Goal: Task Accomplishment & Management: Manage account settings

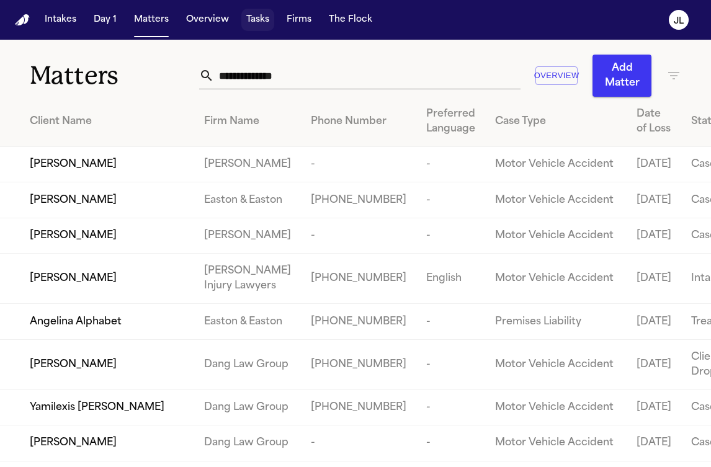
click at [258, 19] on button "Tasks" at bounding box center [257, 20] width 33 height 22
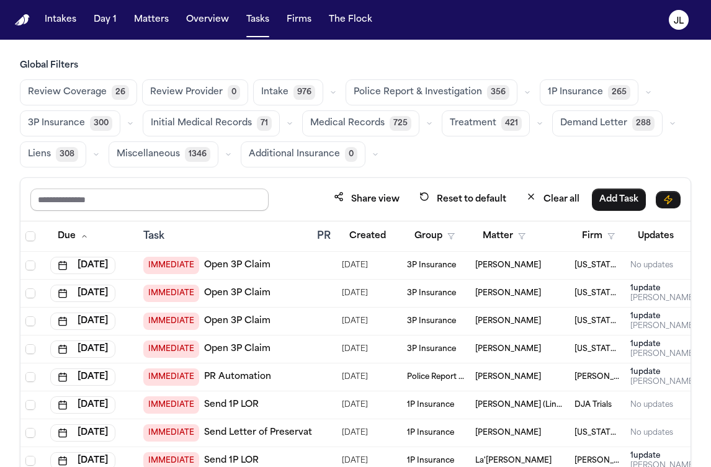
click at [102, 195] on input "text" at bounding box center [149, 200] width 238 height 22
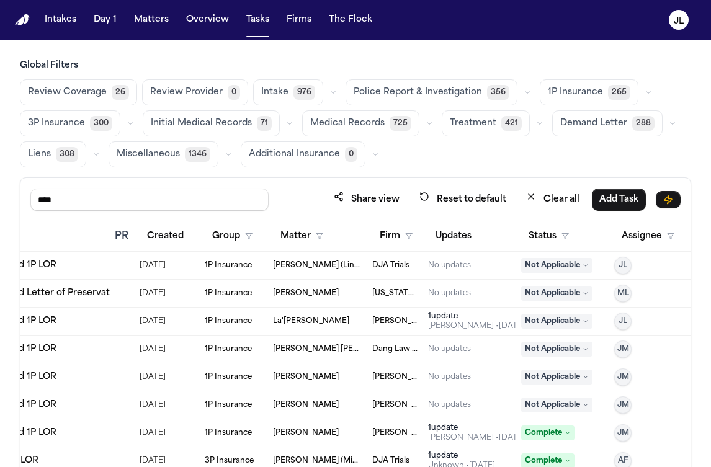
scroll to position [0, 208]
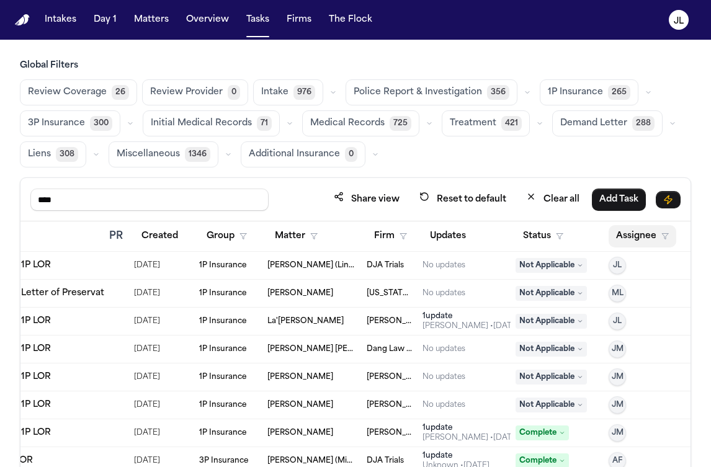
click at [648, 230] on button "Assignee" at bounding box center [642, 236] width 68 height 22
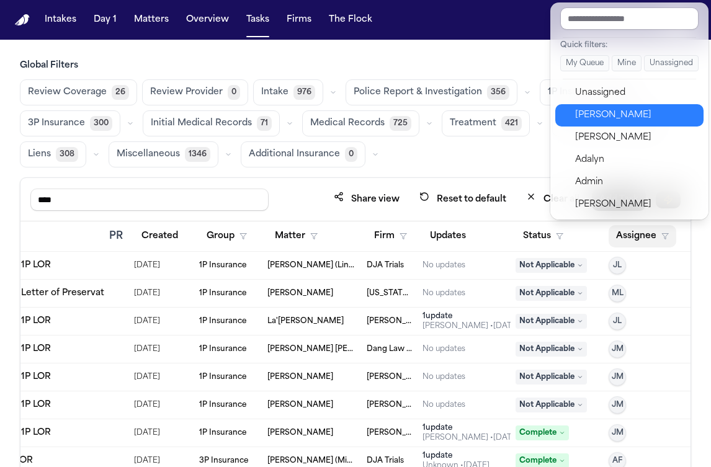
click at [593, 120] on div "Julie Lopez" at bounding box center [635, 115] width 121 height 15
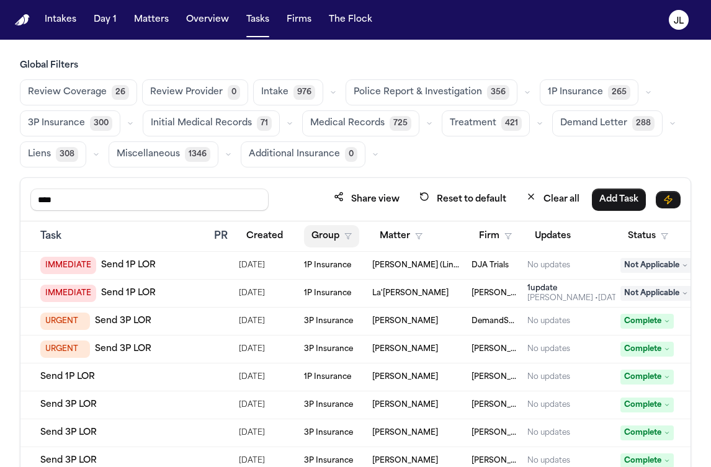
scroll to position [0, 211]
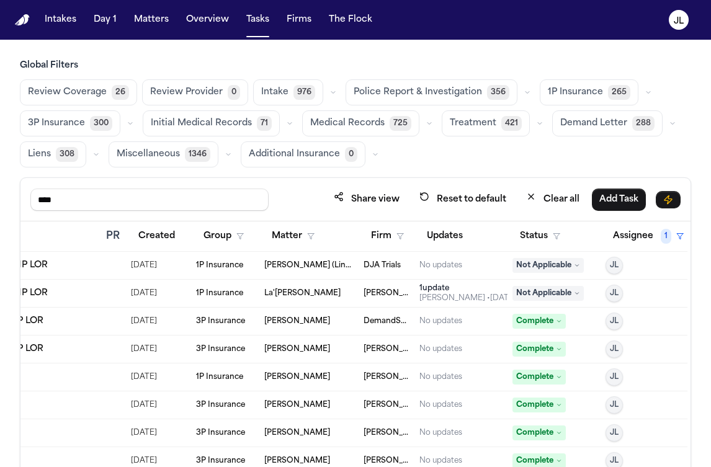
click at [554, 233] on icon "button" at bounding box center [556, 236] width 7 height 7
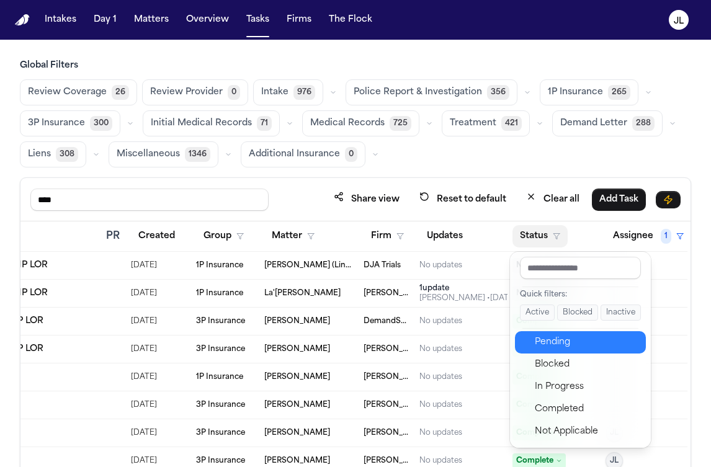
click at [554, 340] on div "Pending" at bounding box center [587, 342] width 104 height 15
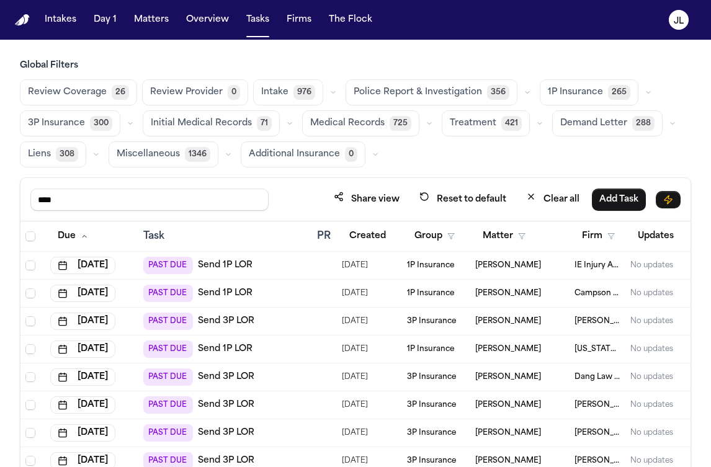
drag, startPoint x: 91, startPoint y: 192, endPoint x: 19, endPoint y: 197, distance: 71.5
click at [20, 197] on div "**** Share view Reset to default Clear all Add Task Due Task PR Created Group M…" at bounding box center [355, 364] width 671 height 375
type input "******"
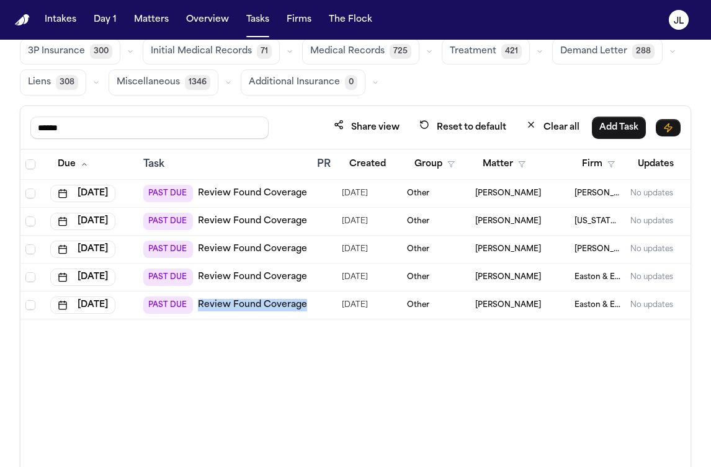
scroll to position [105, 0]
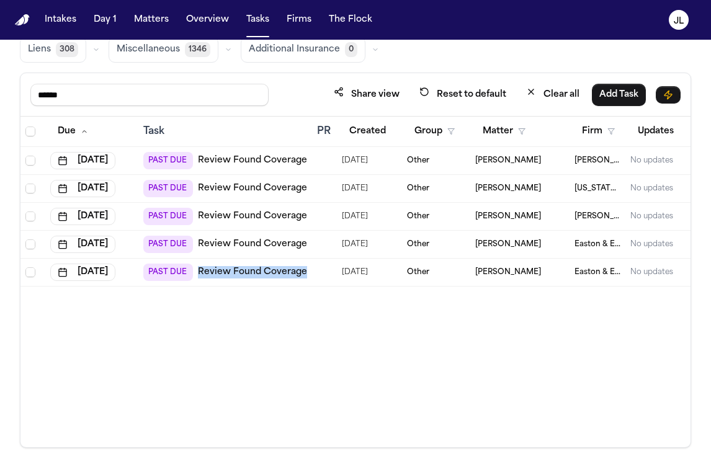
click at [236, 161] on link "Review Found Coverage" at bounding box center [252, 160] width 109 height 12
drag, startPoint x: 82, startPoint y: 98, endPoint x: -25, endPoint y: 94, distance: 106.8
click at [0, 94] on html "Intakes Day 1 Matters Overview Tasks Firms The Flock JL Global Filters Review C…" at bounding box center [355, 233] width 711 height 467
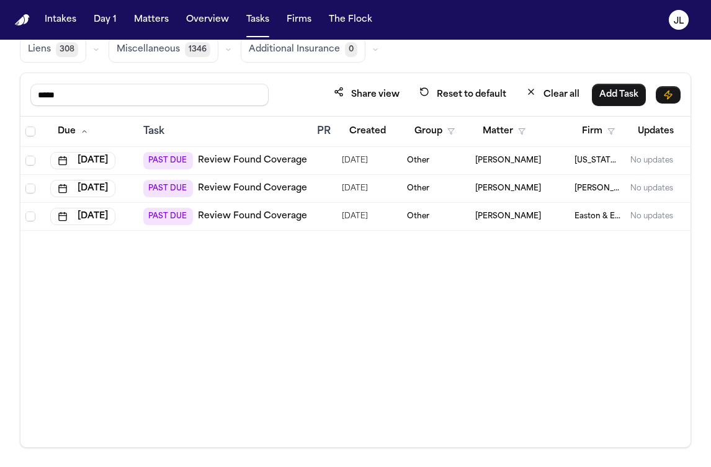
type input "******"
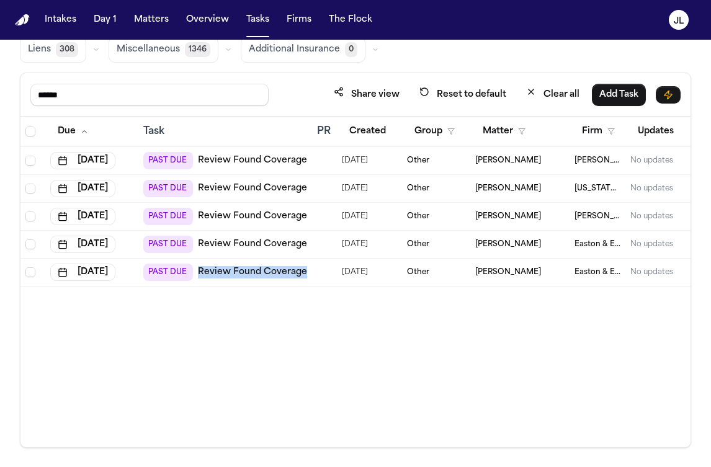
scroll to position [0, 211]
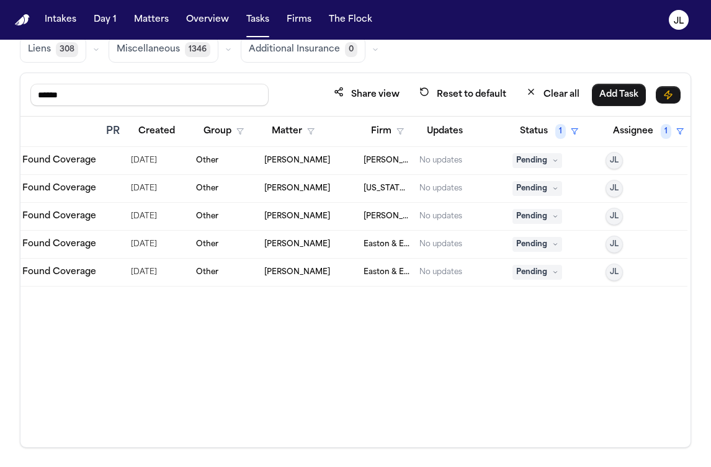
click at [523, 272] on span "Pending" at bounding box center [537, 272] width 50 height 15
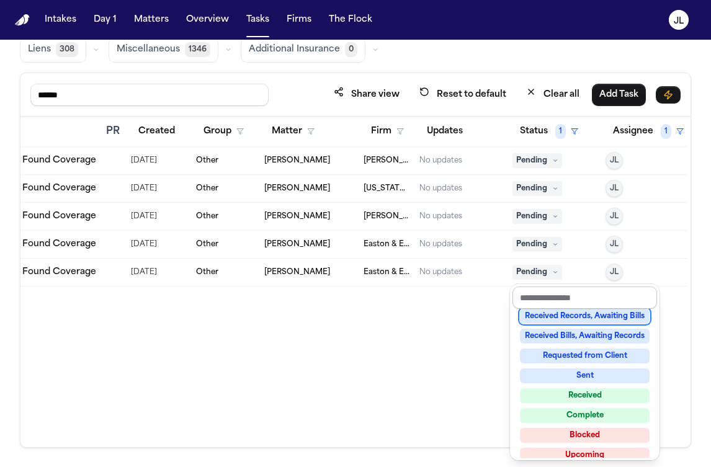
scroll to position [193, 0]
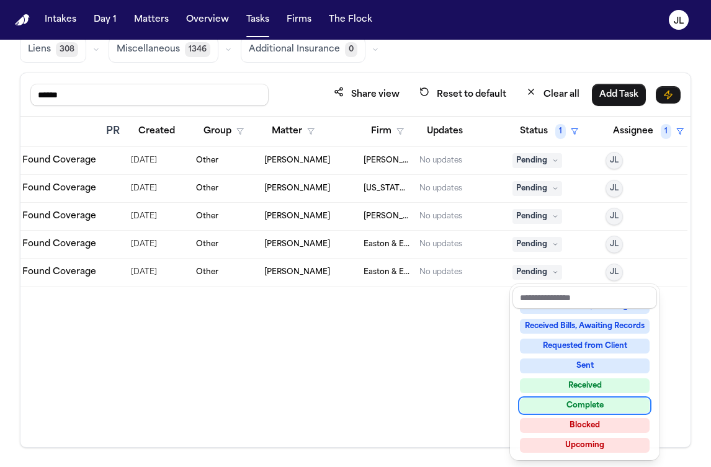
click at [606, 404] on div "Complete" at bounding box center [585, 405] width 130 height 15
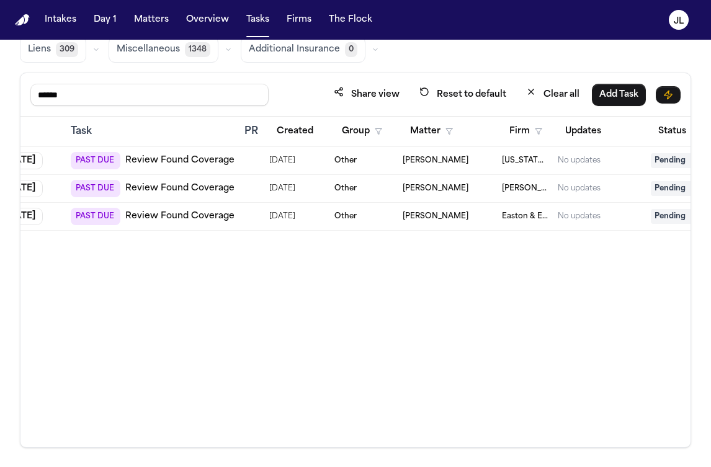
scroll to position [0, 0]
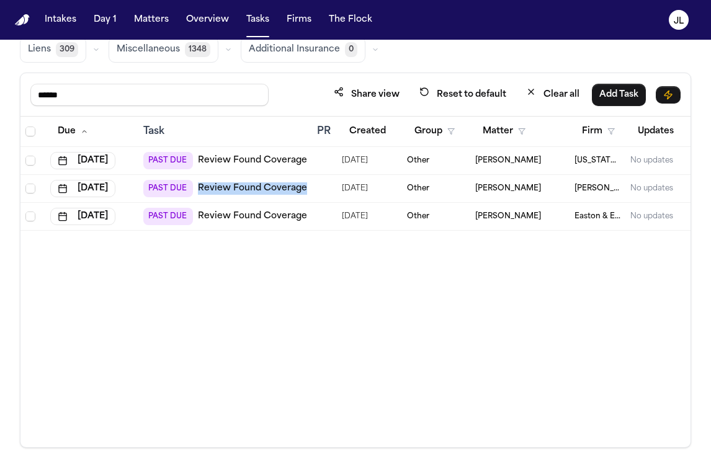
click at [220, 159] on link "Review Found Coverage" at bounding box center [252, 160] width 109 height 12
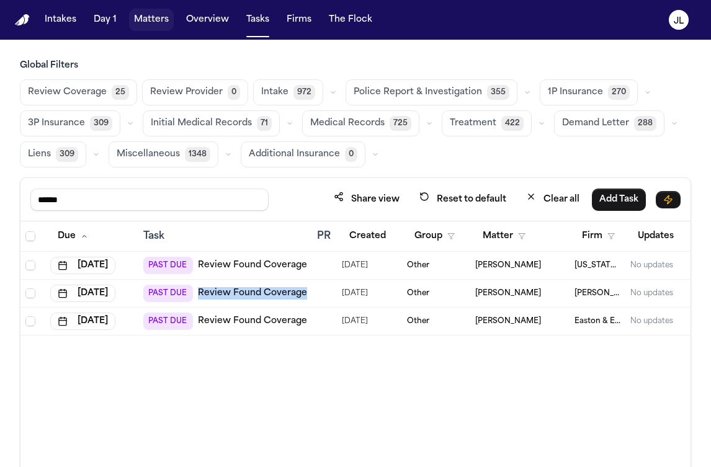
click at [159, 22] on button "Matters" at bounding box center [151, 20] width 45 height 22
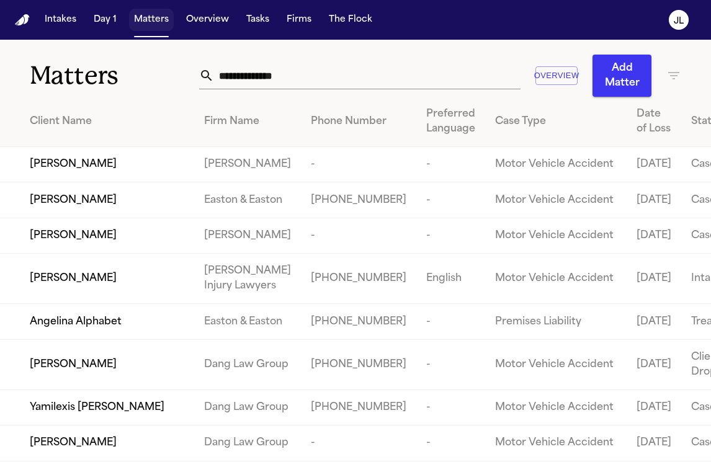
click at [146, 22] on button "Matters" at bounding box center [151, 20] width 45 height 22
click at [238, 73] on input "text" at bounding box center [367, 75] width 306 height 27
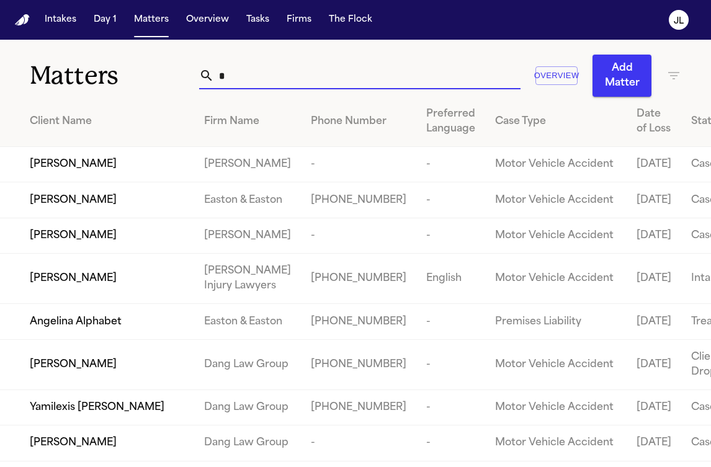
type input "*"
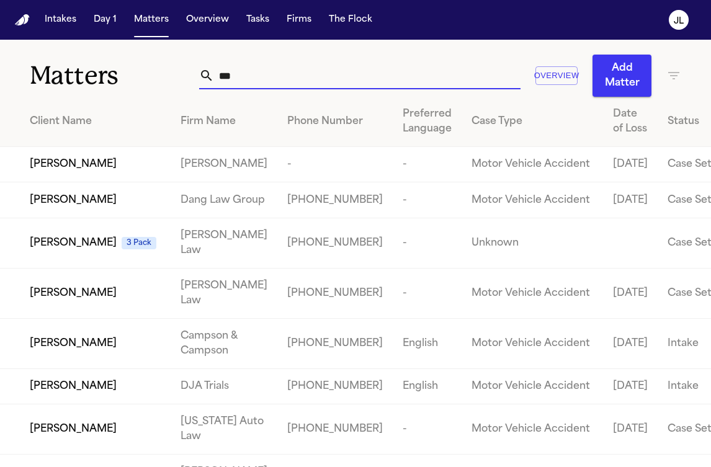
type input "***"
click at [120, 182] on td "[PERSON_NAME]" at bounding box center [85, 164] width 171 height 35
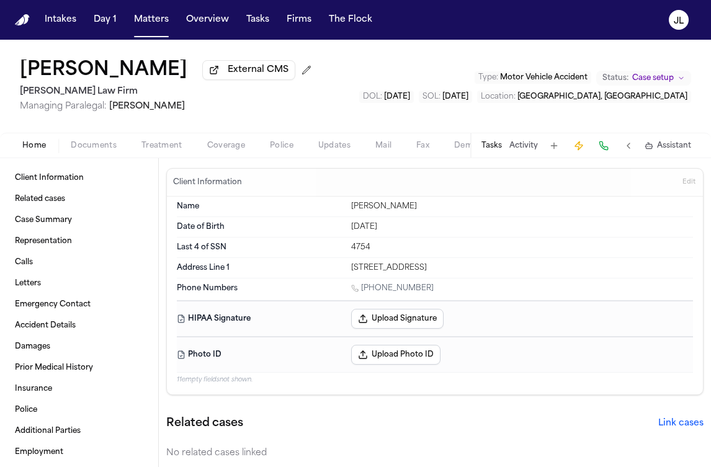
click at [232, 150] on span "Coverage" at bounding box center [226, 146] width 38 height 10
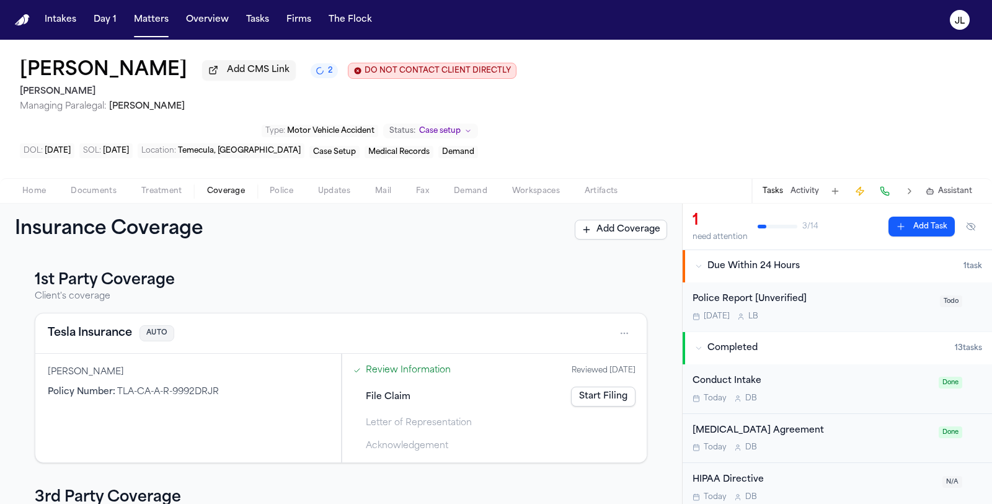
click at [123, 342] on button "Tesla Insurance" at bounding box center [90, 332] width 84 height 17
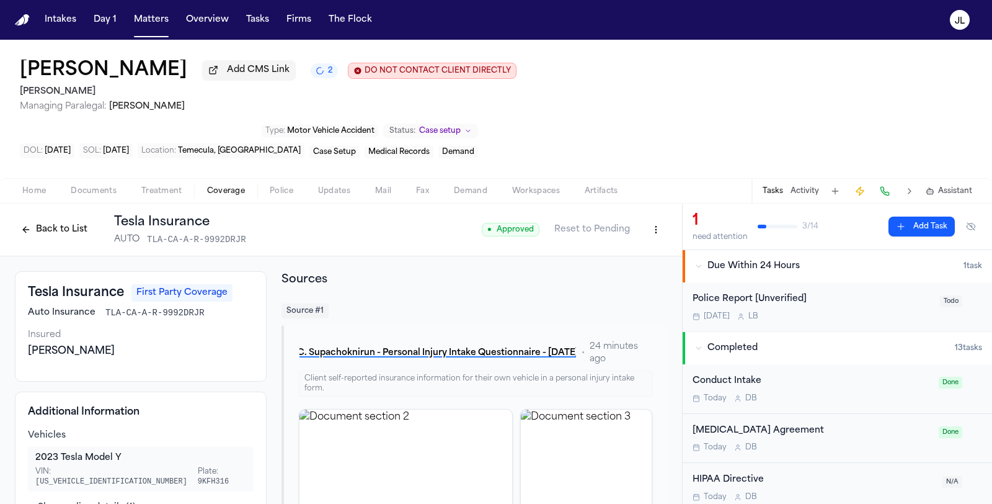
click at [51, 239] on button "Back to List" at bounding box center [54, 230] width 79 height 20
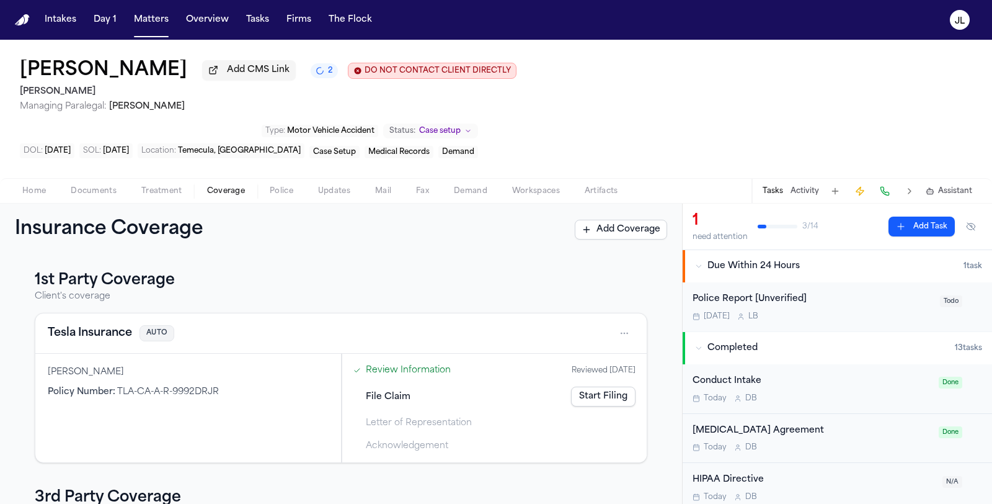
click at [87, 329] on button "Tesla Insurance" at bounding box center [90, 332] width 84 height 17
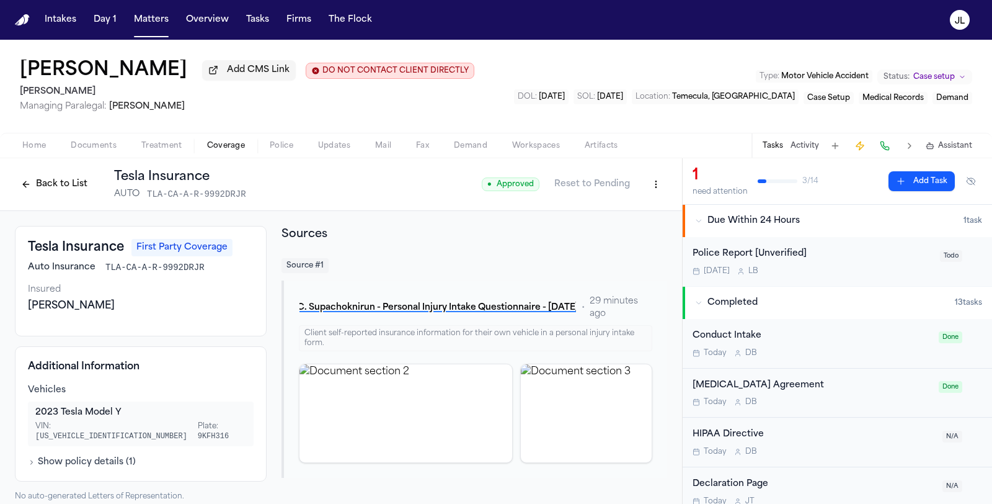
click at [656, 192] on html "Intakes Day 1 Matters Overview Tasks Firms The Flock JL Chantana Supachoknirun …" at bounding box center [496, 252] width 992 height 504
click at [641, 214] on div "Edit Coverage" at bounding box center [613, 213] width 104 height 20
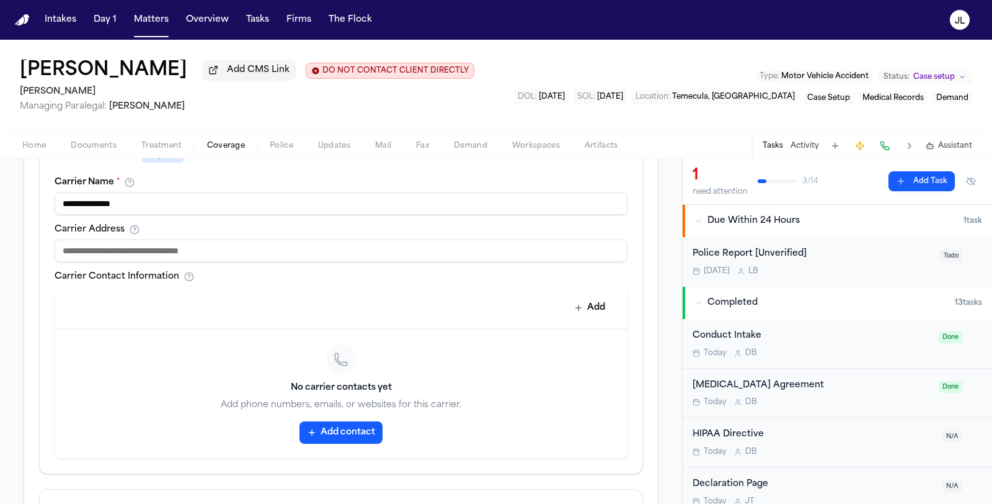
scroll to position [469, 0]
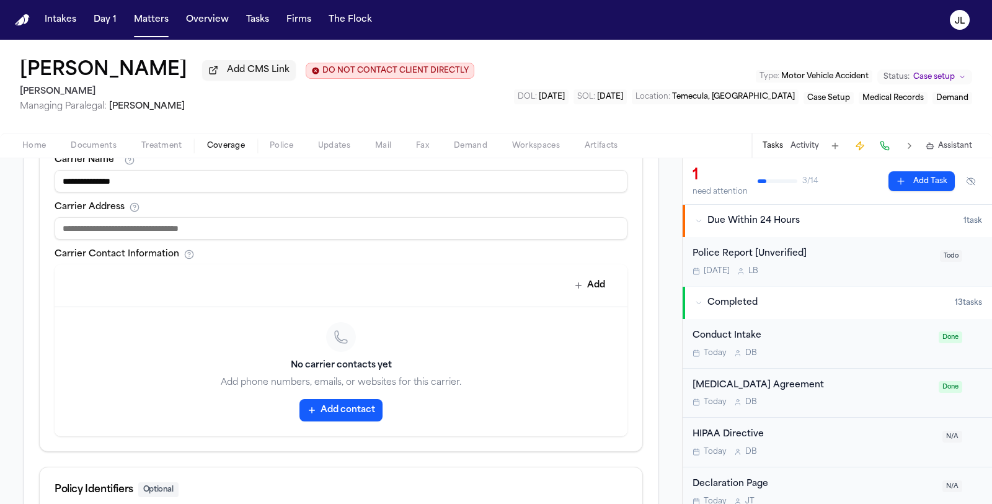
click at [327, 404] on button "Add contact" at bounding box center [341, 410] width 83 height 22
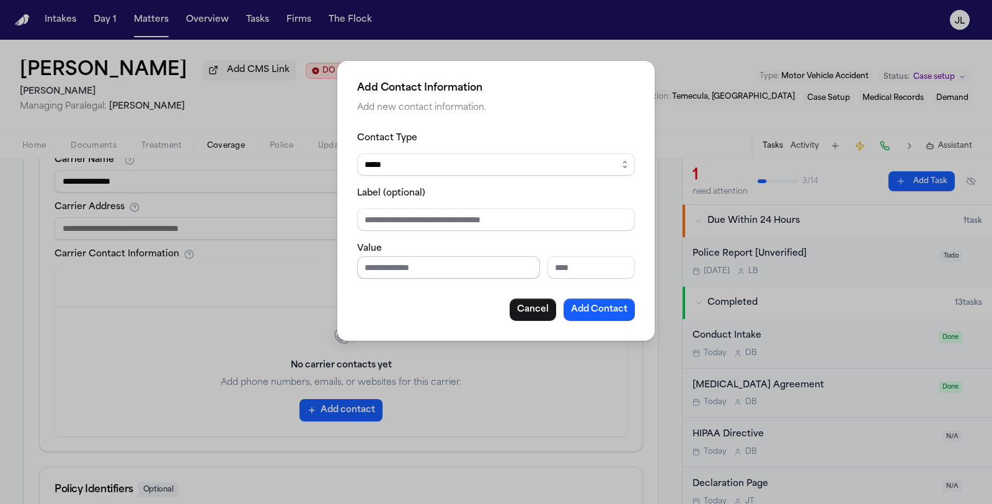
click at [376, 270] on input "Phone number" at bounding box center [448, 267] width 183 height 22
paste input "**********"
type input "**********"
click at [576, 306] on button "Add Contact" at bounding box center [599, 309] width 71 height 22
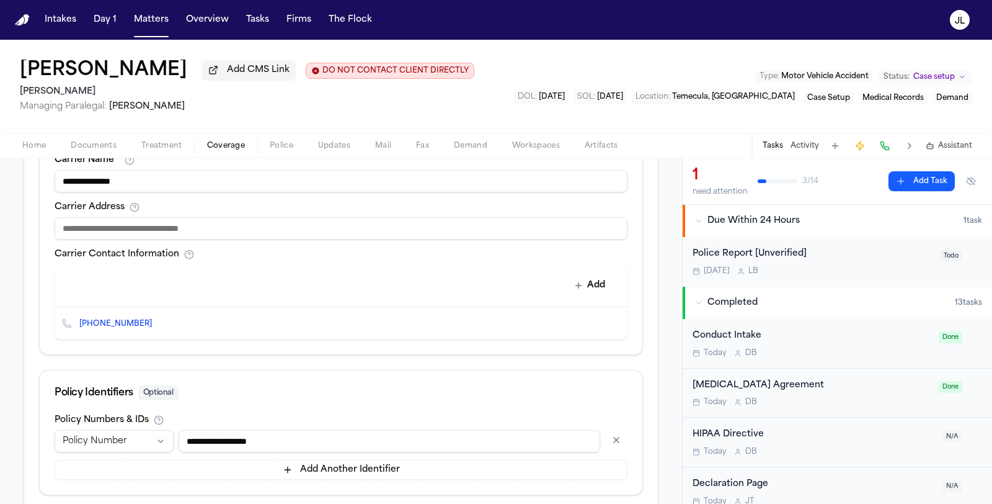
scroll to position [546, 0]
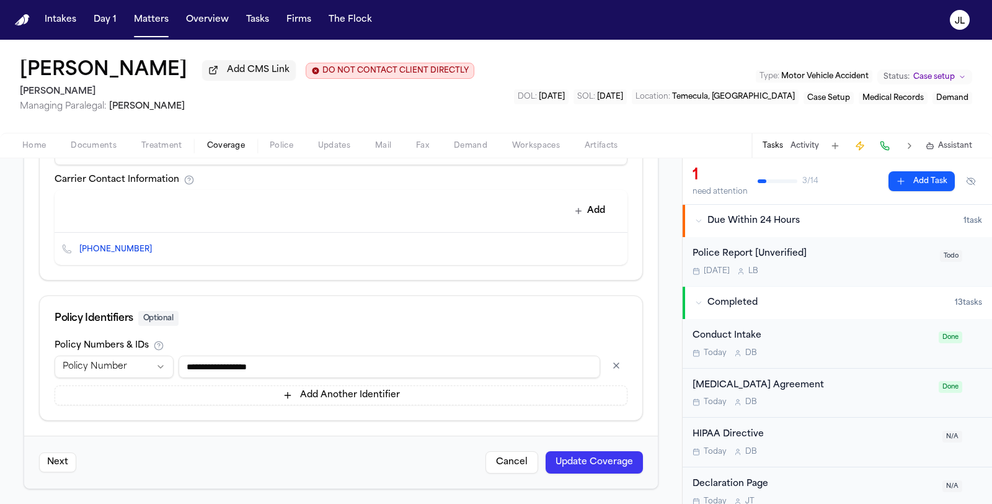
click at [594, 468] on button "Update Coverage" at bounding box center [594, 462] width 97 height 22
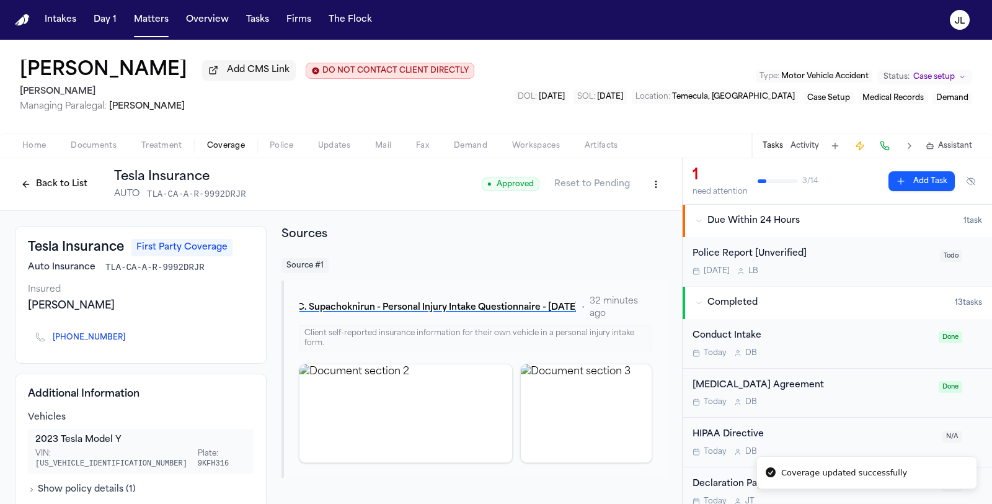
click at [65, 192] on button "Back to List" at bounding box center [54, 184] width 79 height 20
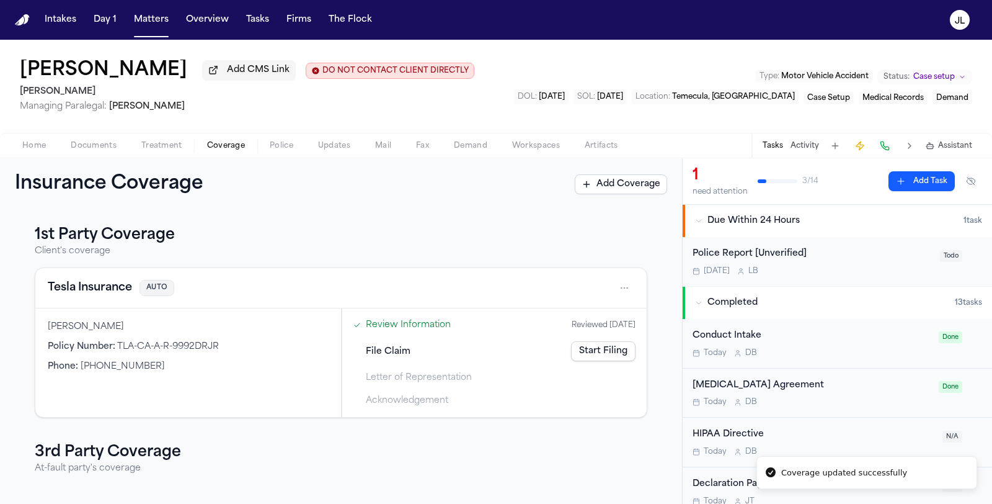
click at [584, 350] on link "Start Filing" at bounding box center [603, 351] width 64 height 20
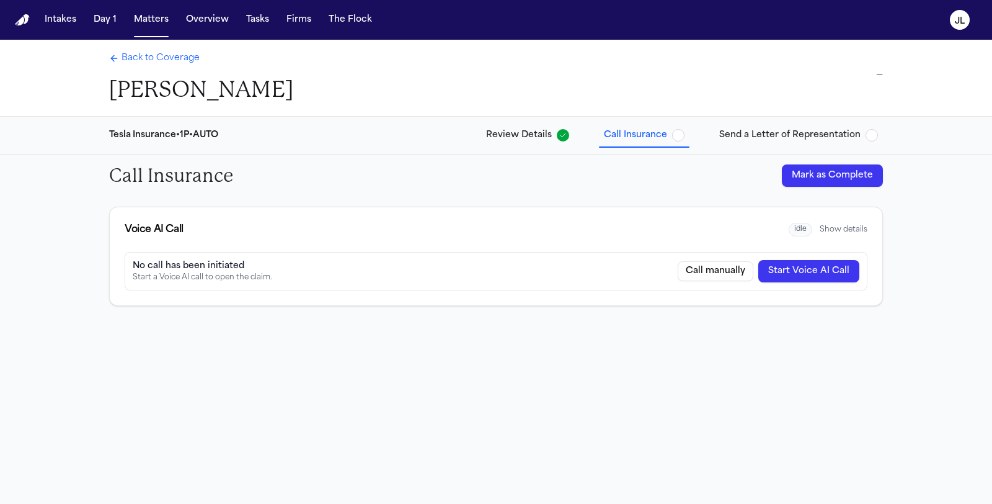
click at [799, 272] on button "Start Voice AI Call" at bounding box center [808, 271] width 101 height 22
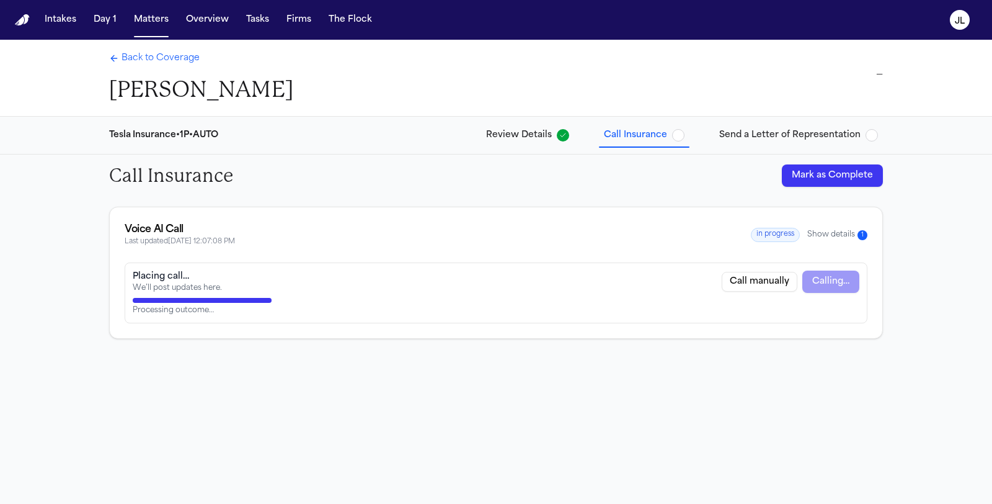
click at [156, 58] on span "Back to Coverage" at bounding box center [161, 58] width 78 height 12
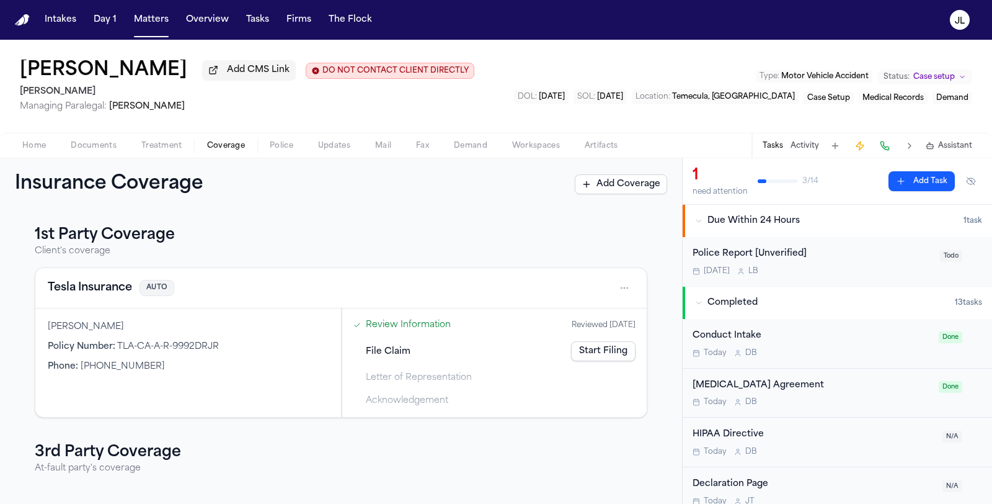
click at [115, 303] on div "Tesla Insurance AUTO" at bounding box center [340, 288] width 611 height 40
click at [114, 283] on button "Tesla Insurance" at bounding box center [90, 287] width 84 height 17
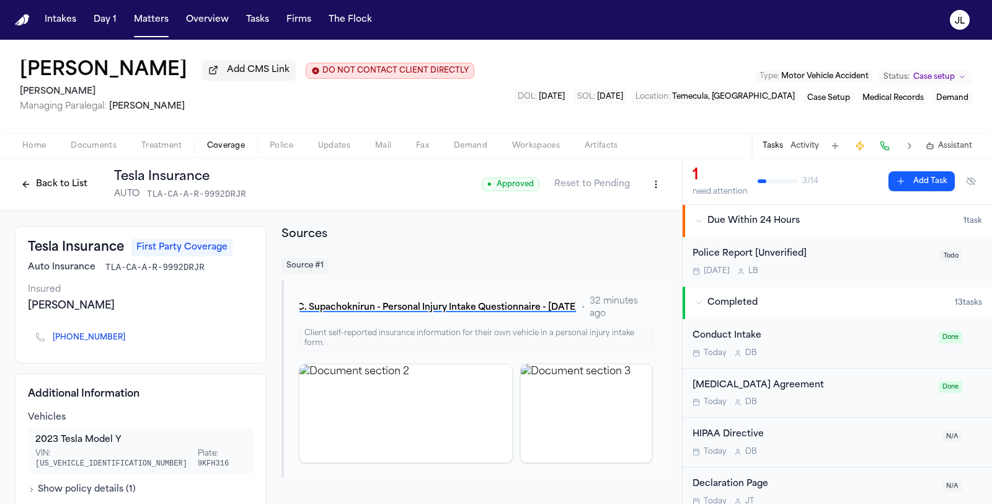
click at [51, 179] on button "Back to List" at bounding box center [54, 184] width 79 height 20
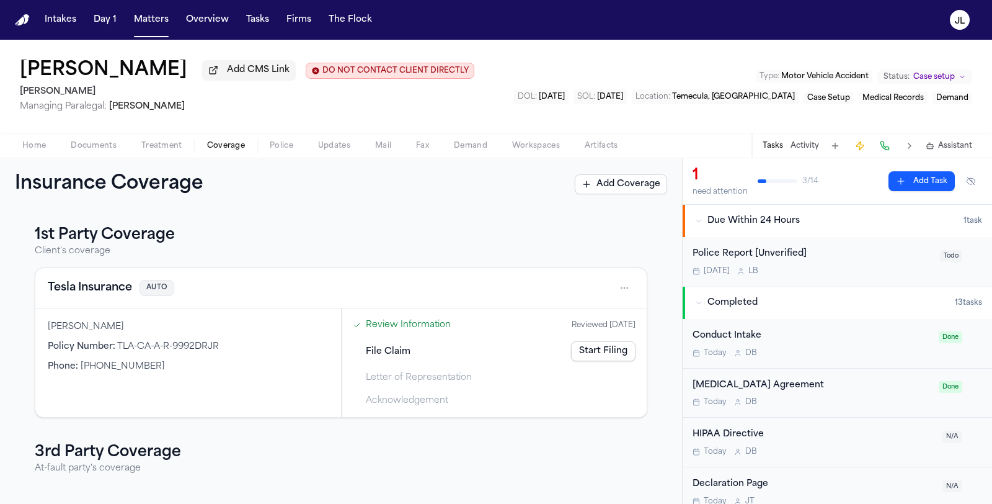
click at [86, 288] on button "Tesla Insurance" at bounding box center [90, 287] width 84 height 17
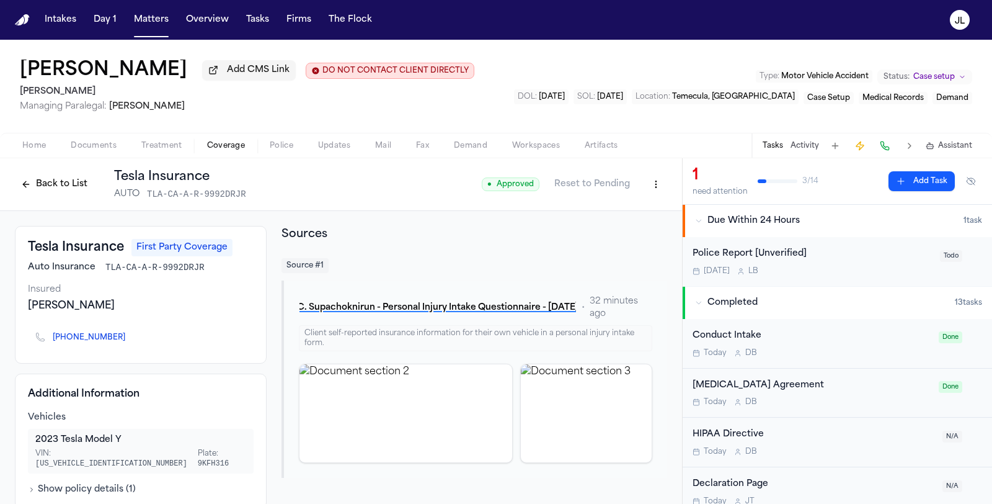
click at [58, 188] on button "Back to List" at bounding box center [54, 184] width 79 height 20
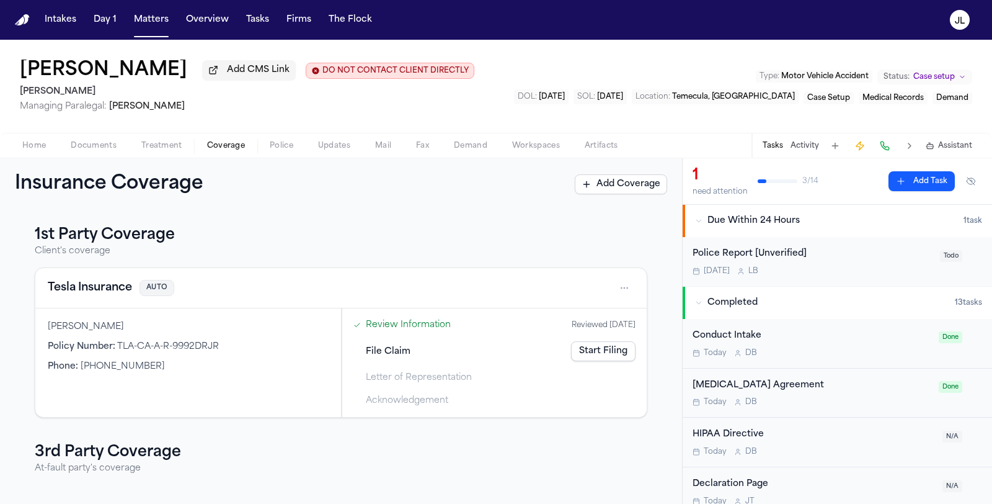
click at [86, 293] on button "Tesla Insurance" at bounding box center [90, 287] width 84 height 17
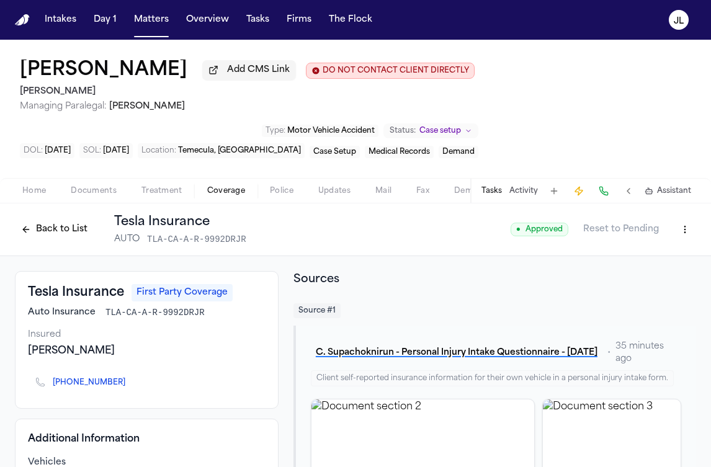
click at [36, 234] on button "Back to List" at bounding box center [54, 230] width 79 height 20
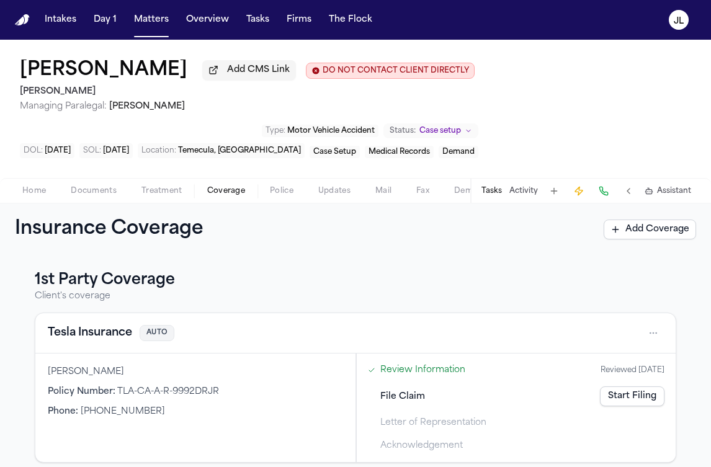
click at [616, 409] on div "File Claim Start Filing" at bounding box center [516, 396] width 306 height 27
click at [621, 403] on link "Start Filing" at bounding box center [632, 396] width 64 height 20
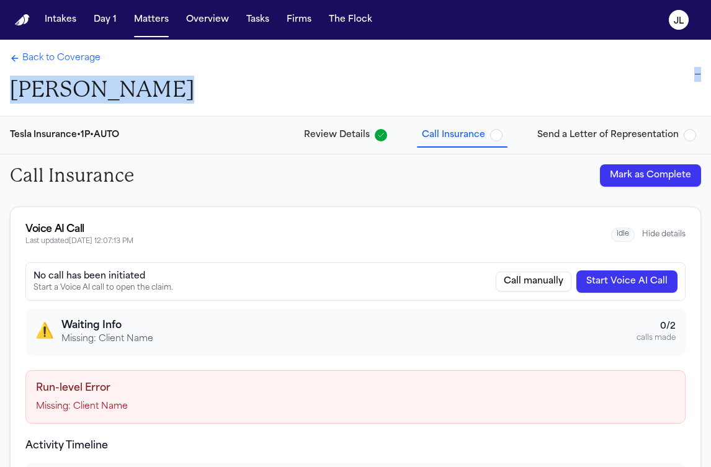
drag, startPoint x: 295, startPoint y: 89, endPoint x: 18, endPoint y: 77, distance: 276.9
click at [16, 77] on div "Back to Coverage Chantana Supachoknirun —" at bounding box center [355, 78] width 711 height 76
copy div "Chantana Supachoknirun —"
click at [80, 58] on span "Back to Coverage" at bounding box center [61, 58] width 78 height 12
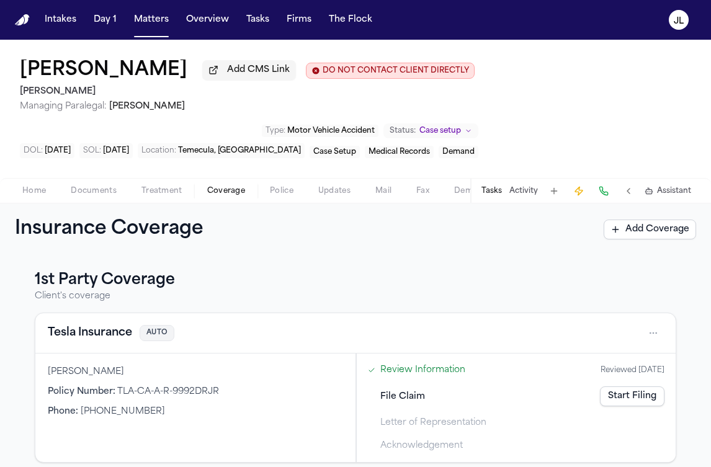
click at [38, 184] on div "Home Documents Treatment Coverage Police Updates Mail Fax Demand Workspaces Art…" at bounding box center [355, 190] width 711 height 25
click at [38, 189] on span "Home" at bounding box center [34, 191] width 24 height 10
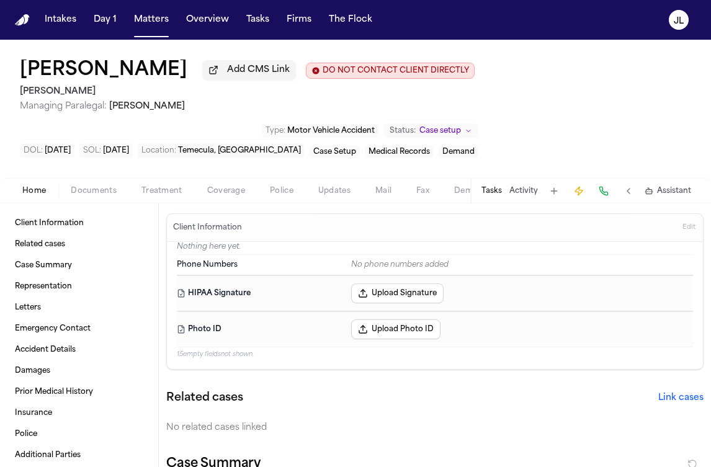
click at [682, 227] on button "Edit" at bounding box center [688, 228] width 20 height 20
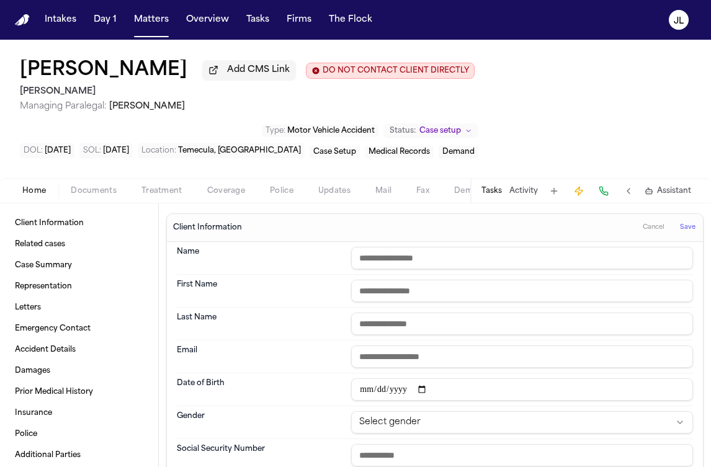
click at [389, 267] on input "text" at bounding box center [522, 258] width 342 height 22
paste input "**********"
type input "**********"
click at [697, 226] on button "Save" at bounding box center [687, 228] width 23 height 20
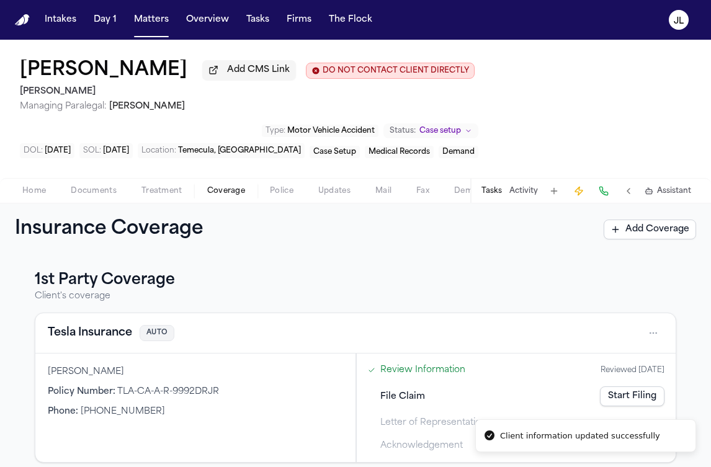
click at [229, 189] on span "Coverage" at bounding box center [226, 191] width 38 height 10
click at [629, 406] on link "Start Filing" at bounding box center [632, 396] width 64 height 20
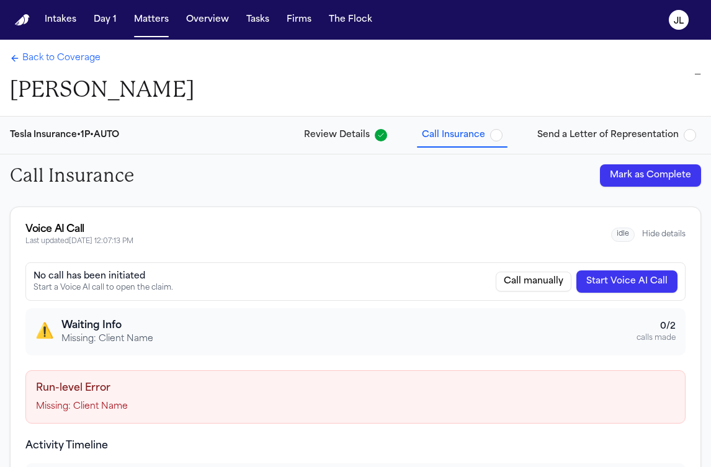
click at [625, 283] on button "Start Voice AI Call" at bounding box center [626, 281] width 101 height 22
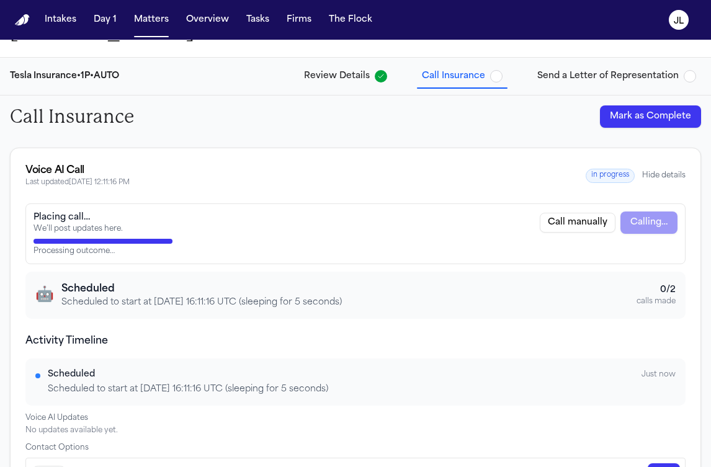
scroll to position [104, 0]
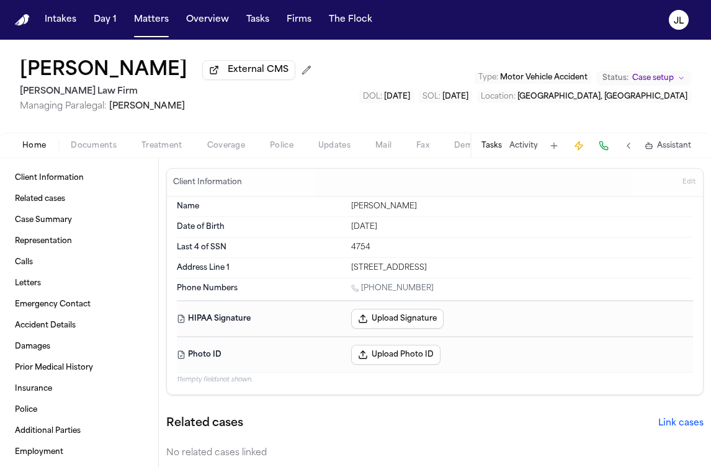
click at [160, 149] on span "Treatment" at bounding box center [161, 146] width 41 height 10
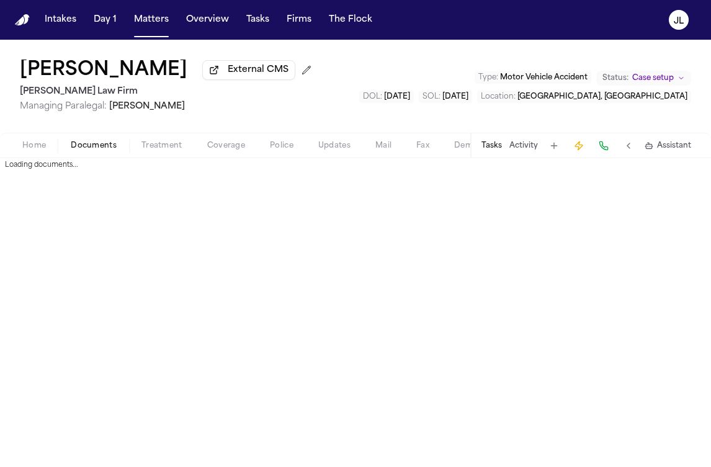
click at [113, 148] on span "Documents" at bounding box center [94, 146] width 46 height 10
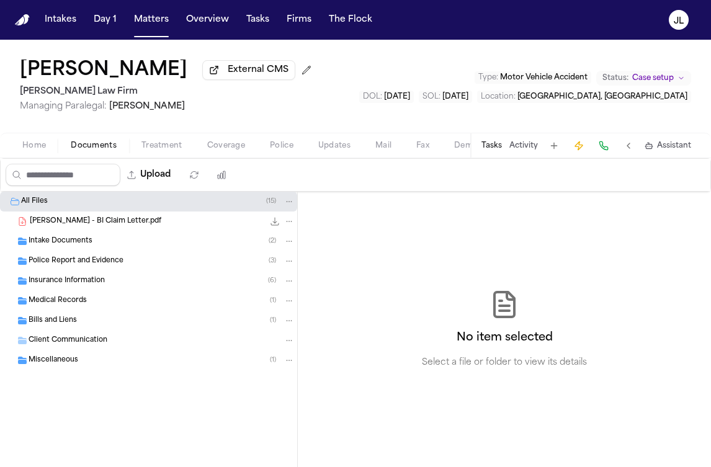
click at [232, 144] on span "Coverage" at bounding box center [226, 146] width 38 height 10
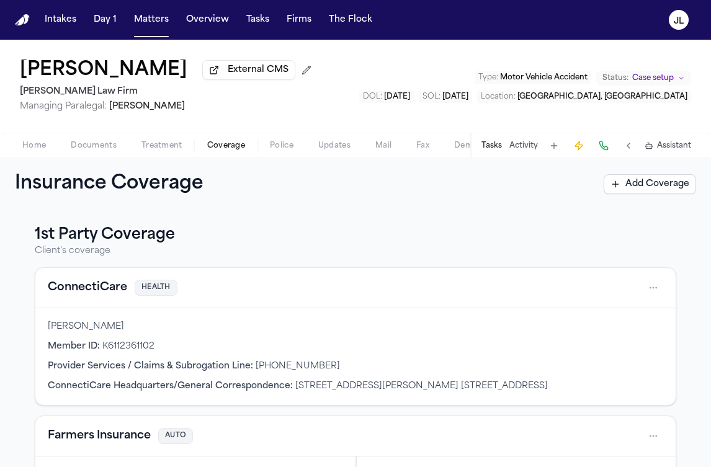
click at [88, 286] on button "ConnectiCare" at bounding box center [87, 287] width 79 height 17
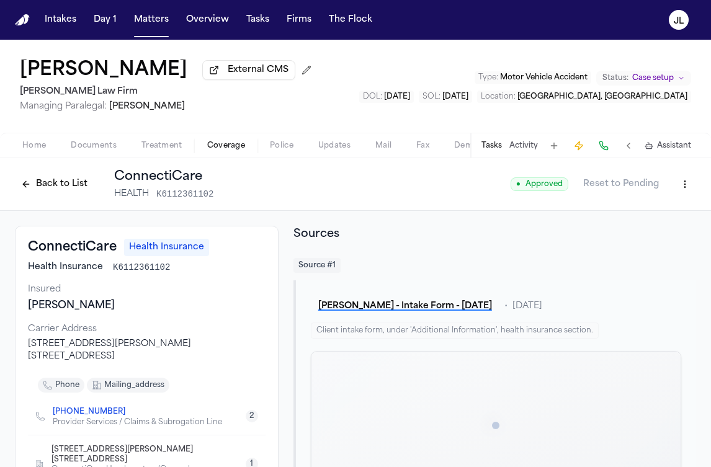
click at [66, 182] on button "Back to List" at bounding box center [54, 184] width 79 height 20
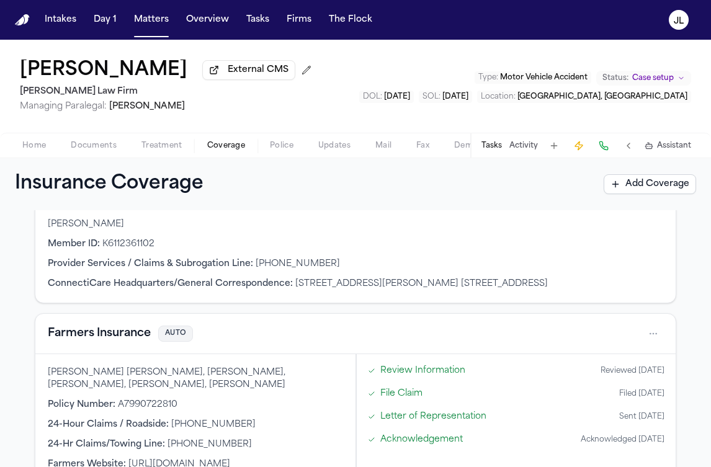
scroll to position [144, 0]
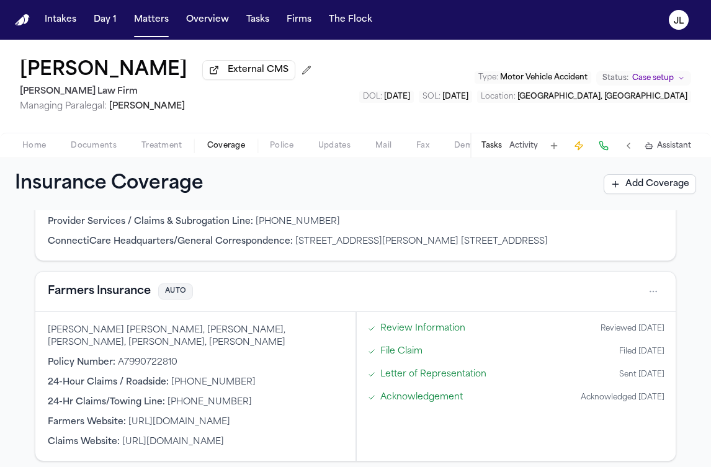
click at [104, 293] on button "Farmers Insurance" at bounding box center [99, 291] width 103 height 17
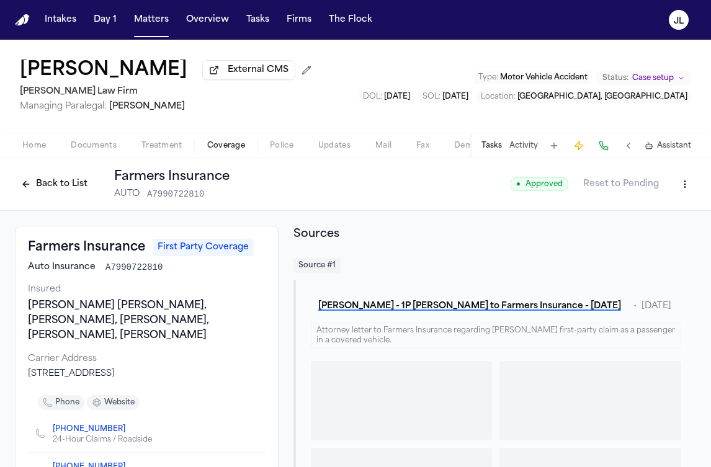
click at [64, 185] on button "Back to List" at bounding box center [54, 184] width 79 height 20
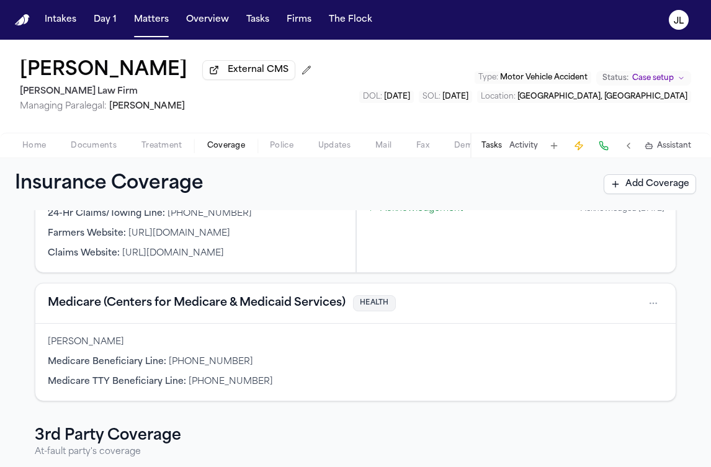
scroll to position [353, 0]
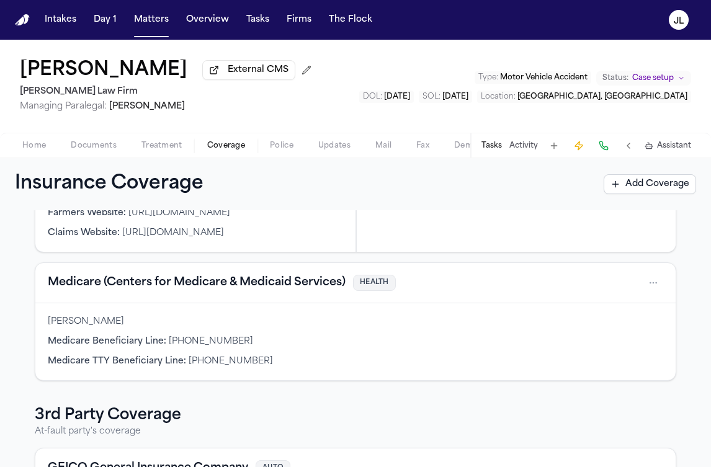
click at [87, 291] on button "Medicare (Centers for Medicare & Medicaid Services)" at bounding box center [197, 282] width 298 height 17
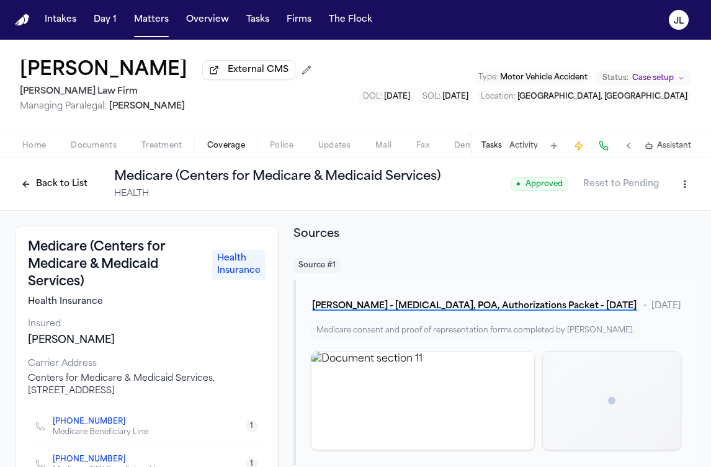
click at [57, 179] on button "Back to List" at bounding box center [54, 184] width 79 height 20
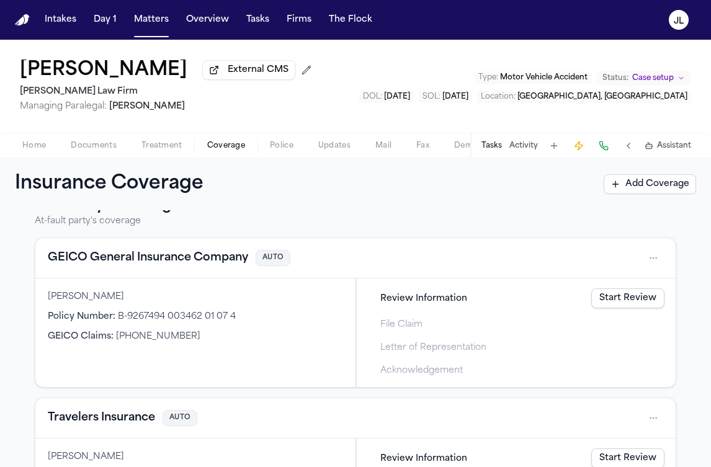
scroll to position [572, 0]
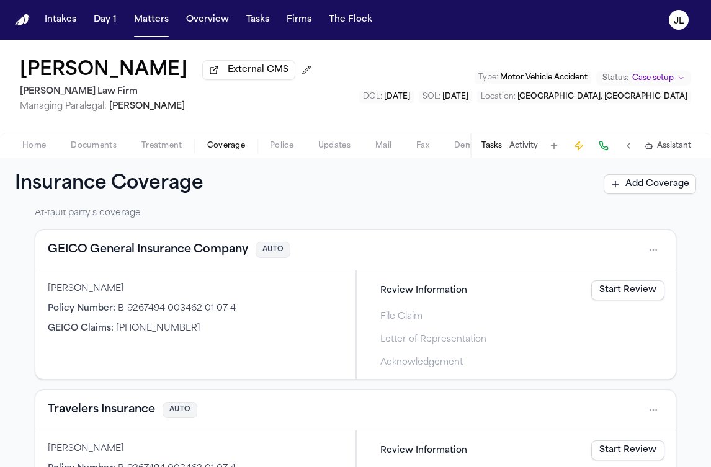
click at [74, 253] on button "GEICO General Insurance Company" at bounding box center [148, 249] width 200 height 17
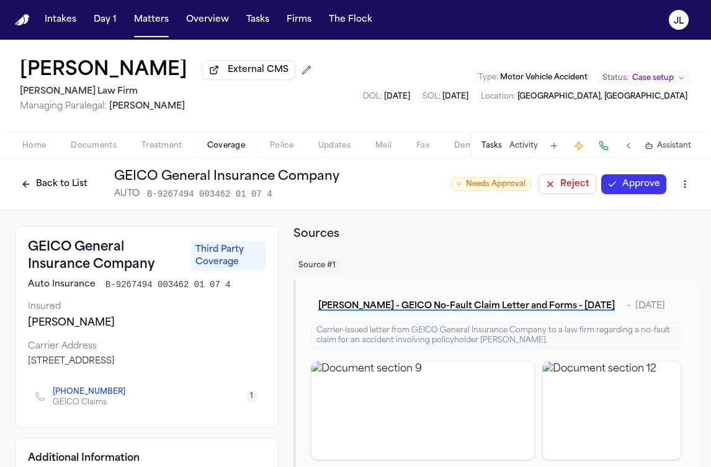
click at [51, 184] on button "Back to List" at bounding box center [54, 184] width 79 height 20
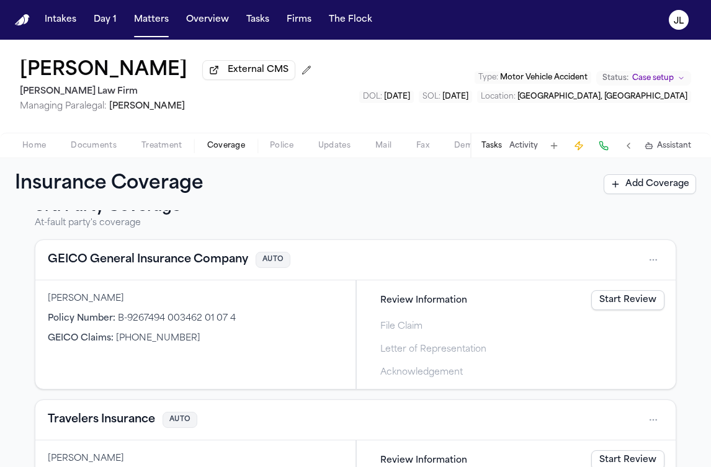
scroll to position [559, 0]
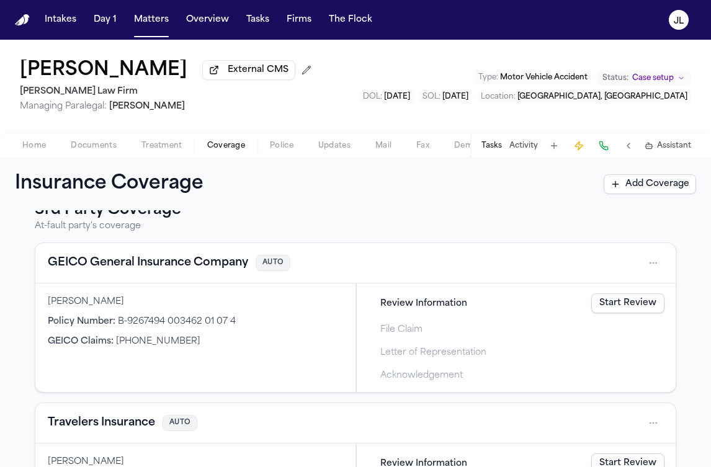
click at [89, 270] on button "GEICO General Insurance Company" at bounding box center [148, 262] width 200 height 17
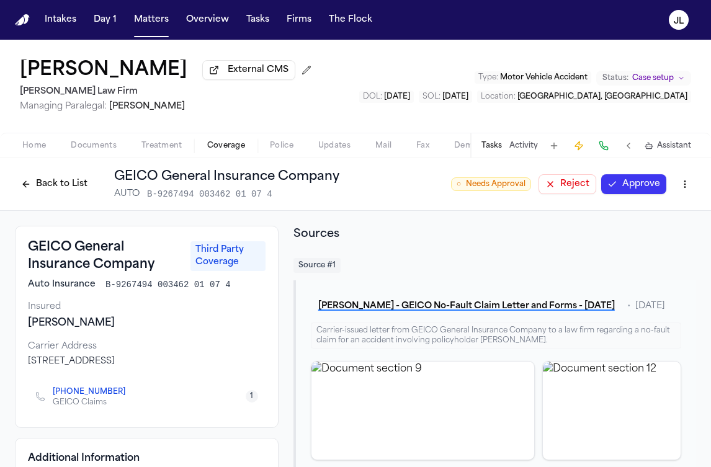
click at [649, 193] on button "Approve" at bounding box center [633, 184] width 65 height 20
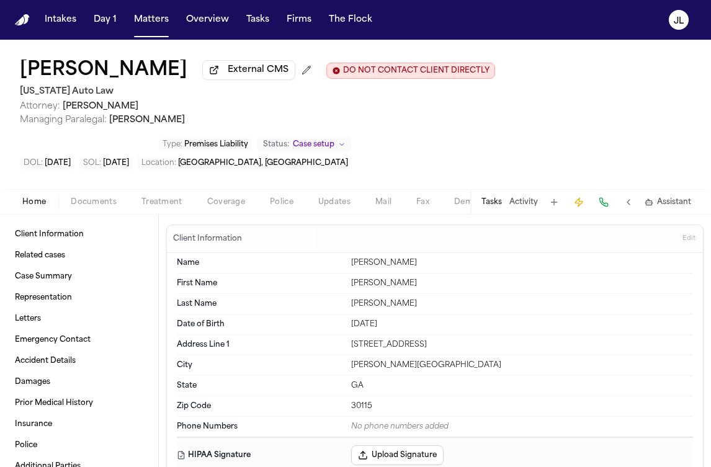
click at [205, 214] on div "Home Documents Treatment Coverage Police Updates Mail Fax Demand Workspaces Art…" at bounding box center [355, 201] width 711 height 25
click at [211, 210] on span "button" at bounding box center [226, 208] width 53 height 1
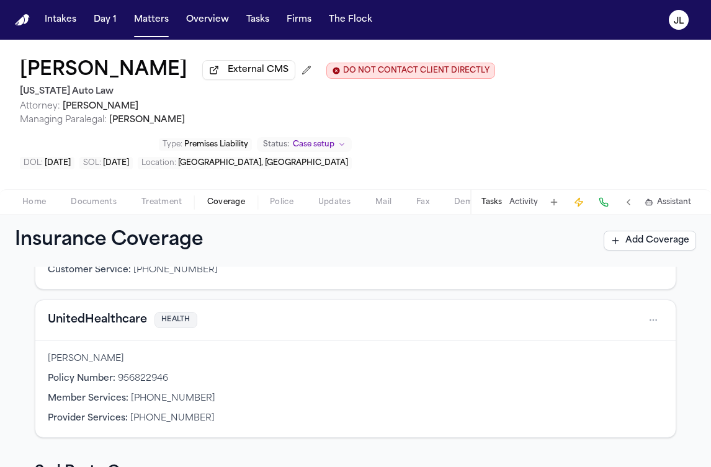
scroll to position [162, 0]
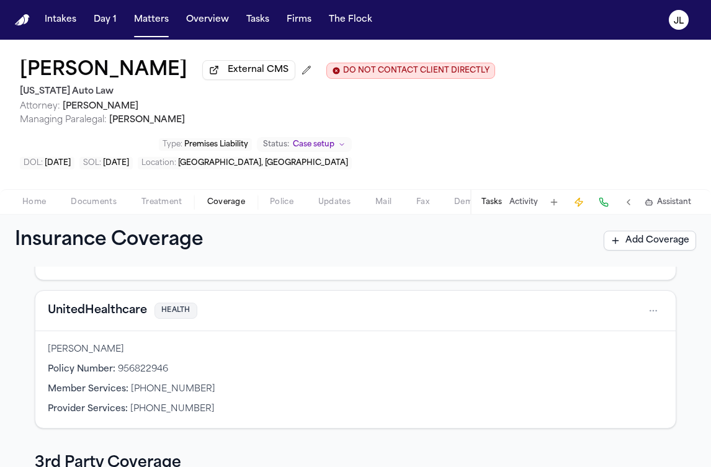
click at [108, 306] on button "UnitedHealthcare" at bounding box center [97, 310] width 99 height 17
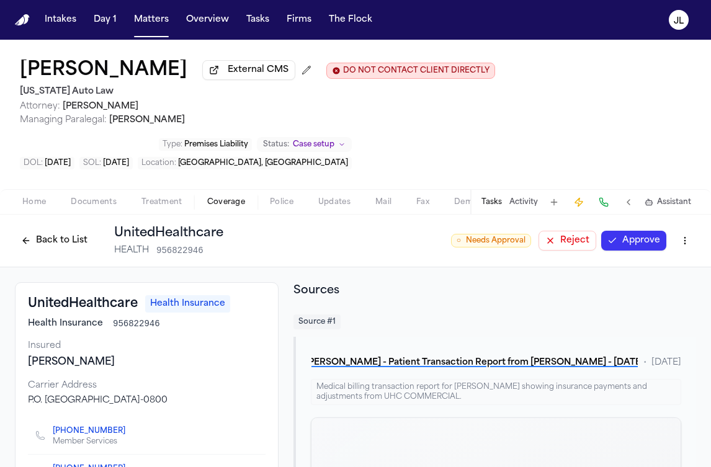
click at [649, 247] on button "Approve" at bounding box center [633, 241] width 65 height 20
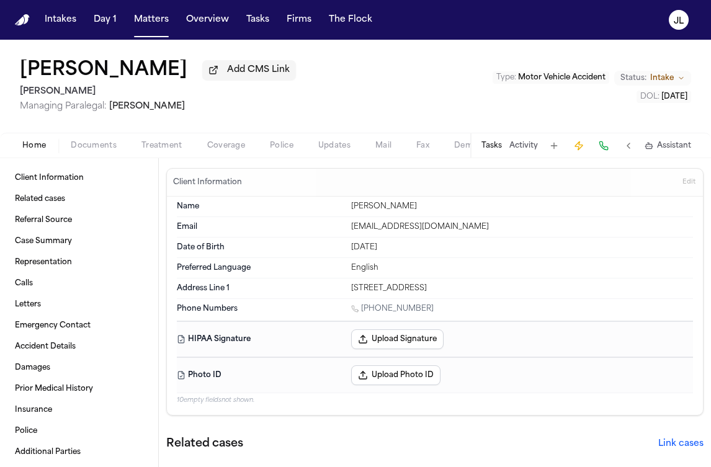
click at [219, 143] on span "Coverage" at bounding box center [226, 146] width 38 height 10
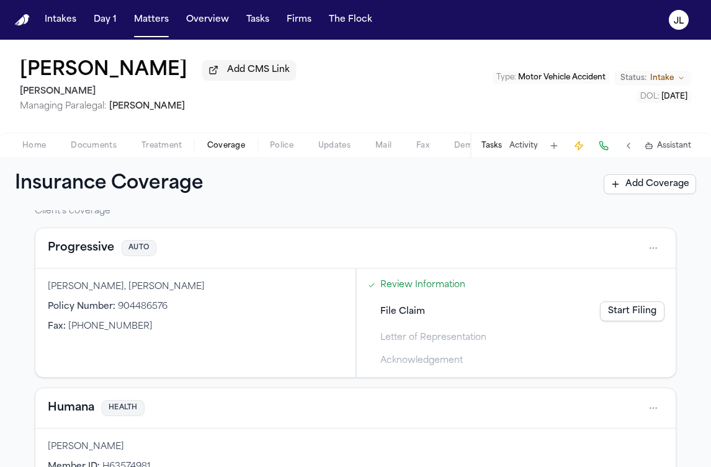
scroll to position [52, 0]
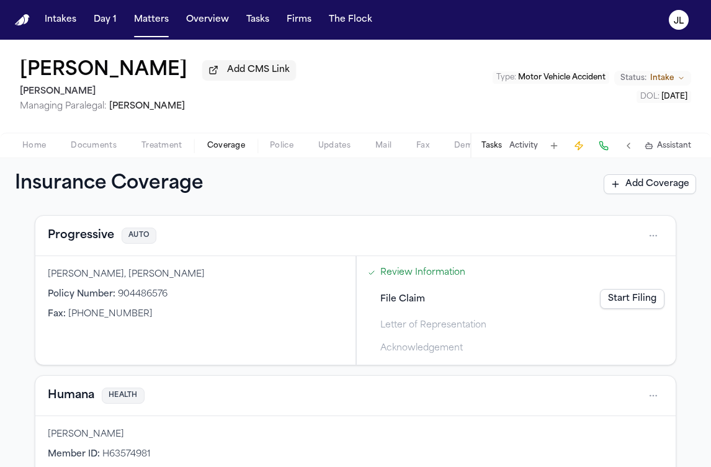
click at [93, 242] on button "Progressive" at bounding box center [81, 235] width 66 height 17
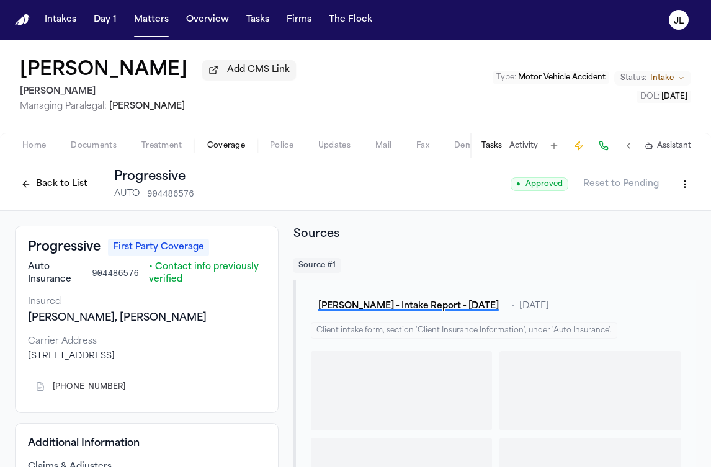
click at [61, 172] on div "Back to List Progressive AUTO 904486576" at bounding box center [104, 184] width 179 height 32
click at [61, 189] on button "Back to List" at bounding box center [54, 184] width 79 height 20
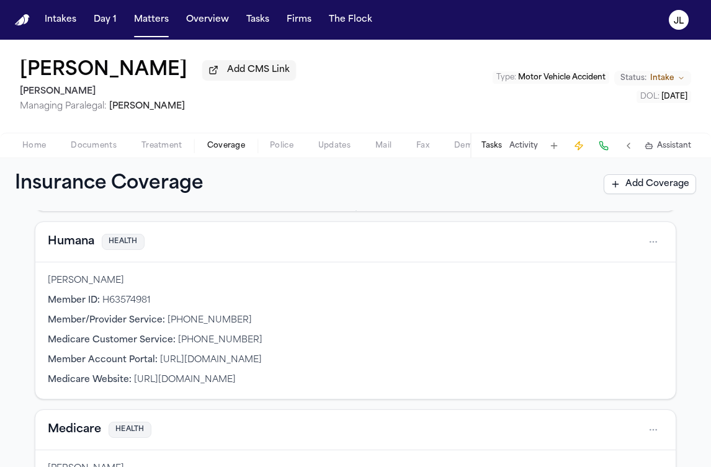
scroll to position [215, 0]
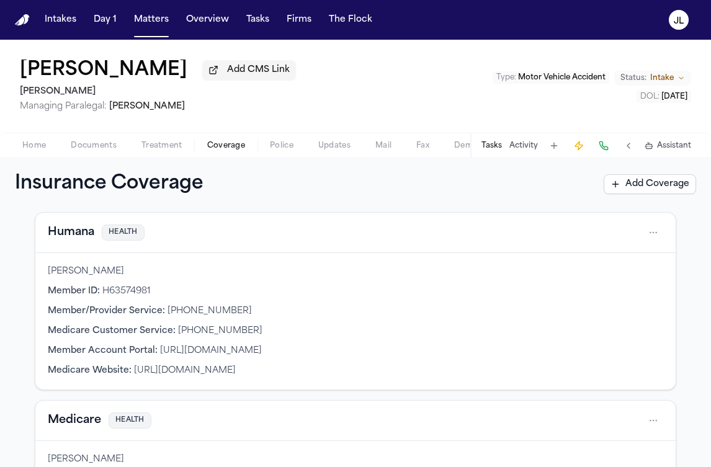
click at [73, 242] on div "Humana HEALTH" at bounding box center [355, 233] width 615 height 20
click at [73, 238] on button "Humana" at bounding box center [71, 232] width 47 height 17
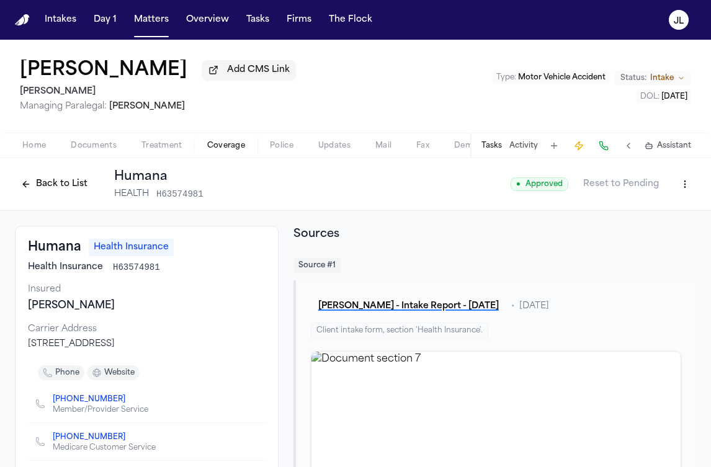
click at [72, 181] on button "Back to List" at bounding box center [54, 184] width 79 height 20
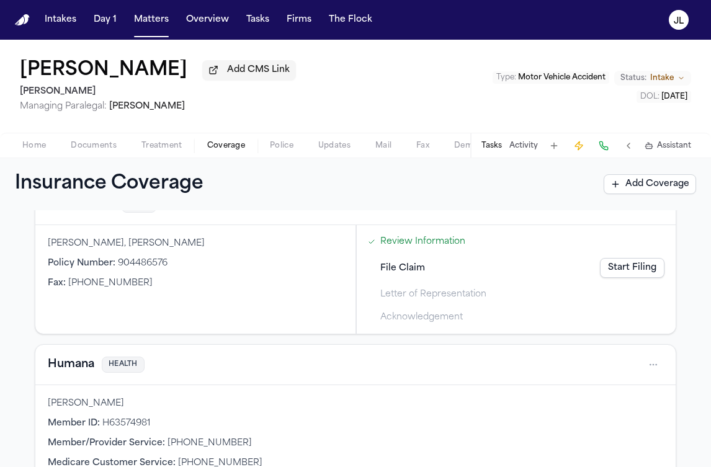
scroll to position [122, 0]
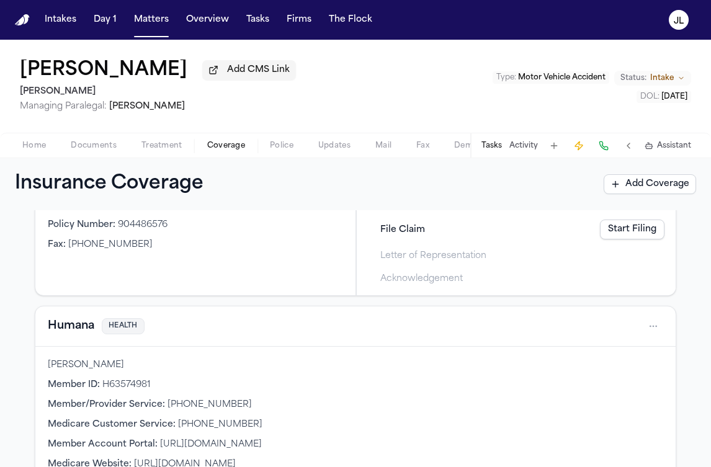
click at [76, 321] on button "Humana" at bounding box center [71, 326] width 47 height 17
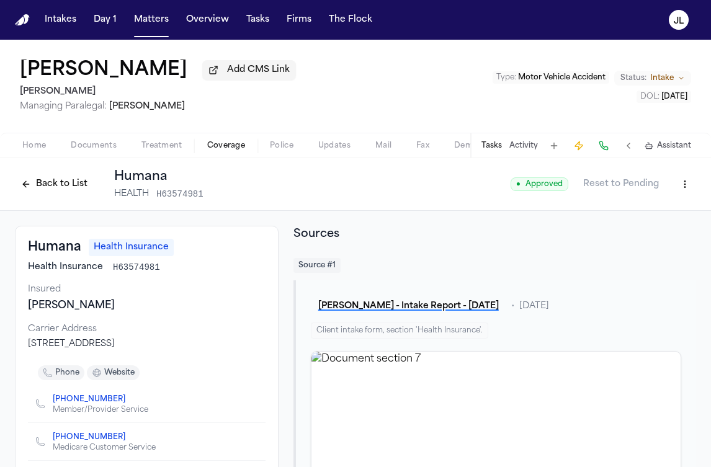
click at [70, 180] on button "Back to List" at bounding box center [54, 184] width 79 height 20
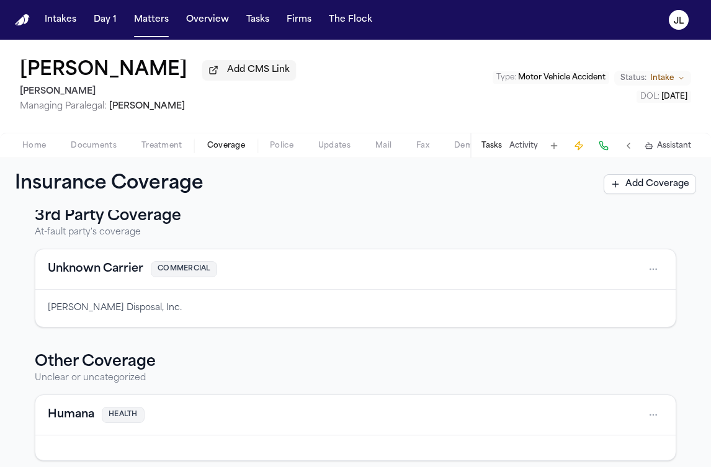
scroll to position [563, 0]
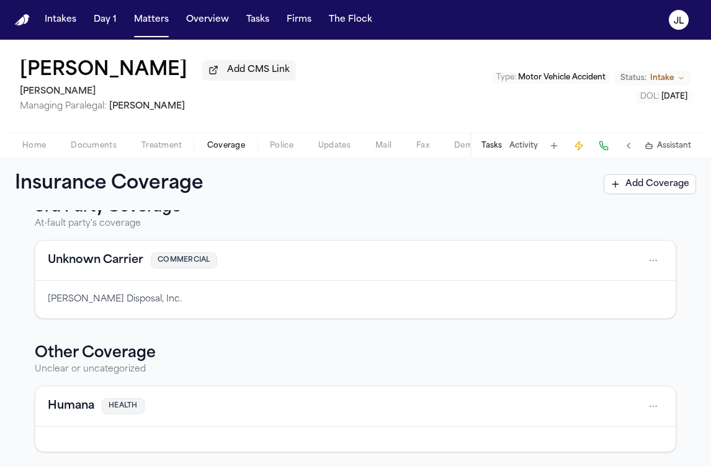
click at [55, 410] on button "Humana" at bounding box center [71, 406] width 47 height 17
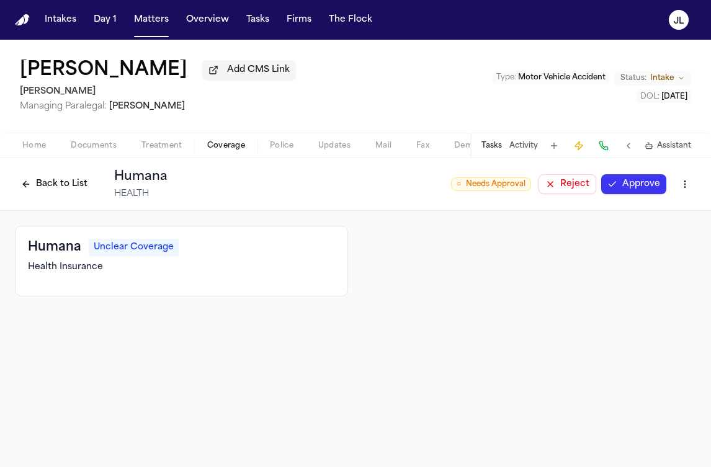
click at [624, 187] on button "Approve" at bounding box center [633, 184] width 65 height 20
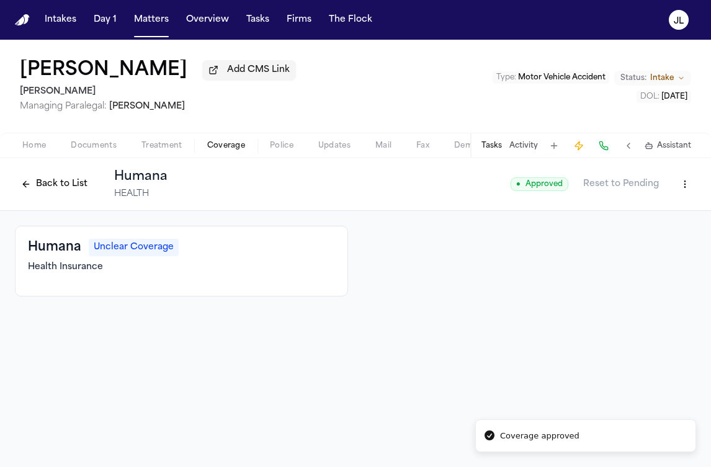
click at [48, 185] on button "Back to List" at bounding box center [54, 184] width 79 height 20
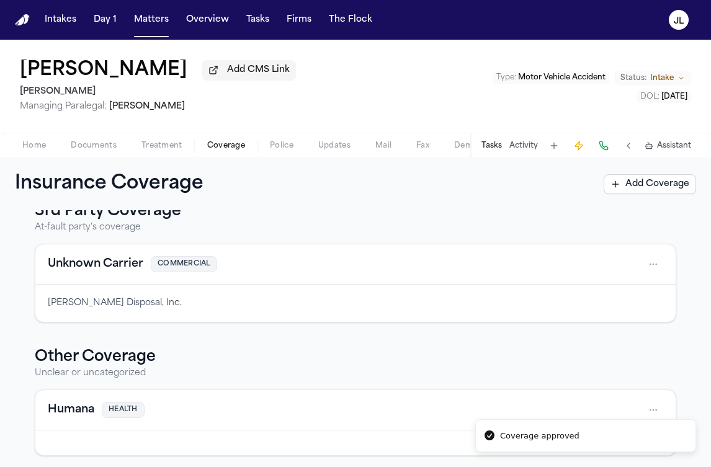
scroll to position [563, 0]
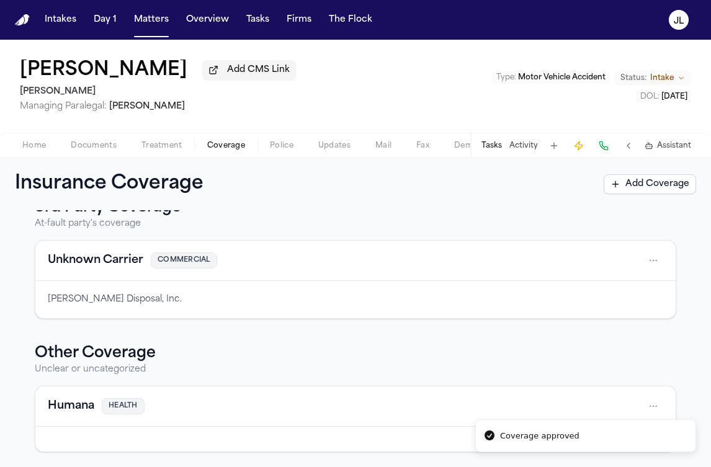
click at [49, 399] on button "Humana" at bounding box center [71, 406] width 47 height 17
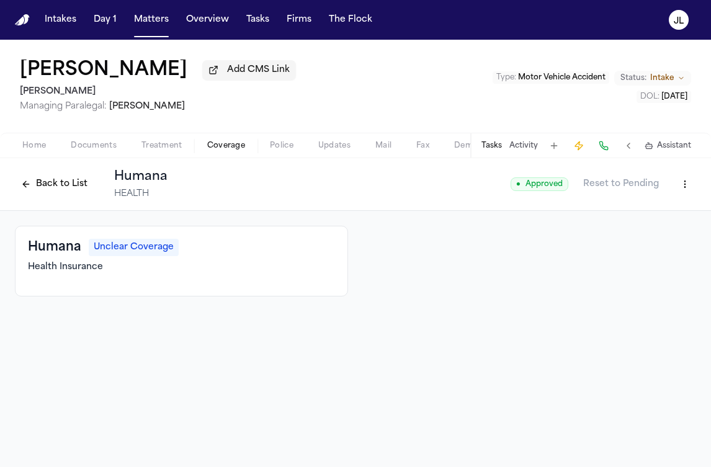
click at [689, 180] on html "Intakes Day 1 Matters Overview Tasks Firms The Flock JL Deborah Hachey Add CMS …" at bounding box center [355, 233] width 711 height 467
click at [649, 228] on div "Delete Coverage" at bounding box center [642, 234] width 104 height 20
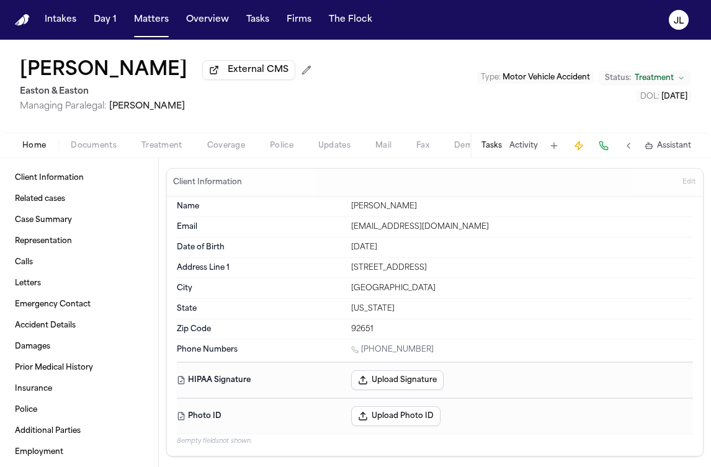
click at [232, 157] on div "Home Documents Treatment Coverage Police Updates Mail Fax Demand Workspaces Art…" at bounding box center [355, 145] width 711 height 25
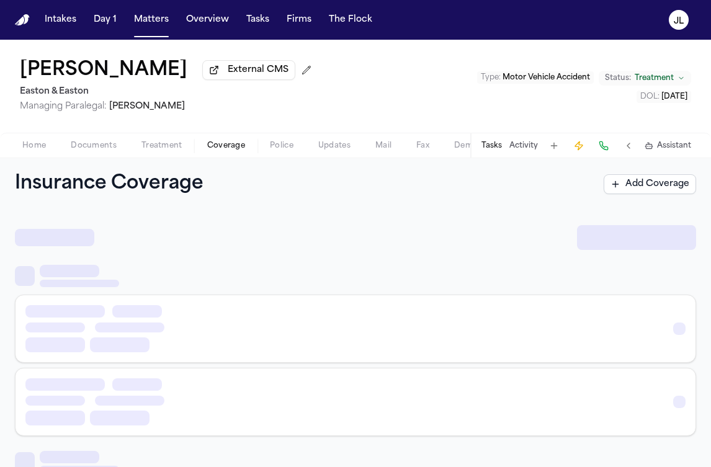
click at [233, 151] on span "Coverage" at bounding box center [226, 146] width 38 height 10
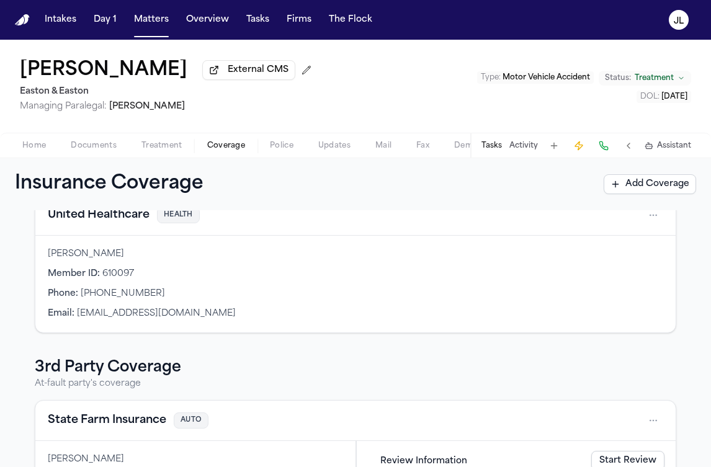
scroll to position [450, 0]
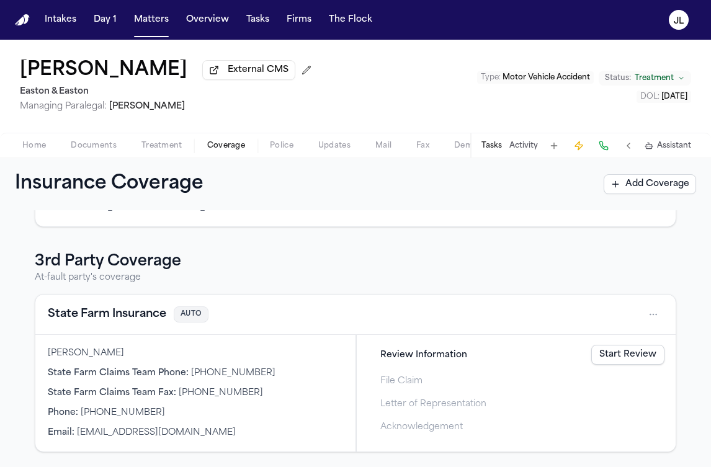
click at [95, 325] on div "State Farm Insurance AUTO" at bounding box center [355, 315] width 640 height 40
click at [96, 322] on button "State Farm Insurance" at bounding box center [107, 314] width 118 height 17
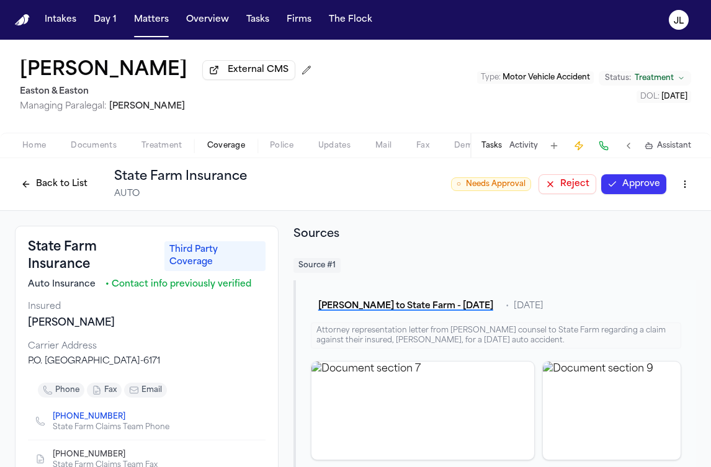
click at [638, 177] on button "Approve" at bounding box center [633, 184] width 65 height 20
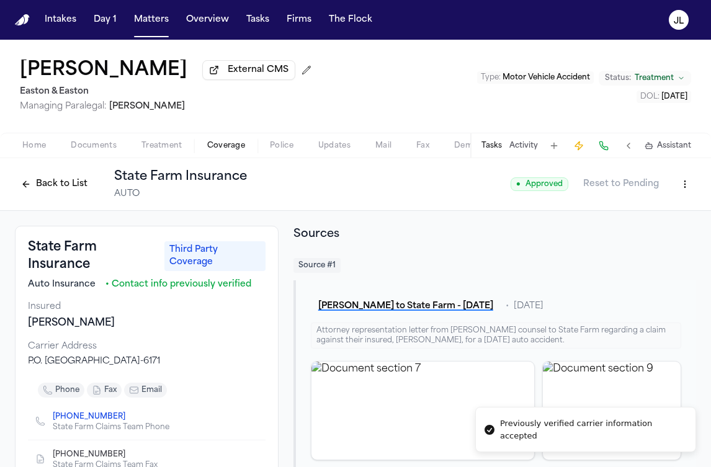
click at [64, 194] on button "Back to List" at bounding box center [54, 184] width 79 height 20
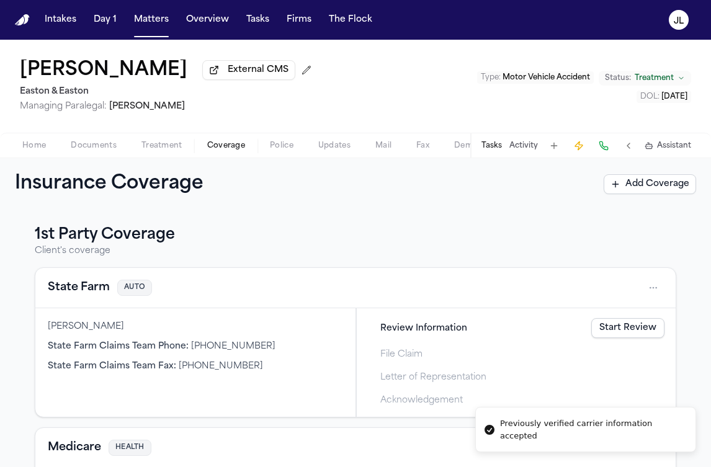
click at [80, 272] on div "State Farm AUTO" at bounding box center [355, 288] width 640 height 40
click at [78, 290] on button "State Farm" at bounding box center [79, 287] width 62 height 17
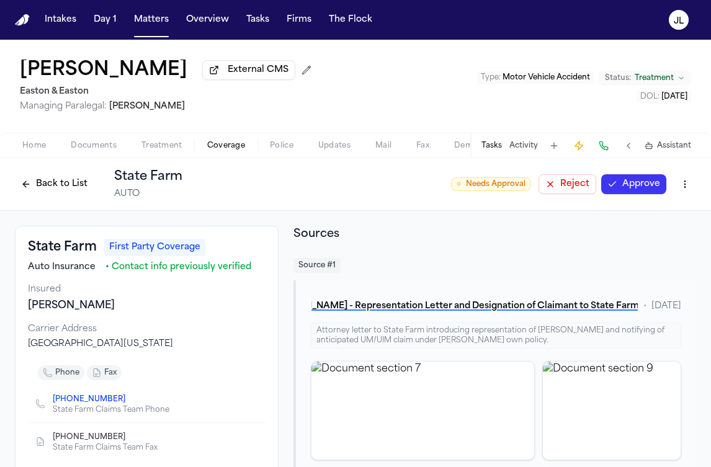
click at [630, 192] on button "Approve" at bounding box center [633, 184] width 65 height 20
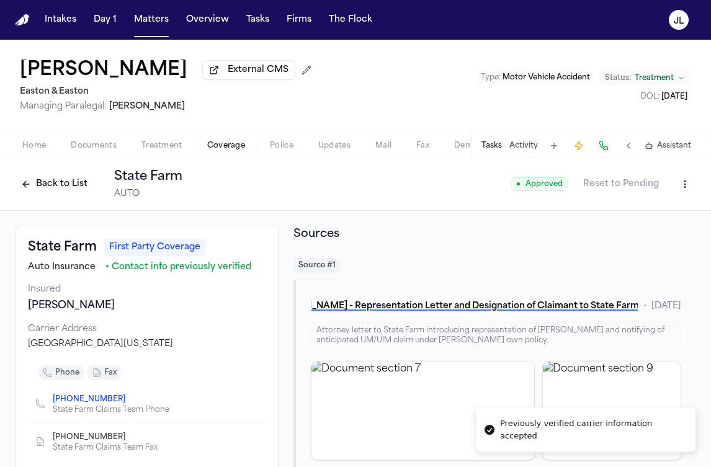
click at [35, 187] on button "Back to List" at bounding box center [54, 184] width 79 height 20
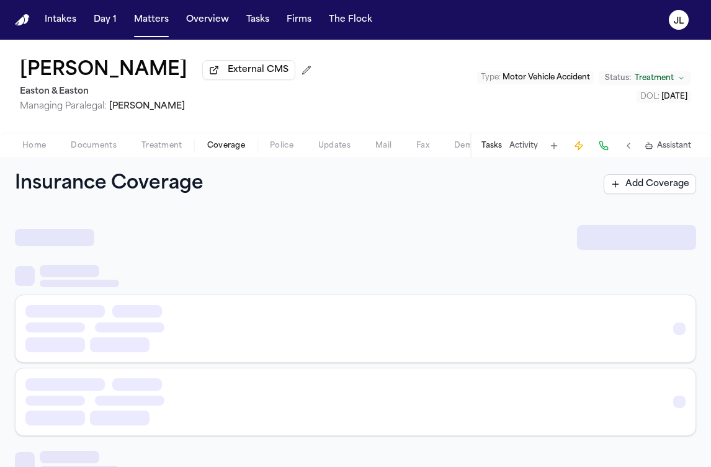
click at [215, 153] on span "button" at bounding box center [226, 152] width 53 height 1
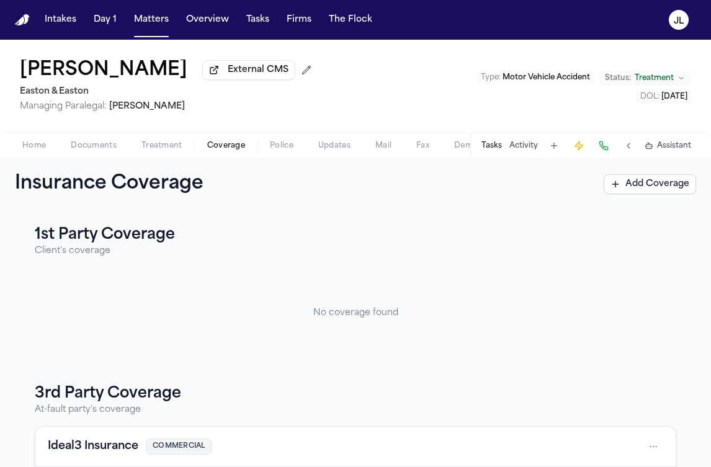
scroll to position [75, 0]
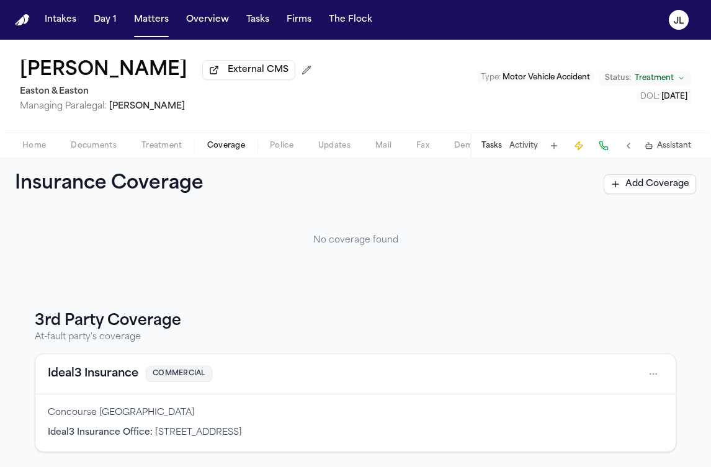
click at [62, 377] on button "Ideal3 Insurance" at bounding box center [93, 373] width 91 height 17
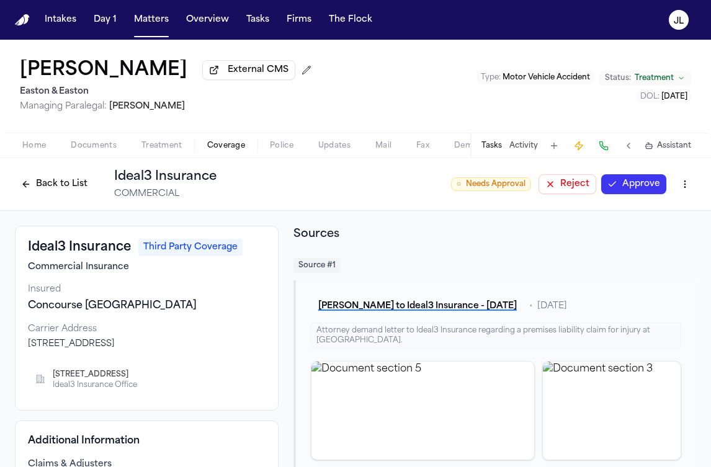
click at [651, 191] on button "Approve" at bounding box center [633, 184] width 65 height 20
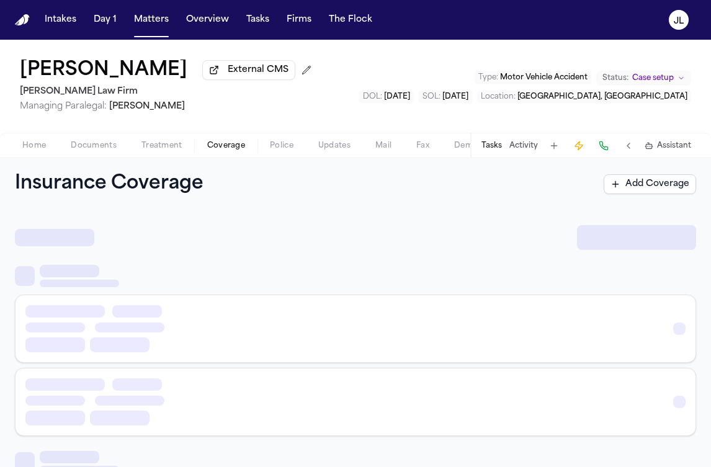
click at [216, 143] on span "Coverage" at bounding box center [226, 146] width 38 height 10
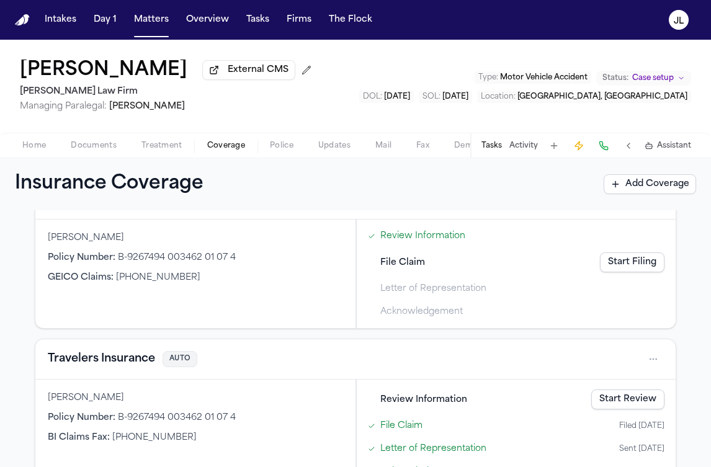
scroll to position [646, 0]
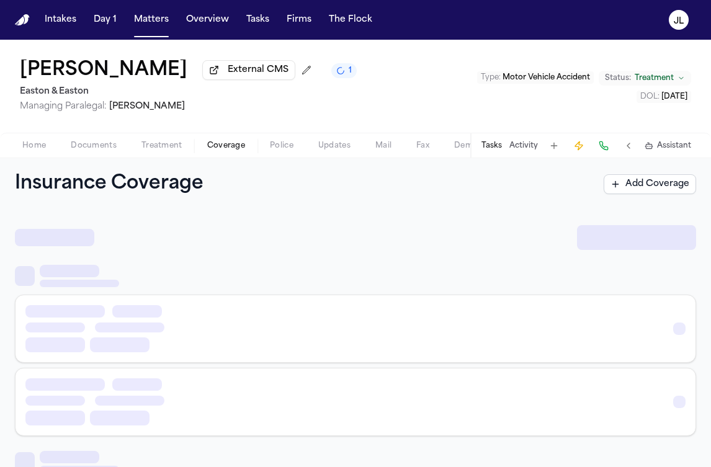
click at [231, 151] on span "Coverage" at bounding box center [226, 146] width 38 height 10
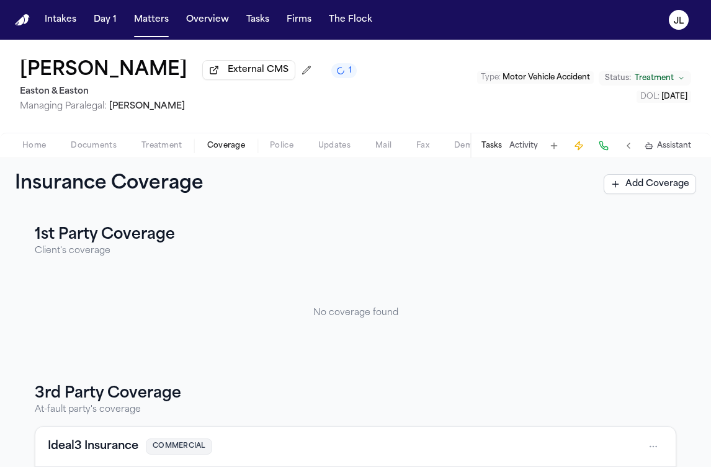
scroll to position [75, 0]
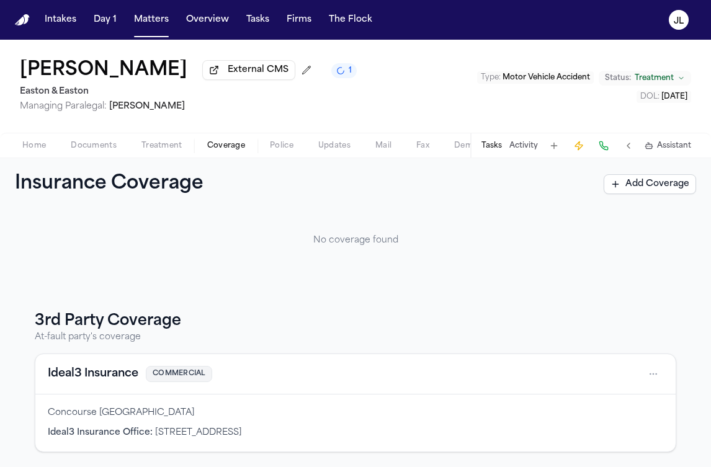
click at [64, 371] on button "Ideal3 Insurance" at bounding box center [93, 373] width 91 height 17
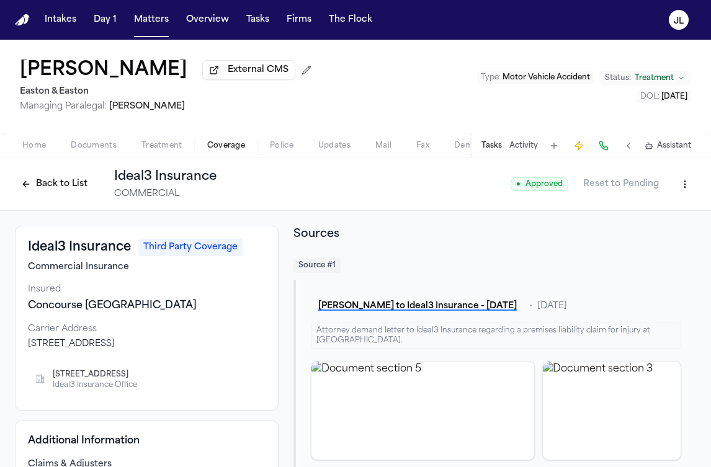
click at [79, 189] on button "Back to List" at bounding box center [54, 184] width 79 height 20
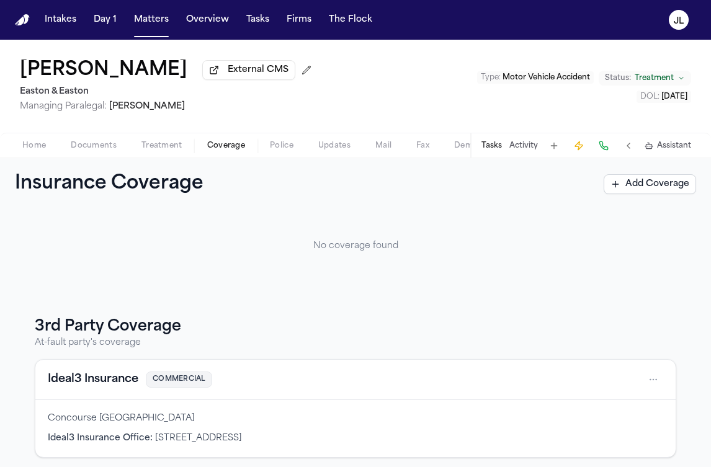
scroll to position [75, 0]
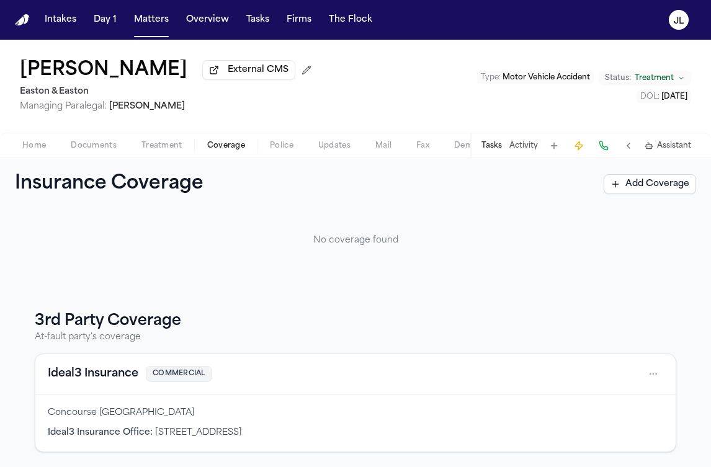
click at [81, 373] on button "Ideal3 Insurance" at bounding box center [93, 373] width 91 height 17
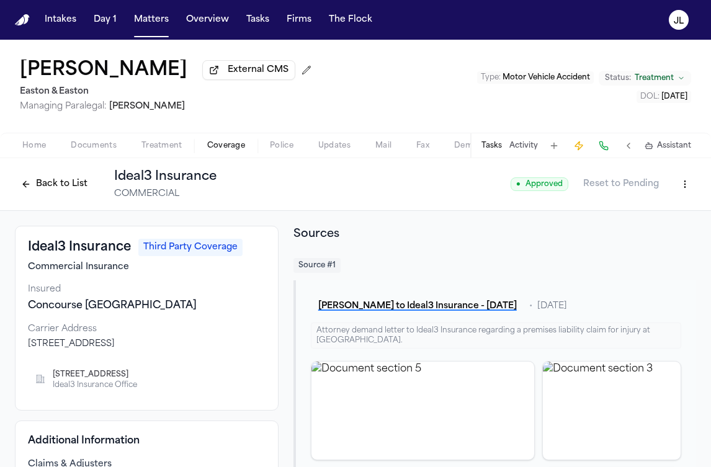
click at [58, 183] on button "Back to List" at bounding box center [54, 184] width 79 height 20
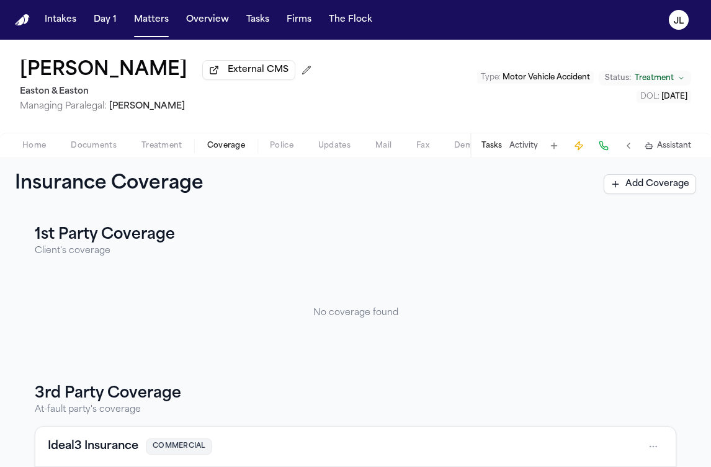
scroll to position [75, 0]
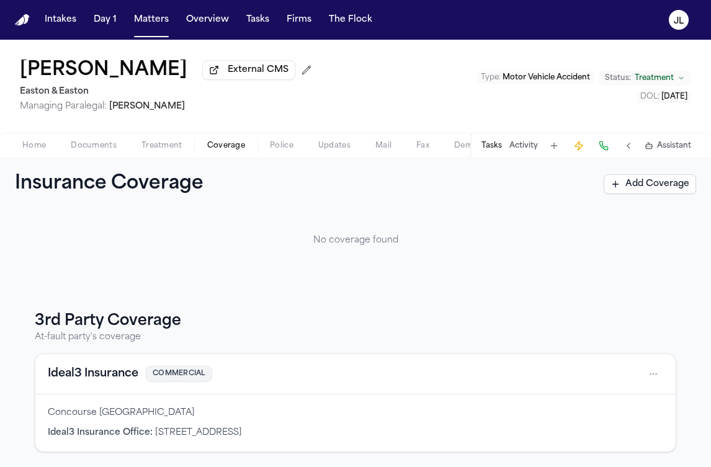
click at [57, 376] on button "Ideal3 Insurance" at bounding box center [93, 373] width 91 height 17
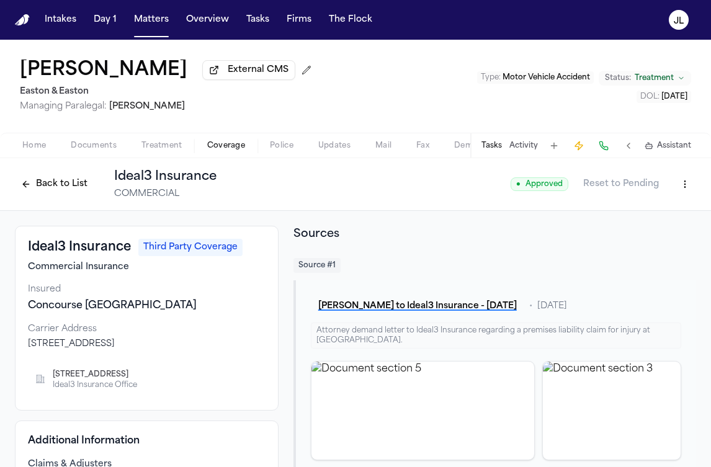
click at [38, 174] on div "Back to List Ideal3 Insurance COMMERCIAL" at bounding box center [116, 184] width 202 height 32
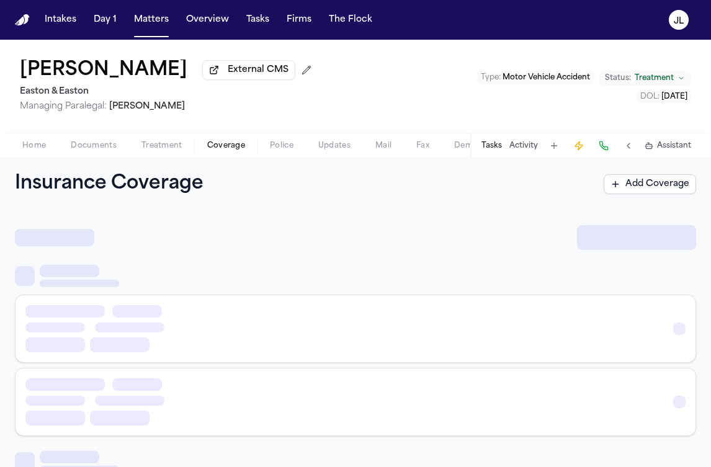
click at [229, 150] on span "Coverage" at bounding box center [226, 146] width 38 height 10
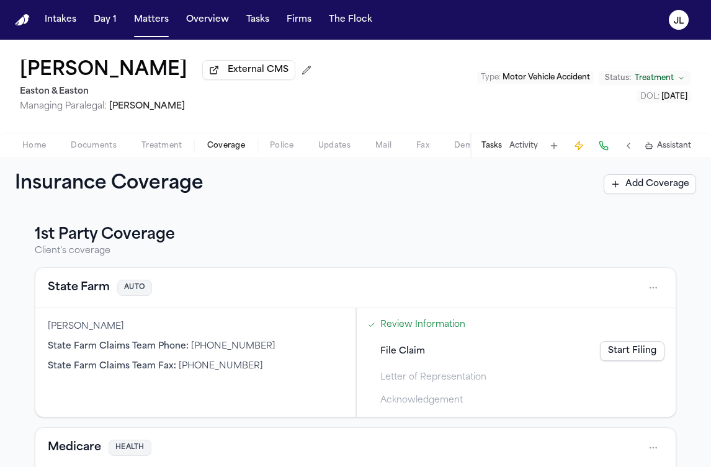
click at [70, 291] on button "State Farm" at bounding box center [79, 287] width 62 height 17
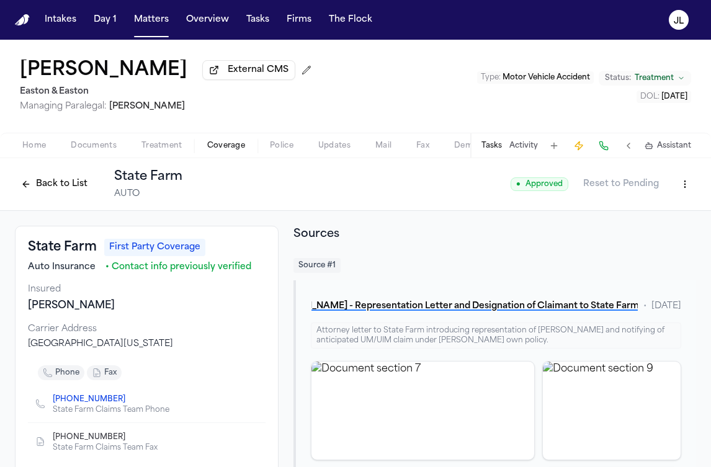
click at [50, 181] on button "Back to List" at bounding box center [54, 184] width 79 height 20
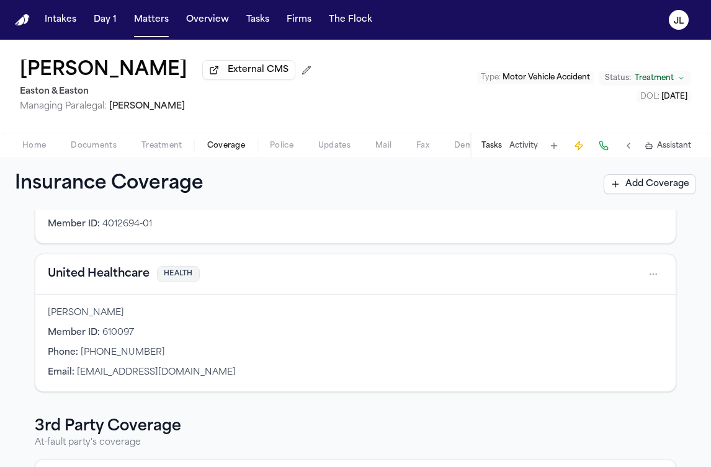
scroll to position [450, 0]
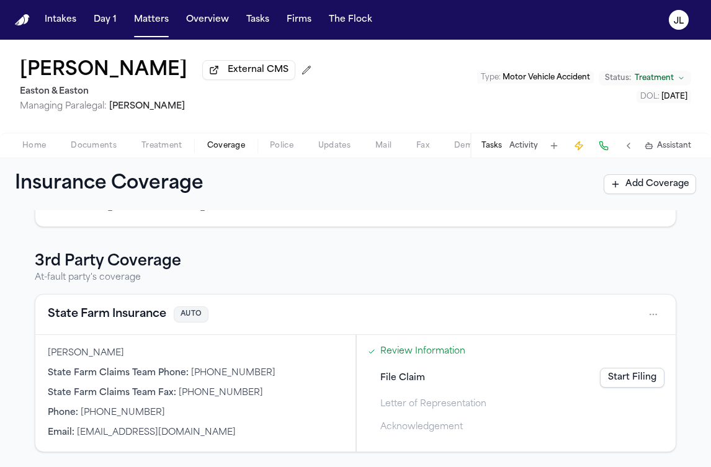
click at [77, 314] on button "State Farm Insurance" at bounding box center [107, 314] width 118 height 17
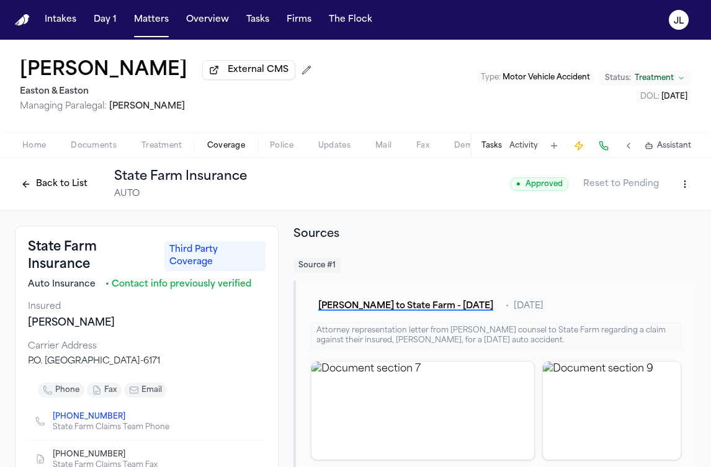
click at [63, 185] on button "Back to List" at bounding box center [54, 184] width 79 height 20
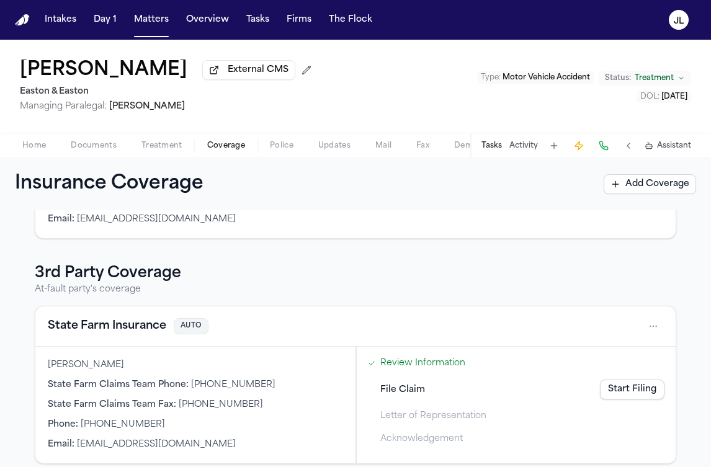
scroll to position [450, 0]
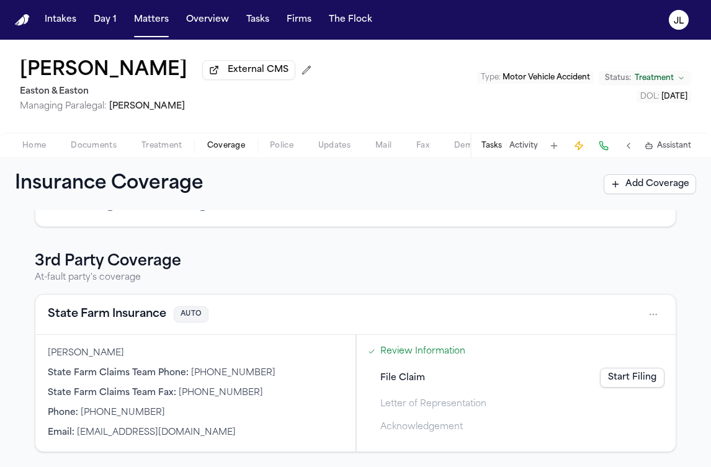
click at [114, 314] on button "State Farm Insurance" at bounding box center [107, 314] width 118 height 17
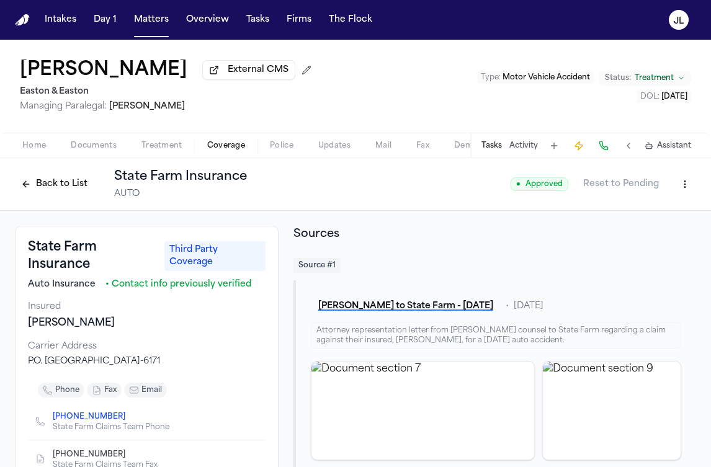
click at [47, 192] on button "Back to List" at bounding box center [54, 184] width 79 height 20
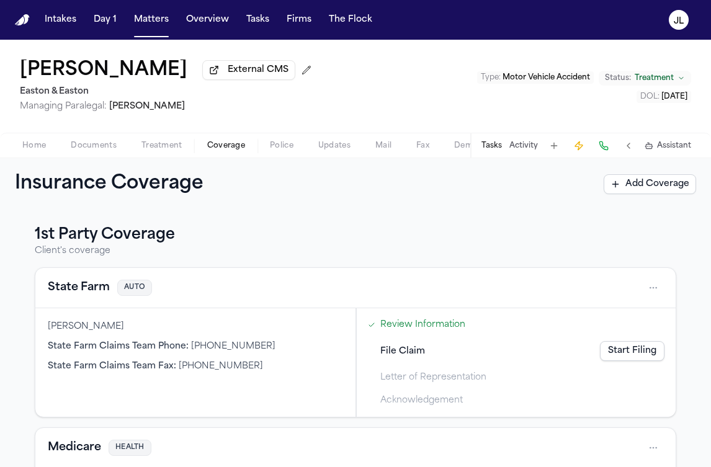
click at [83, 290] on button "State Farm" at bounding box center [79, 287] width 62 height 17
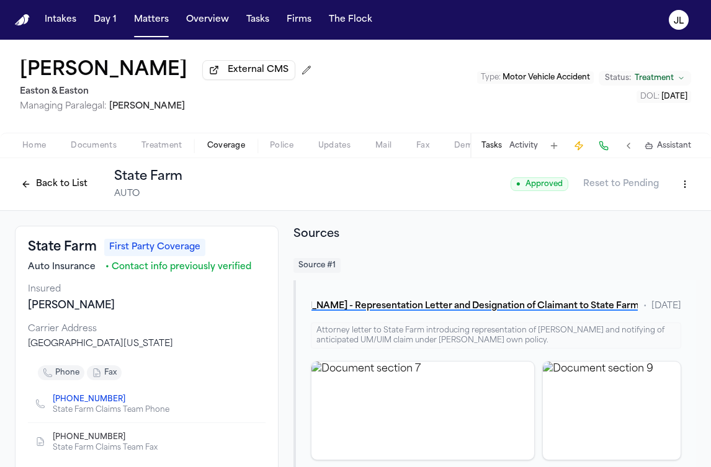
click at [47, 188] on button "Back to List" at bounding box center [54, 184] width 79 height 20
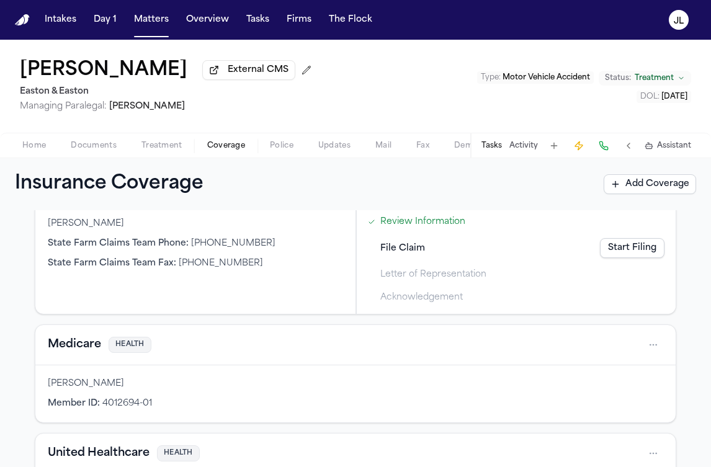
scroll to position [126, 0]
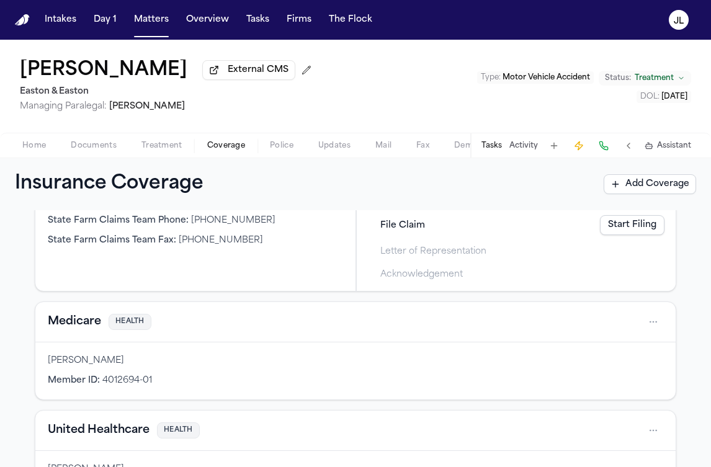
click at [79, 319] on button "Medicare" at bounding box center [74, 321] width 53 height 17
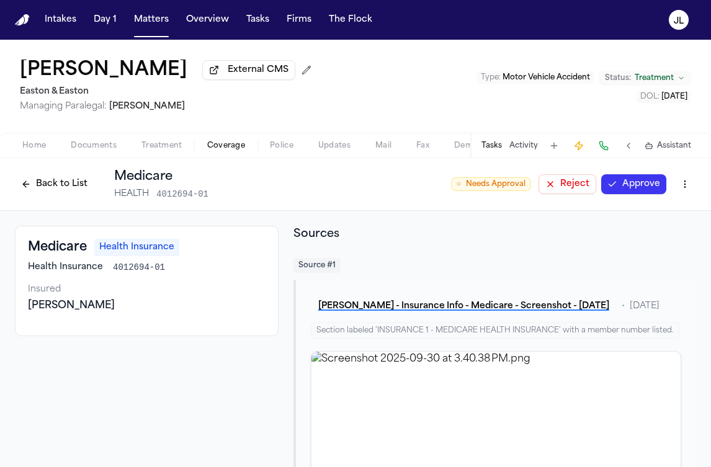
click at [636, 189] on button "Approve" at bounding box center [633, 184] width 65 height 20
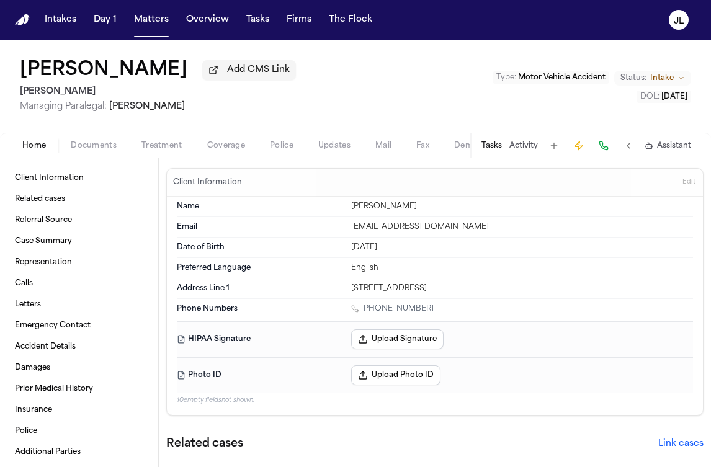
click at [211, 151] on span "Coverage" at bounding box center [226, 146] width 38 height 10
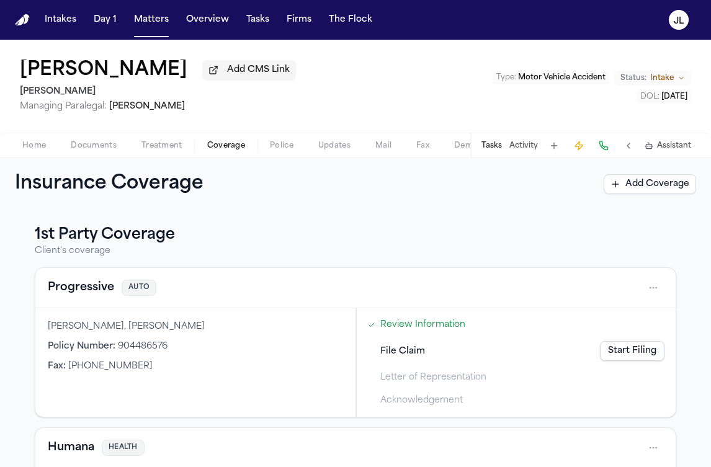
click at [69, 287] on button "Progressive" at bounding box center [81, 287] width 66 height 17
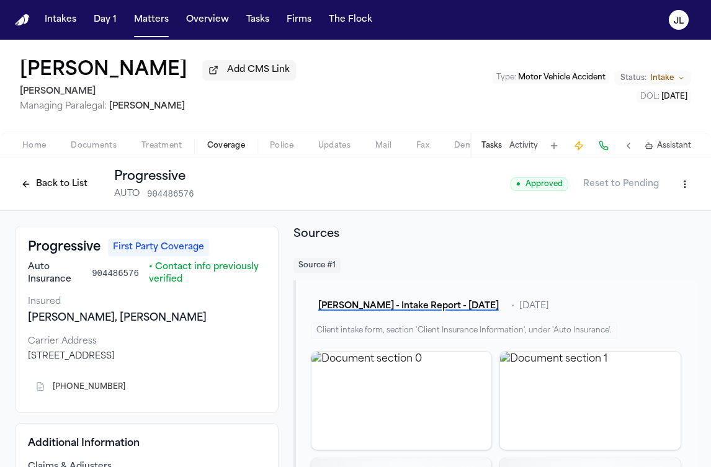
click at [66, 194] on button "Back to List" at bounding box center [54, 184] width 79 height 20
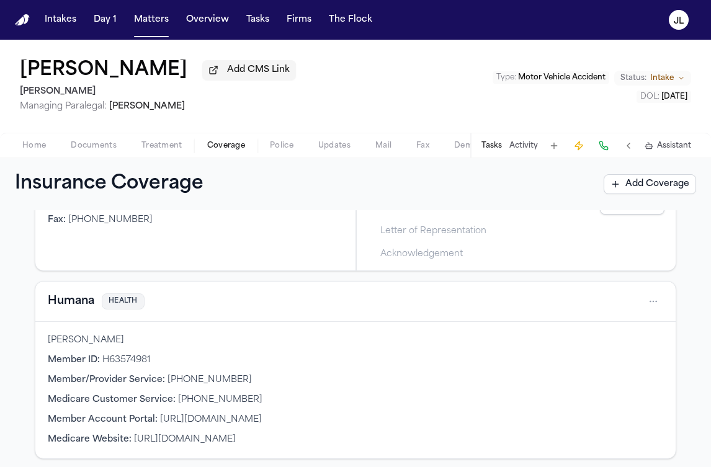
scroll to position [150, 0]
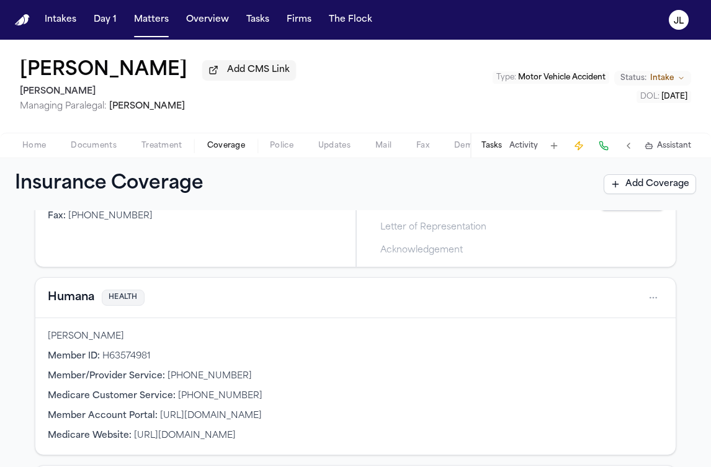
click at [66, 301] on button "Humana" at bounding box center [71, 297] width 47 height 17
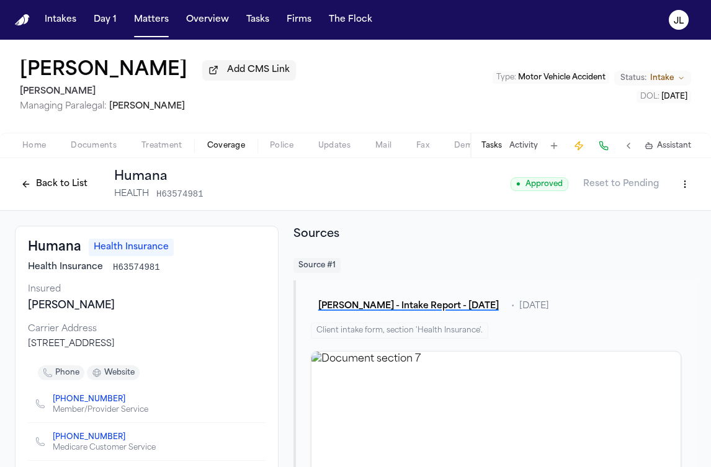
click at [50, 177] on button "Back to List" at bounding box center [54, 184] width 79 height 20
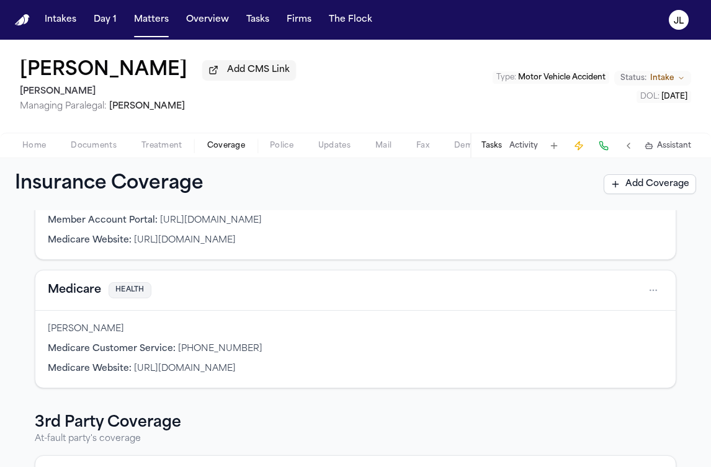
scroll to position [345, 0]
click at [67, 295] on button "Medicare" at bounding box center [74, 290] width 53 height 17
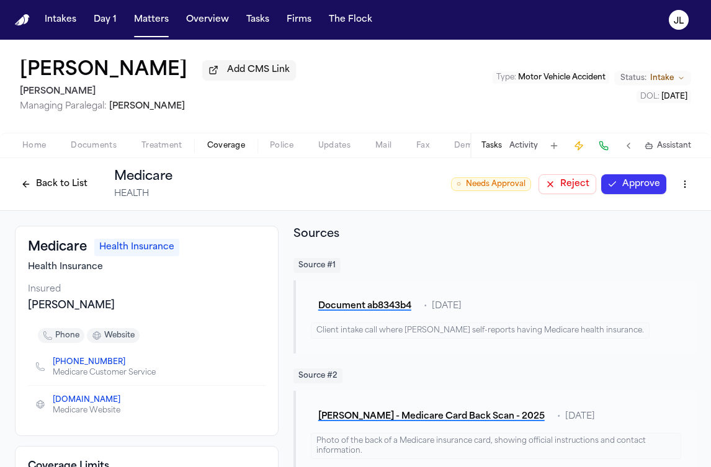
click at [656, 193] on button "Approve" at bounding box center [633, 184] width 65 height 20
drag, startPoint x: 656, startPoint y: 193, endPoint x: 217, endPoint y: 191, distance: 439.1
click at [224, 191] on div "Back to List Medicare HEALTH ○ Needs Approval Reject Approve" at bounding box center [355, 184] width 681 height 32
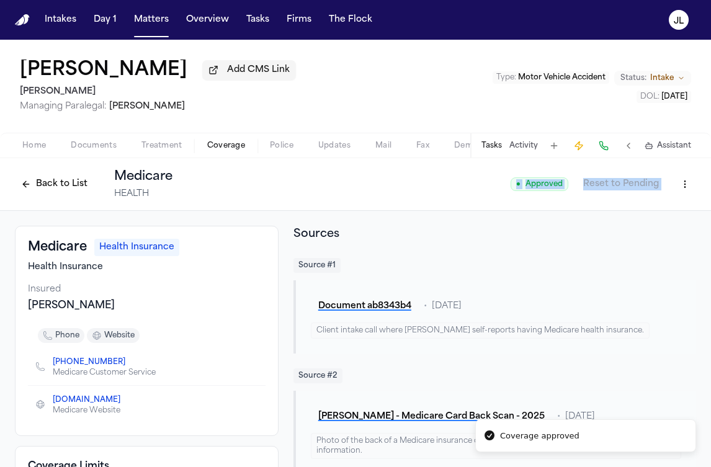
click at [27, 186] on button "Back to List" at bounding box center [54, 184] width 79 height 20
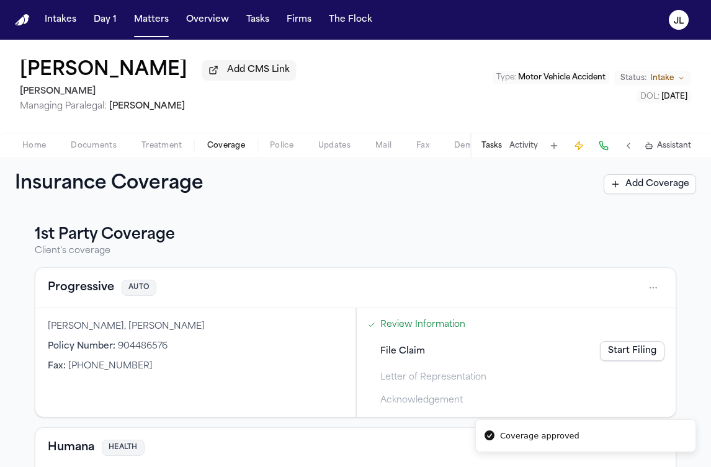
scroll to position [430, 0]
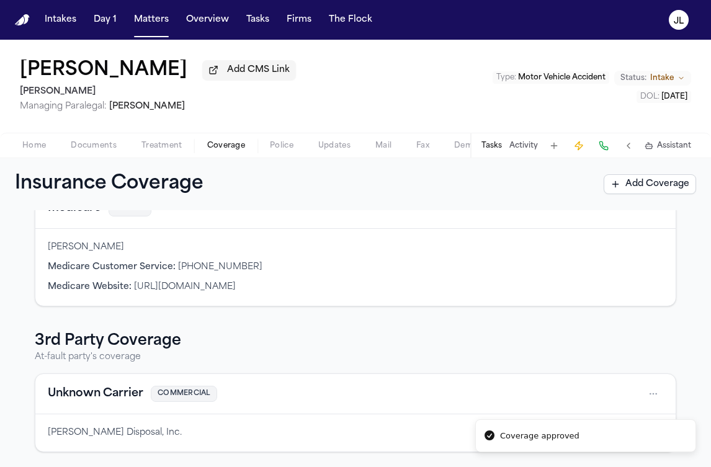
click at [89, 391] on button "Unknown Carrier" at bounding box center [96, 393] width 96 height 17
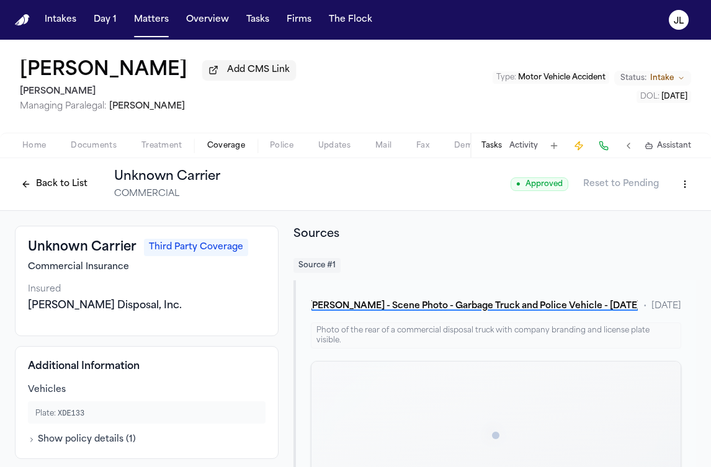
click at [29, 191] on button "Back to List" at bounding box center [54, 184] width 79 height 20
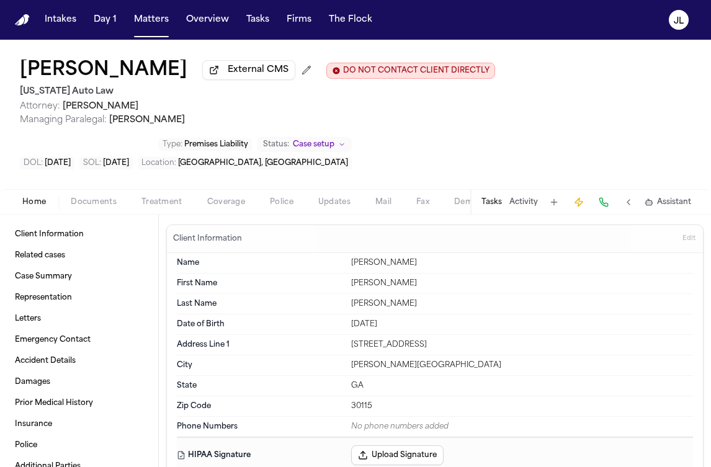
click at [213, 205] on span "Coverage" at bounding box center [226, 202] width 38 height 10
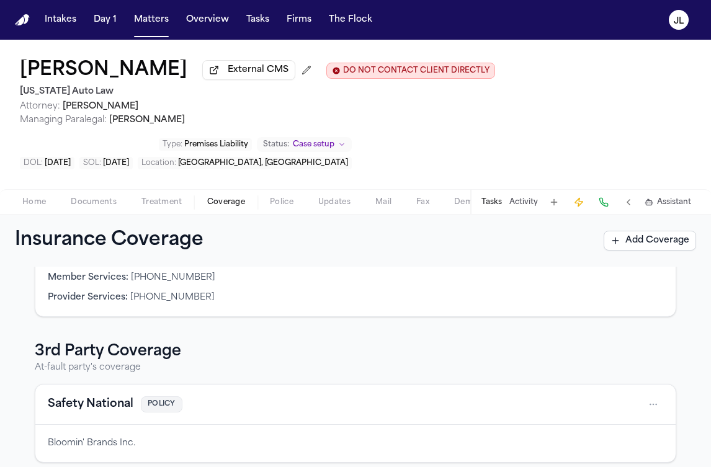
scroll to position [287, 0]
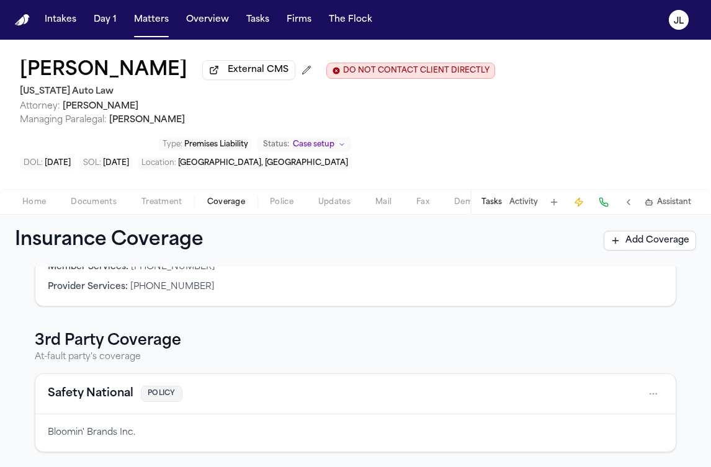
click at [62, 401] on button "Safety National" at bounding box center [91, 393] width 86 height 17
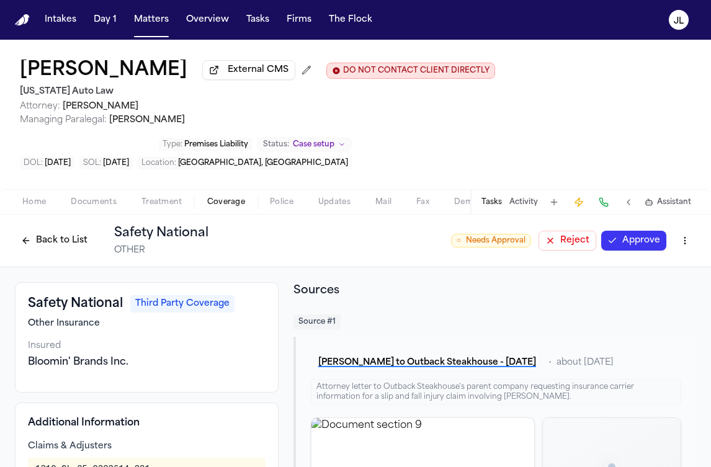
click at [645, 246] on button "Approve" at bounding box center [633, 241] width 65 height 20
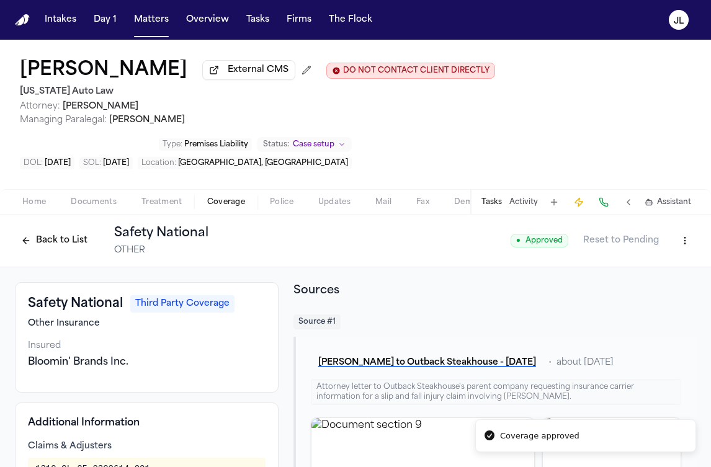
click at [48, 247] on button "Back to List" at bounding box center [54, 241] width 79 height 20
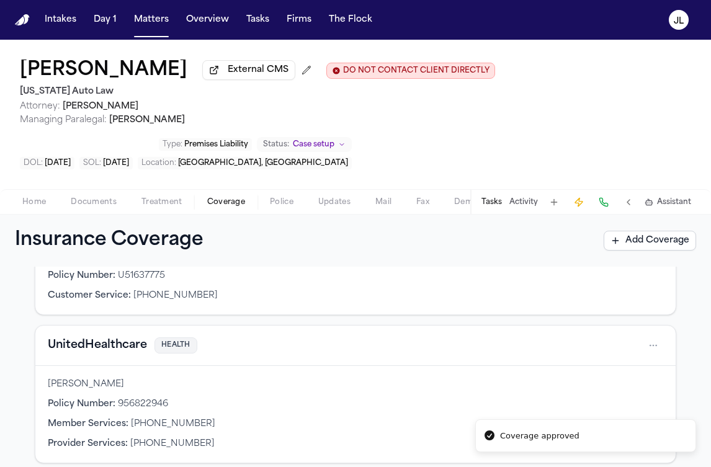
scroll to position [98, 0]
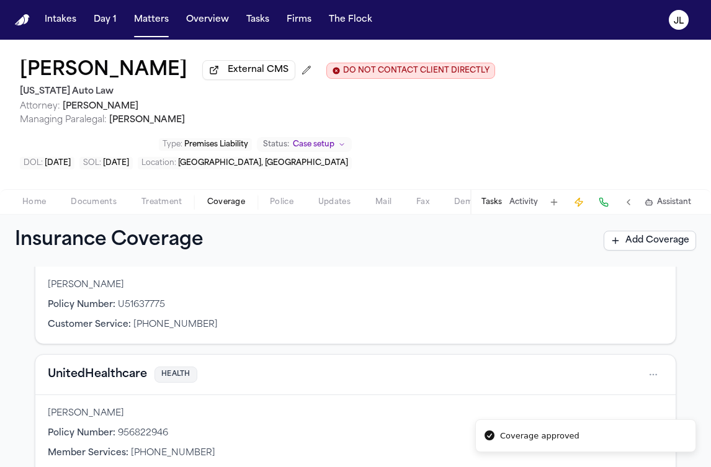
click at [71, 381] on button "UnitedHealthcare" at bounding box center [97, 374] width 99 height 17
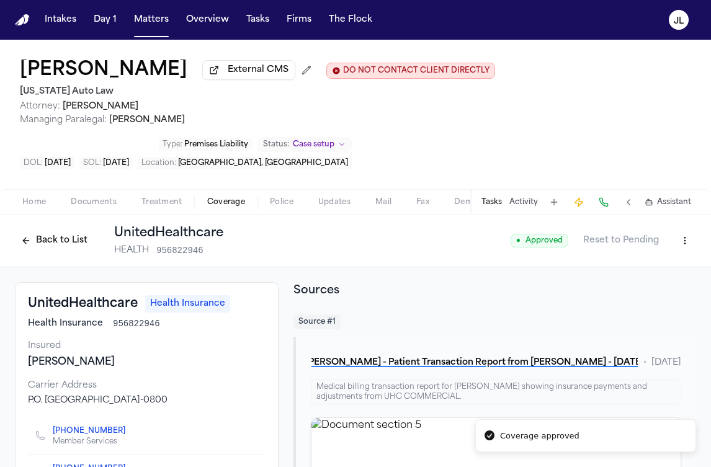
click at [73, 239] on button "Back to List" at bounding box center [54, 241] width 79 height 20
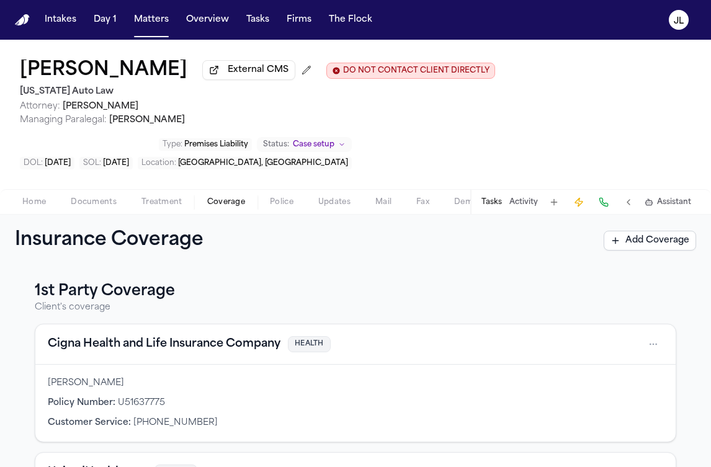
click at [96, 346] on button "Cigna Health and Life Insurance Company" at bounding box center [164, 344] width 233 height 17
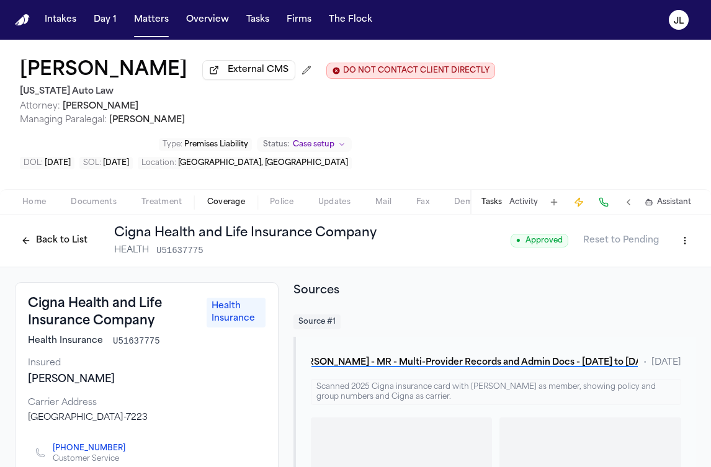
click at [57, 245] on button "Back to List" at bounding box center [54, 241] width 79 height 20
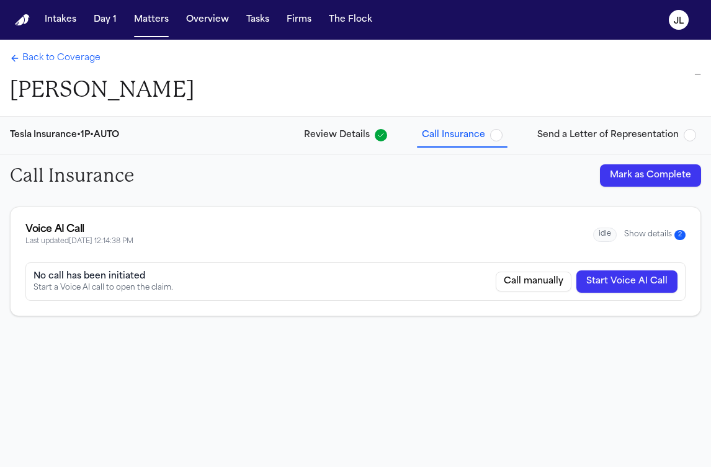
click at [664, 234] on button "Show details 2" at bounding box center [654, 234] width 61 height 11
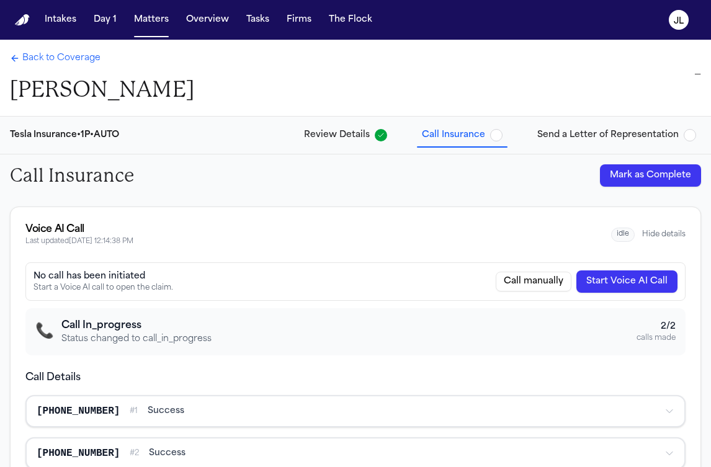
click at [657, 230] on button "Hide details" at bounding box center [663, 234] width 43 height 10
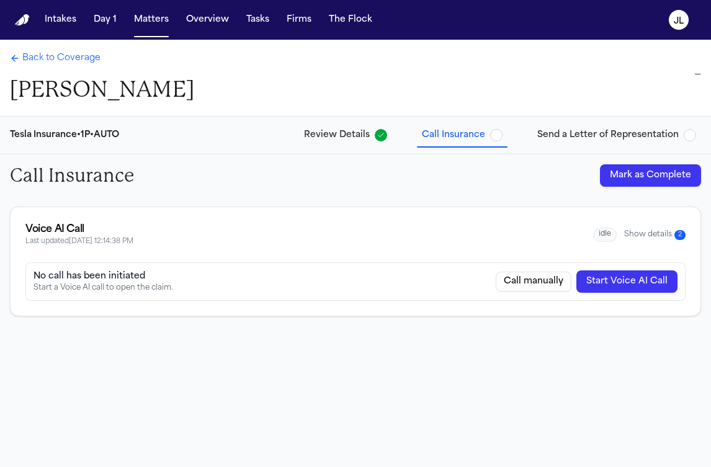
scroll to position [40, 0]
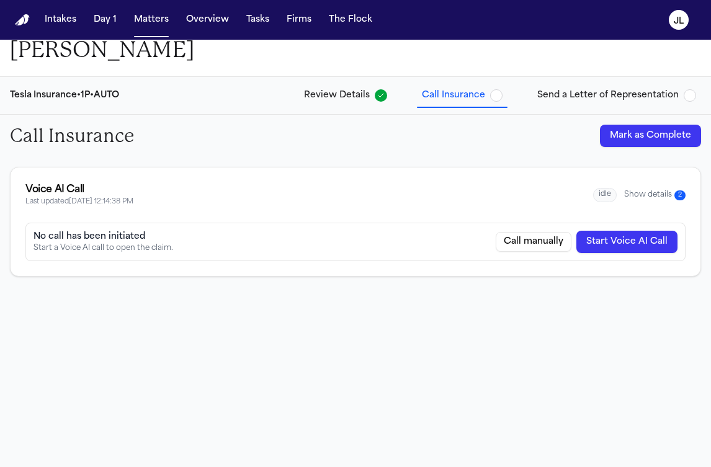
click at [663, 190] on button "Show details 2" at bounding box center [654, 195] width 61 height 11
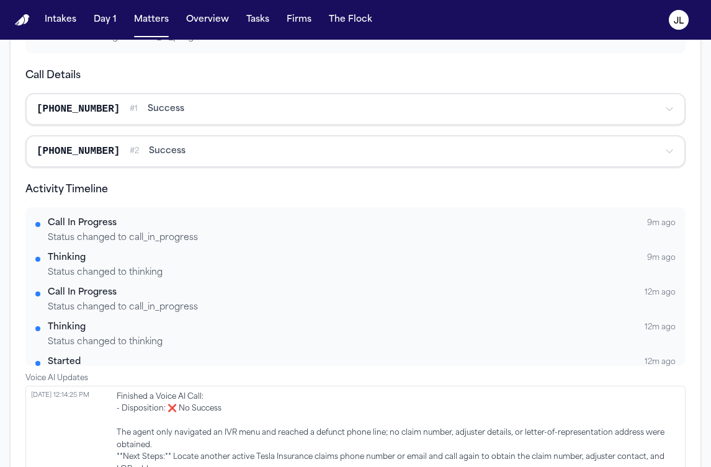
scroll to position [0, 0]
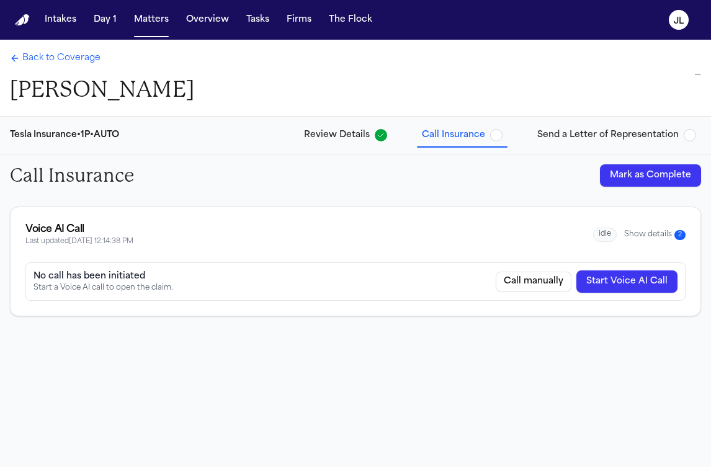
click at [643, 229] on button "Show details 2" at bounding box center [654, 234] width 61 height 11
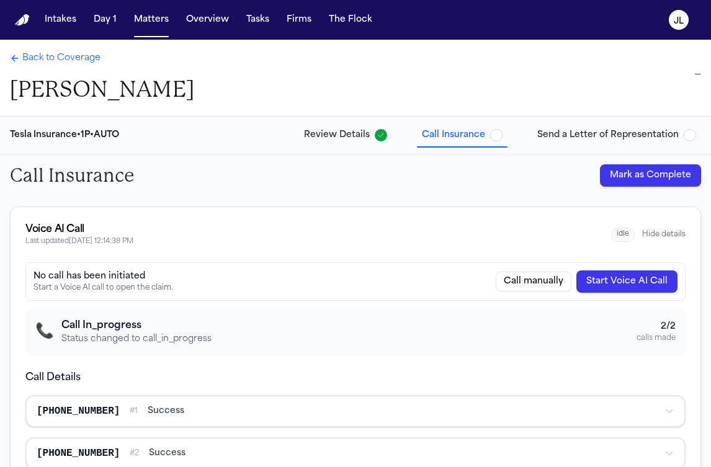
click at [66, 64] on span "Back to Coverage" at bounding box center [61, 58] width 78 height 12
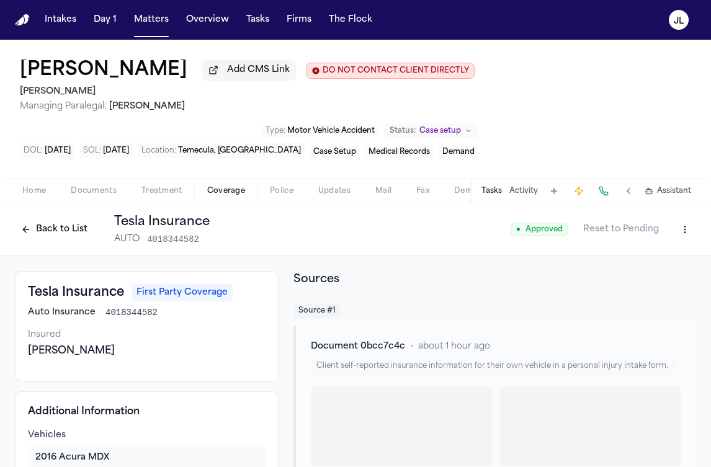
click at [239, 187] on button "Coverage" at bounding box center [226, 191] width 63 height 15
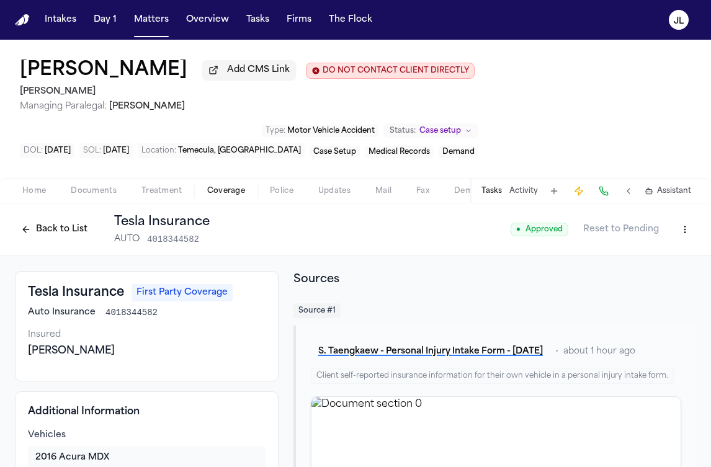
click at [230, 195] on span "Coverage" at bounding box center [226, 191] width 38 height 10
click at [62, 239] on button "Back to List" at bounding box center [54, 230] width 79 height 20
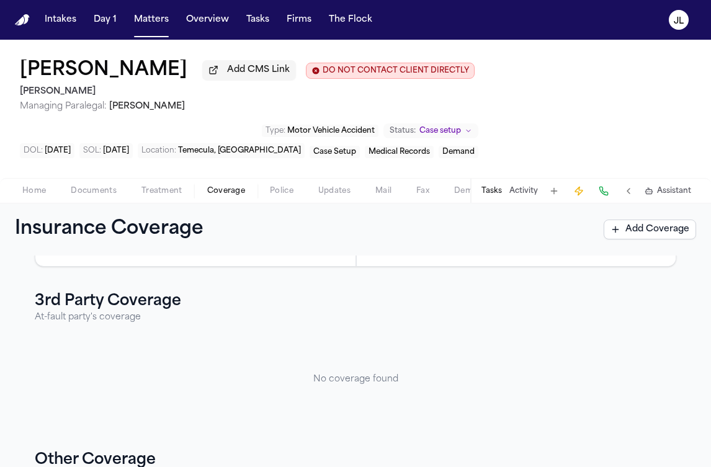
scroll to position [389, 0]
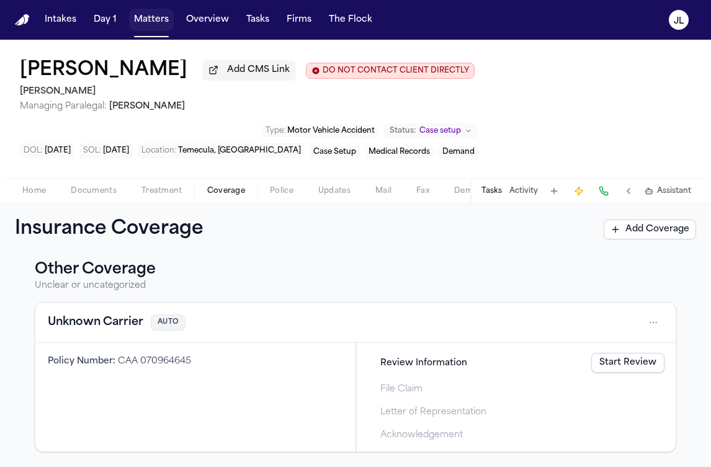
click at [153, 23] on button "Matters" at bounding box center [151, 20] width 45 height 22
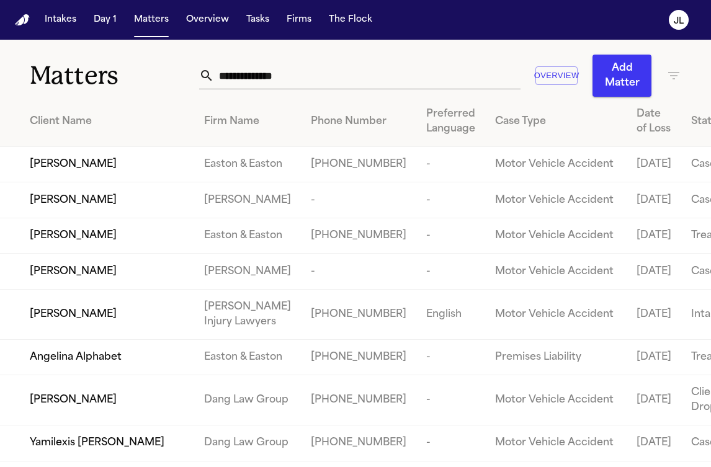
click at [217, 81] on input "text" at bounding box center [367, 75] width 306 height 27
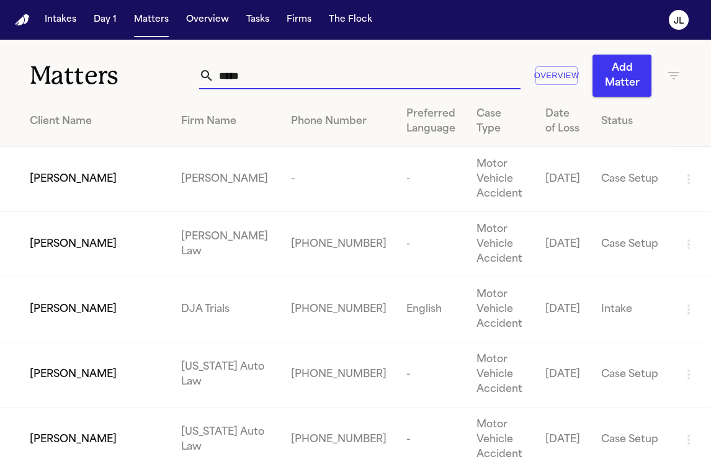
type input "*****"
click at [93, 167] on td "[PERSON_NAME]" at bounding box center [85, 179] width 171 height 65
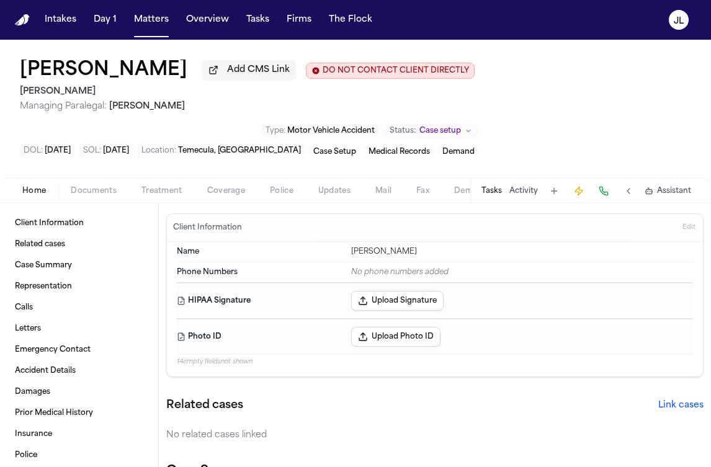
click at [221, 187] on span "Coverage" at bounding box center [226, 191] width 38 height 10
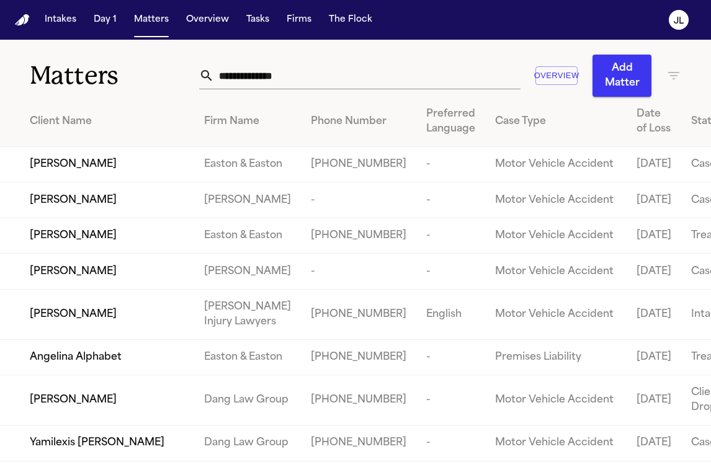
click at [256, 92] on div "Overview Add Matter" at bounding box center [440, 76] width 482 height 42
click at [94, 208] on span "[PERSON_NAME]" at bounding box center [73, 200] width 87 height 15
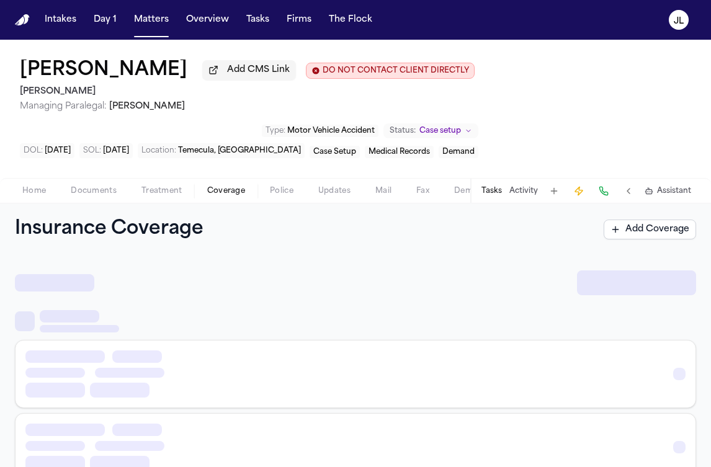
click at [222, 189] on span "Coverage" at bounding box center [226, 191] width 38 height 10
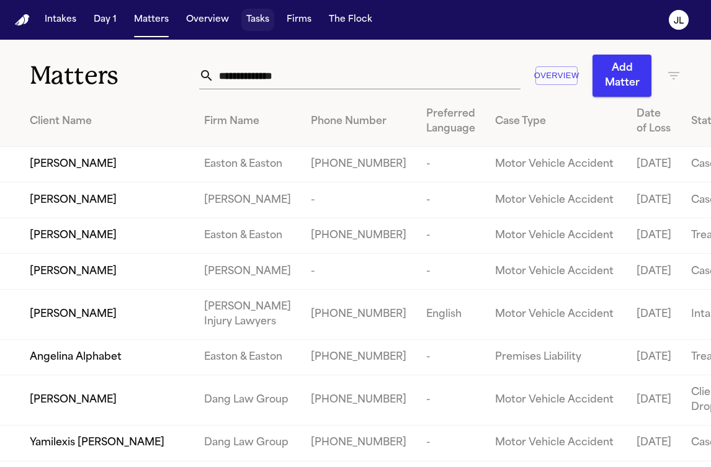
click at [258, 30] on button "Tasks" at bounding box center [257, 20] width 33 height 22
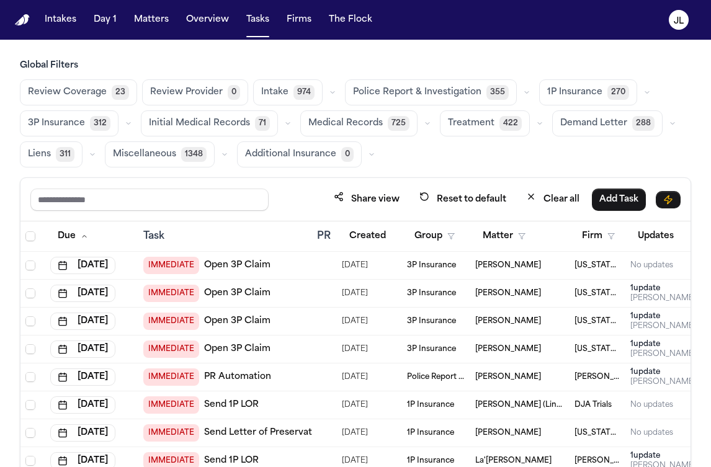
click at [147, 211] on div "Share view Reset to default Clear all Add Task" at bounding box center [355, 199] width 670 height 43
click at [147, 207] on input "text" at bounding box center [149, 200] width 238 height 22
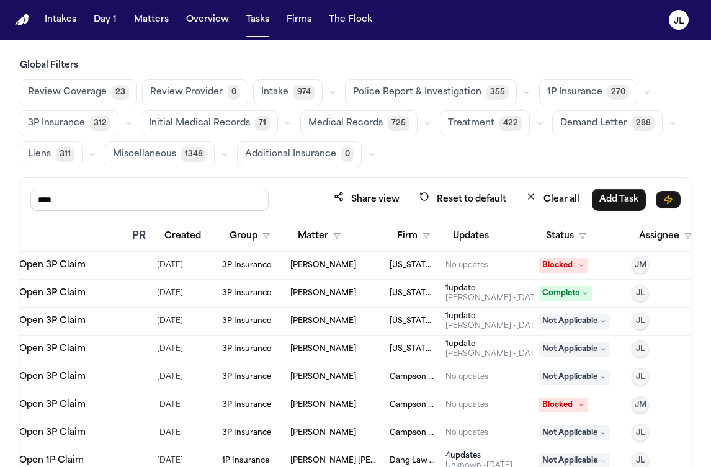
scroll to position [0, 208]
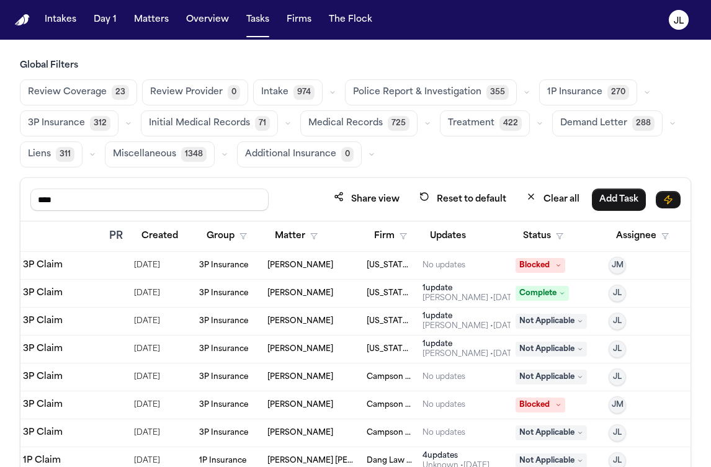
type input "****"
click at [545, 229] on button "Status" at bounding box center [542, 236] width 55 height 22
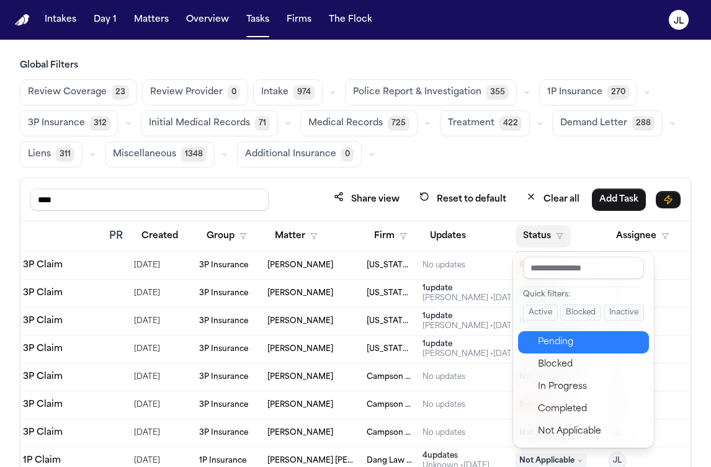
click at [564, 346] on div "Pending" at bounding box center [590, 342] width 104 height 15
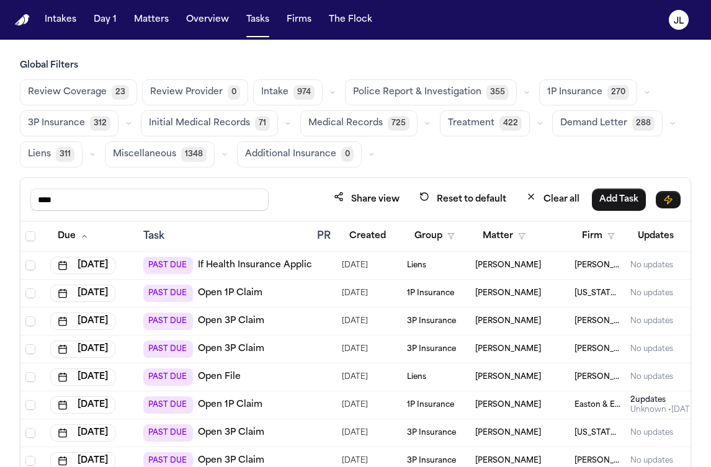
scroll to position [0, 208]
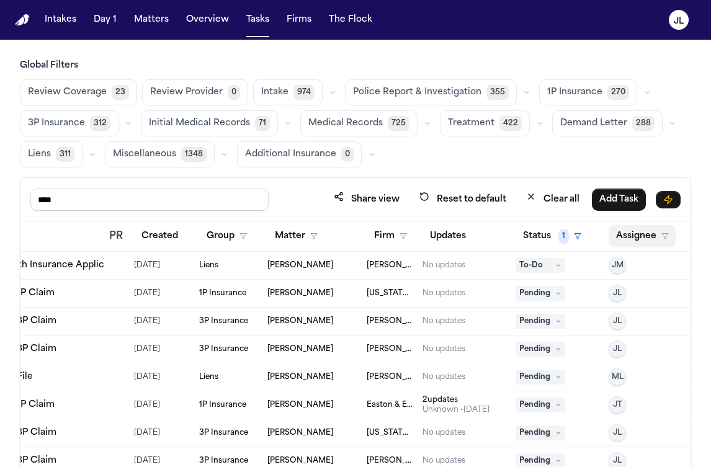
click at [629, 241] on button "Assignee" at bounding box center [642, 236] width 68 height 22
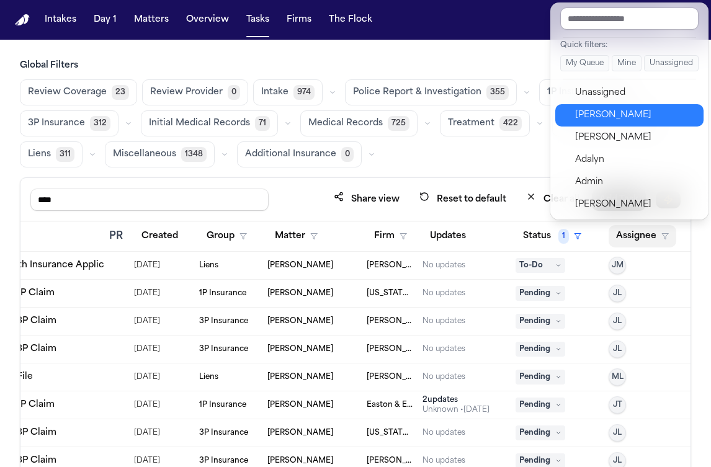
click at [595, 115] on div "Julie Lopez" at bounding box center [635, 115] width 121 height 15
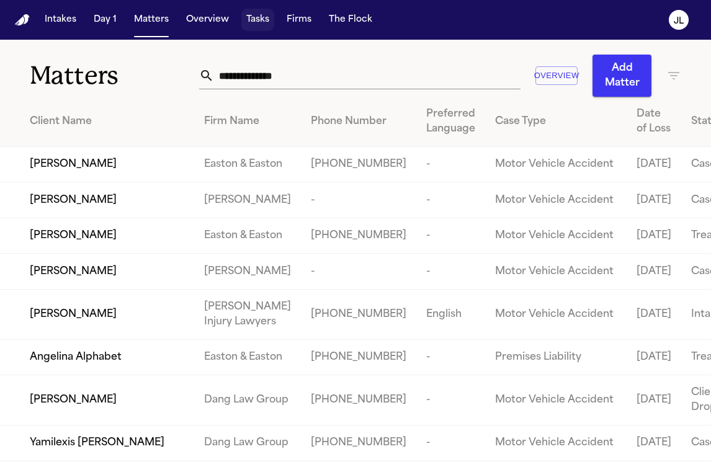
click at [250, 23] on button "Tasks" at bounding box center [257, 20] width 33 height 22
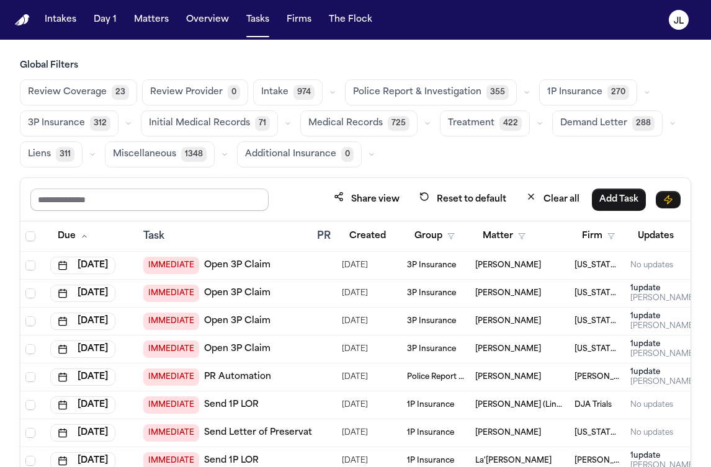
click at [89, 192] on input "text" at bounding box center [149, 200] width 238 height 22
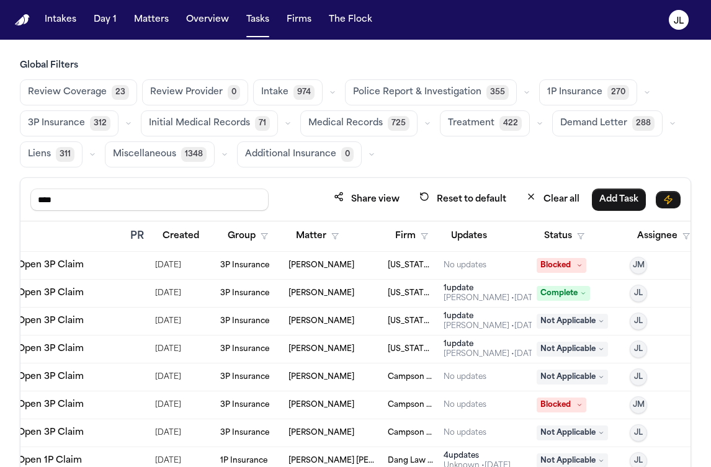
scroll to position [0, 208]
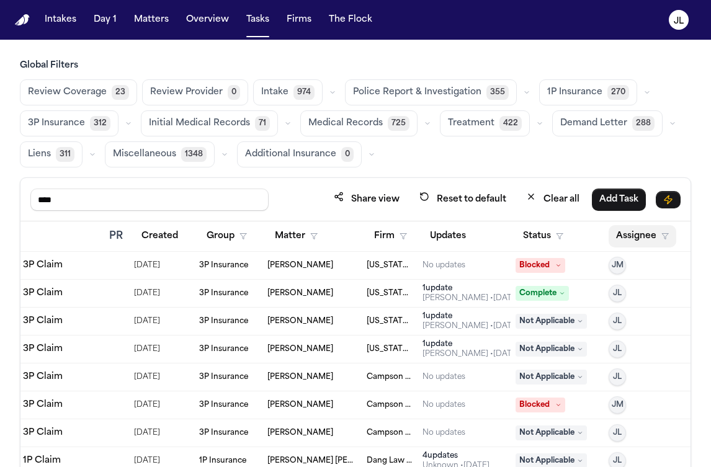
type input "****"
click at [616, 238] on button "Assignee" at bounding box center [642, 236] width 68 height 22
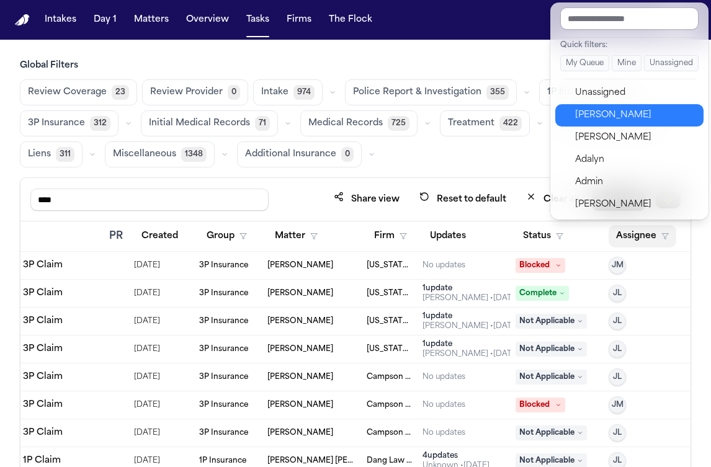
click at [592, 117] on div "Julie Lopez" at bounding box center [635, 115] width 121 height 15
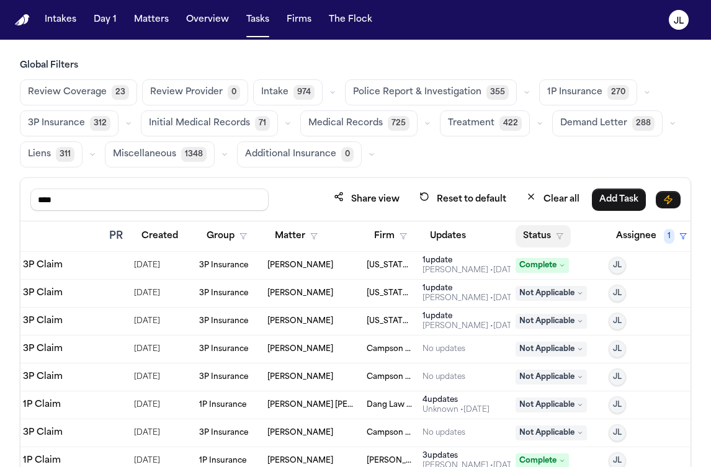
click at [534, 232] on button "Status" at bounding box center [542, 236] width 55 height 22
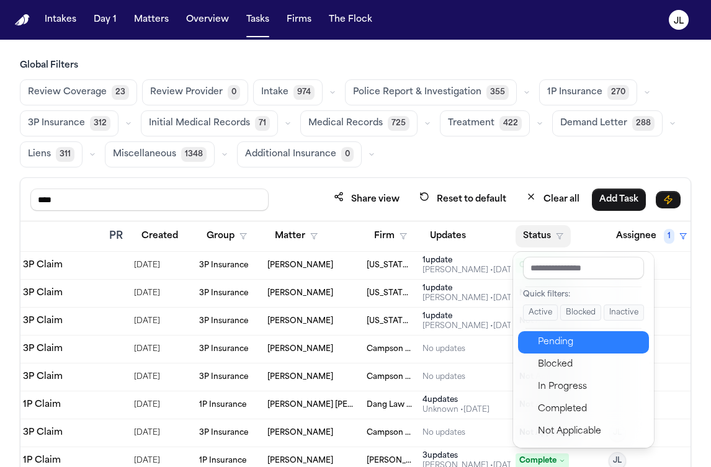
click at [532, 337] on icon "button" at bounding box center [528, 342] width 9 height 10
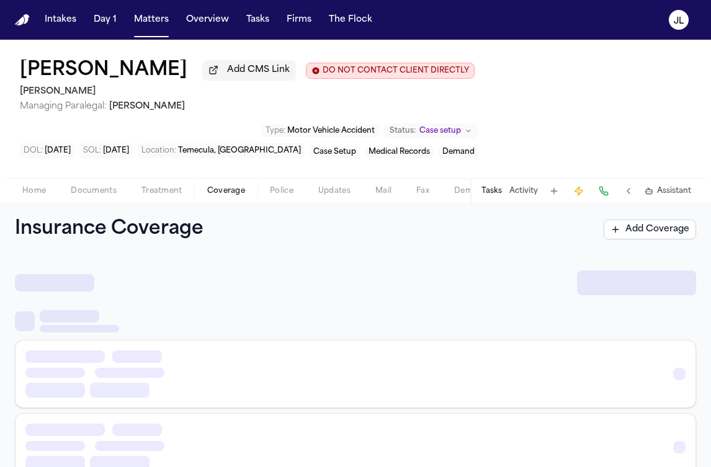
click at [225, 192] on span "Coverage" at bounding box center [226, 191] width 38 height 10
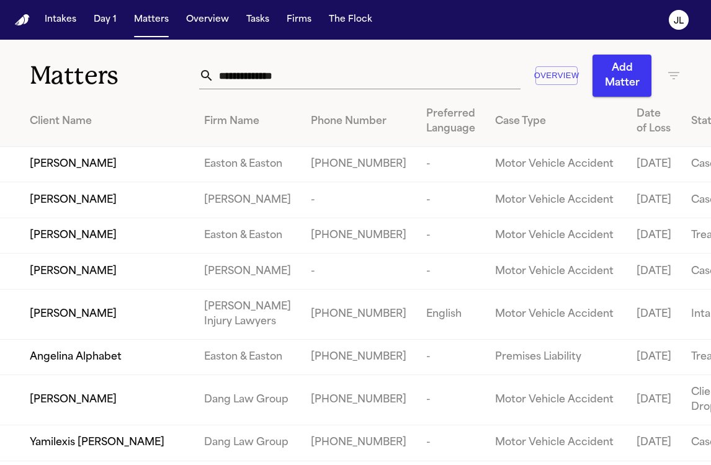
click at [650, 251] on li "View Matter" at bounding box center [646, 253] width 67 height 25
click at [254, 19] on button "Tasks" at bounding box center [257, 20] width 33 height 22
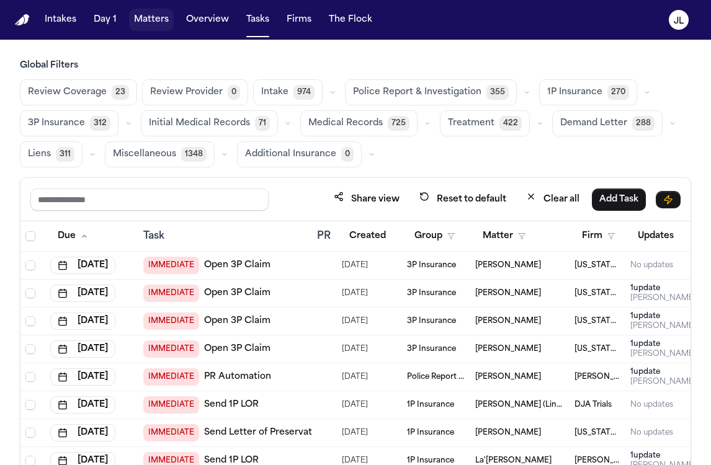
click at [138, 27] on button "Matters" at bounding box center [151, 20] width 45 height 22
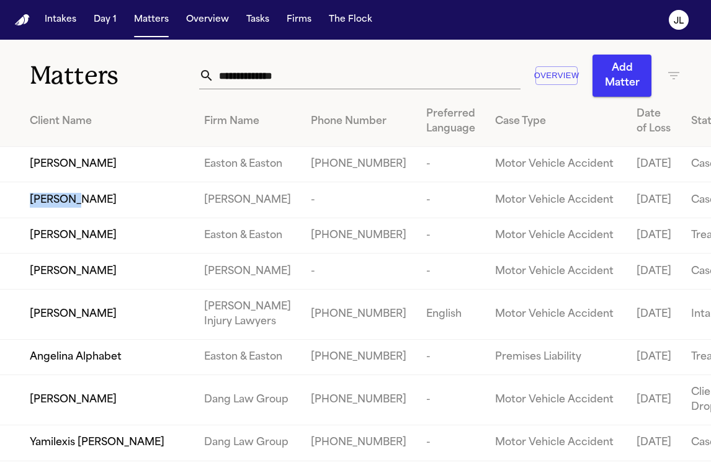
click at [61, 208] on span "[PERSON_NAME]" at bounding box center [73, 200] width 87 height 15
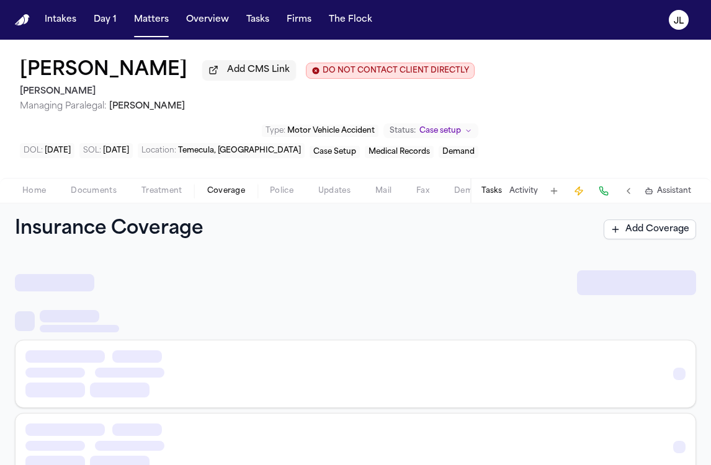
click at [203, 198] on button "Coverage" at bounding box center [226, 191] width 63 height 15
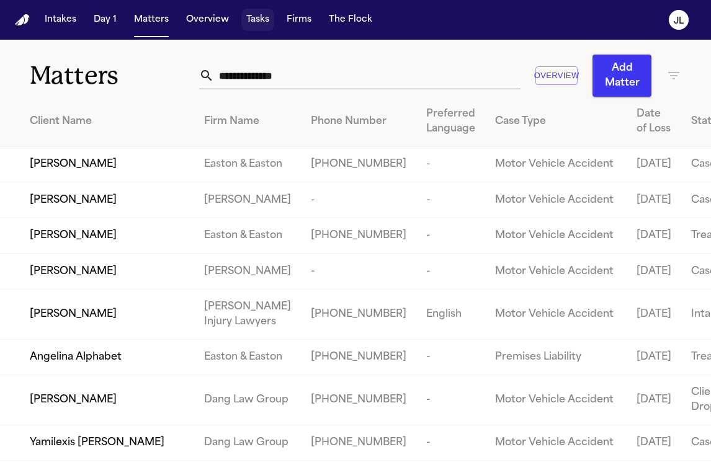
click at [252, 20] on button "Tasks" at bounding box center [257, 20] width 33 height 22
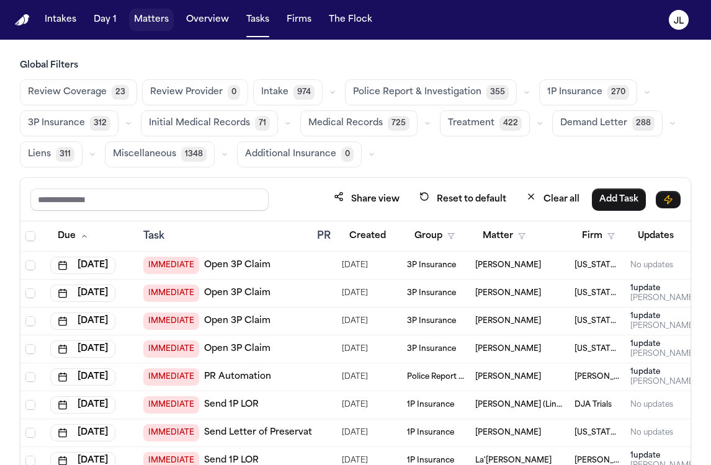
click at [141, 27] on button "Matters" at bounding box center [151, 20] width 45 height 22
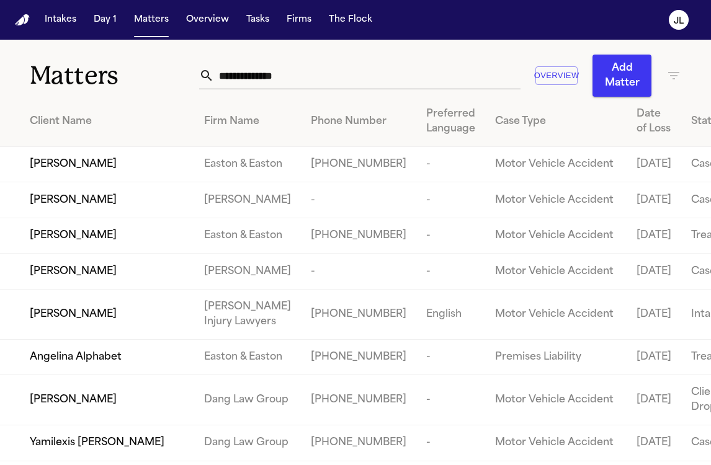
click at [101, 208] on span "[PERSON_NAME]" at bounding box center [73, 200] width 87 height 15
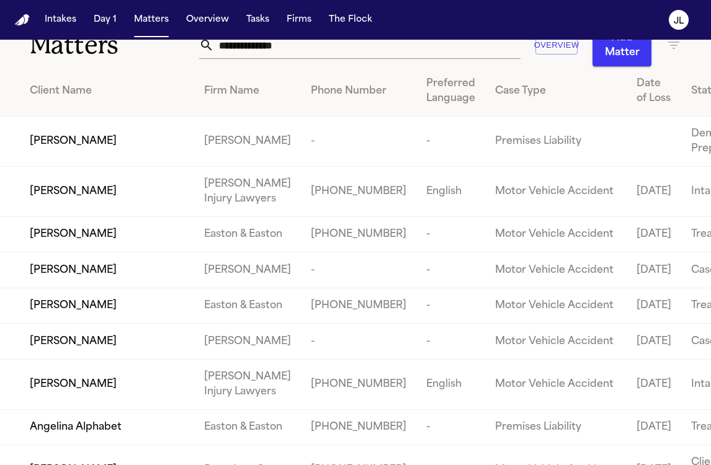
scroll to position [32, 0]
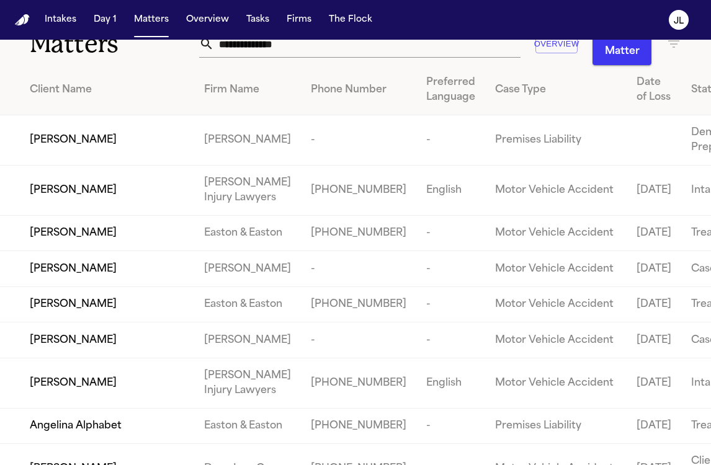
click at [107, 277] on span "[PERSON_NAME]" at bounding box center [73, 269] width 87 height 15
